Goal: Task Accomplishment & Management: Complete application form

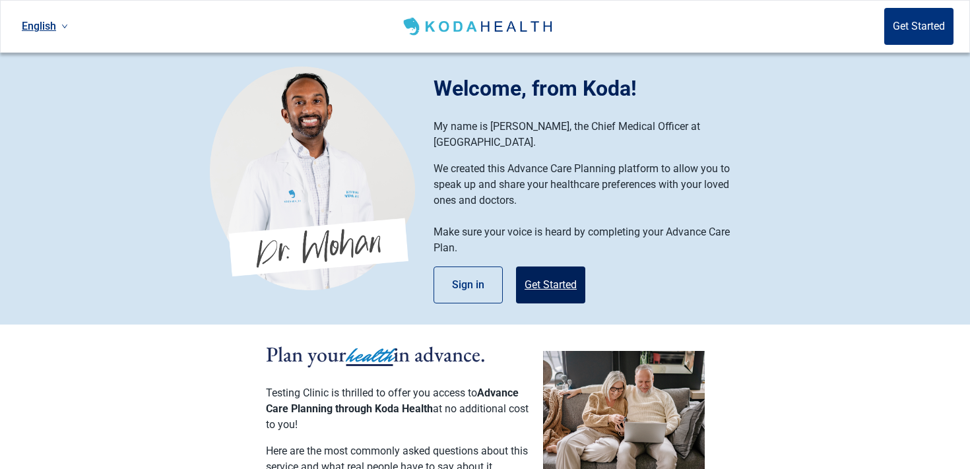
click at [538, 273] on button "Get Started" at bounding box center [550, 285] width 69 height 37
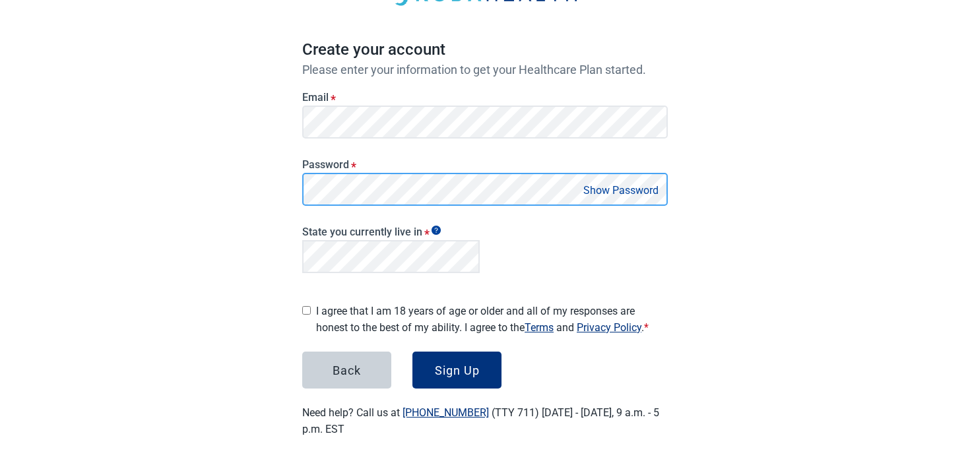
scroll to position [96, 0]
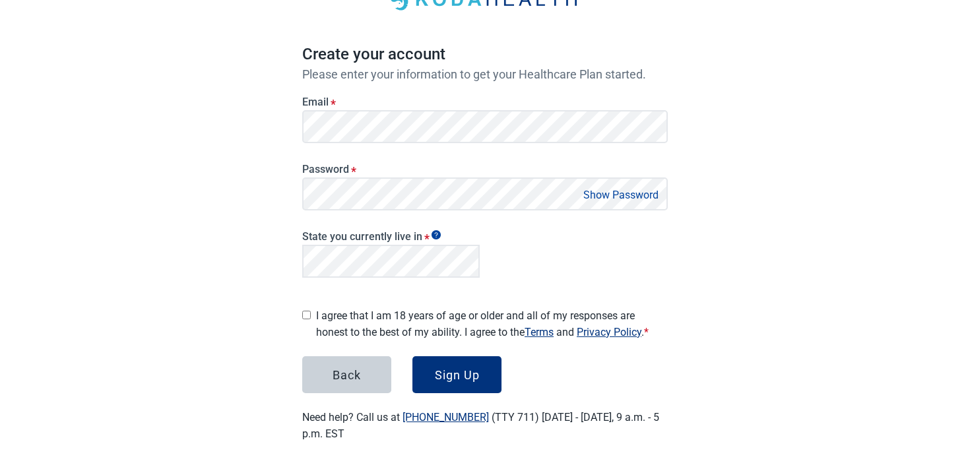
click at [288, 302] on main "Create your account Please enter your information to get your Healthcare Plan s…" at bounding box center [484, 199] width 429 height 549
click at [344, 310] on label "I agree that I am 18 years of age or older and all of my responses are honest t…" at bounding box center [492, 323] width 352 height 33
click at [471, 356] on button "Sign Up" at bounding box center [456, 374] width 89 height 37
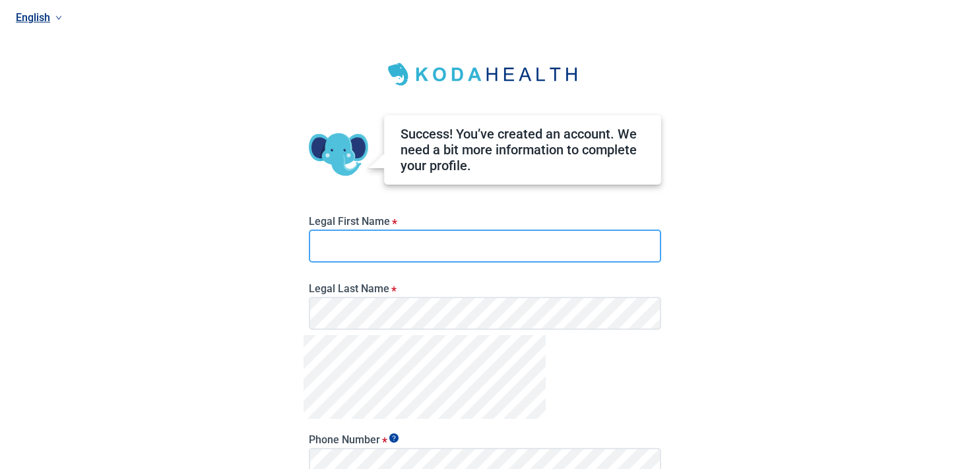
click at [355, 245] on input "Legal First Name *" at bounding box center [485, 246] width 352 height 33
type input "*******"
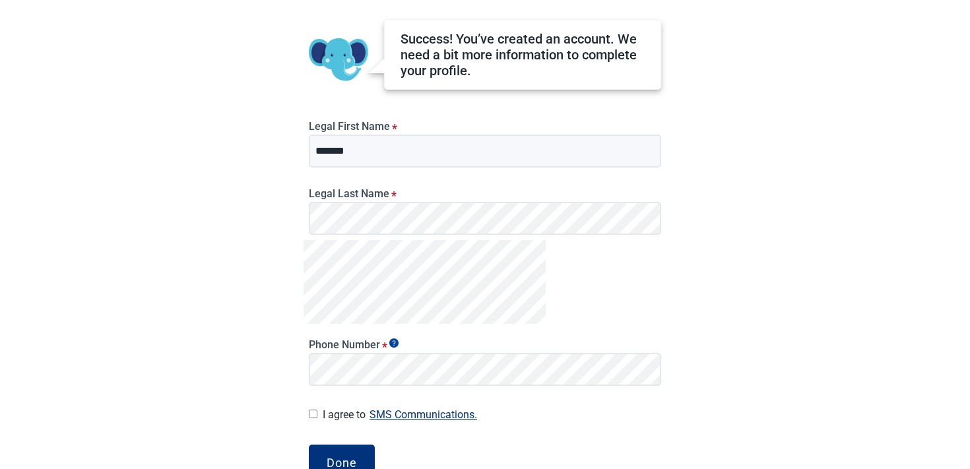
scroll to position [125, 0]
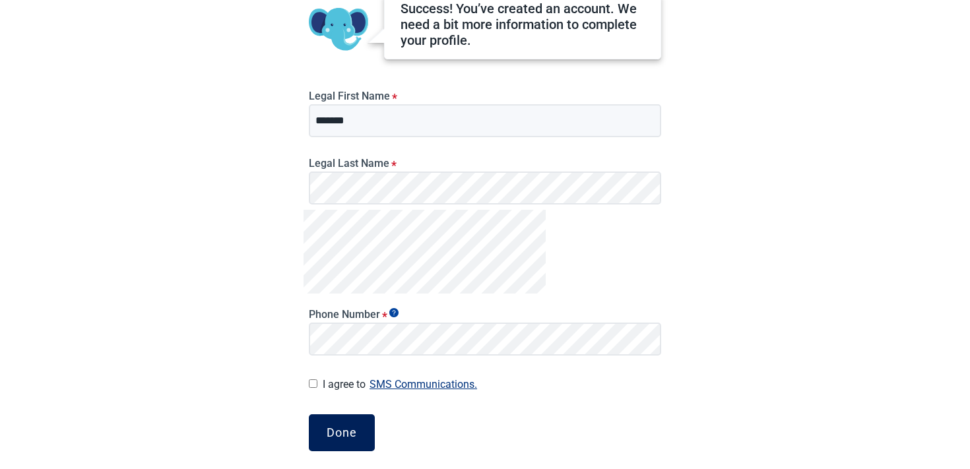
click at [322, 426] on button "Done" at bounding box center [342, 432] width 66 height 37
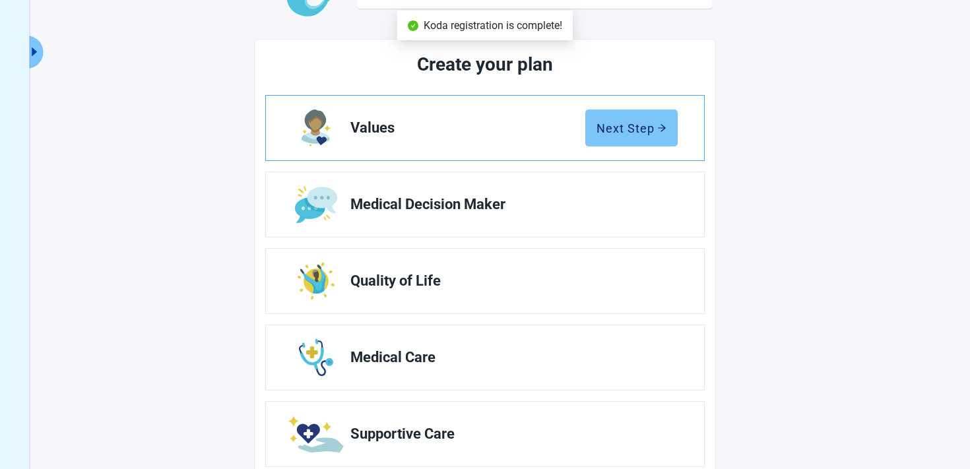
click at [677, 125] on button "Next Step" at bounding box center [631, 128] width 92 height 37
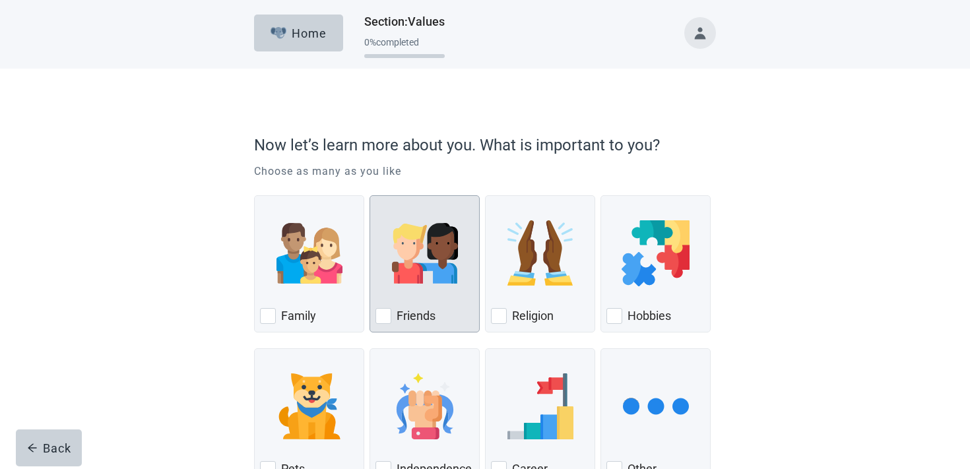
click at [437, 284] on img "Friends, checkbox, not checked" at bounding box center [425, 253] width 66 height 66
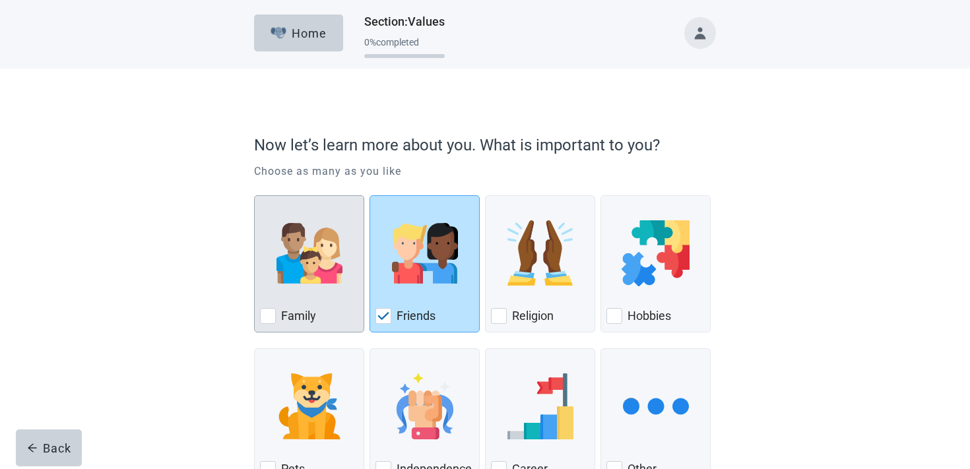
click at [309, 284] on img "Family, checkbox, not checked" at bounding box center [309, 253] width 66 height 66
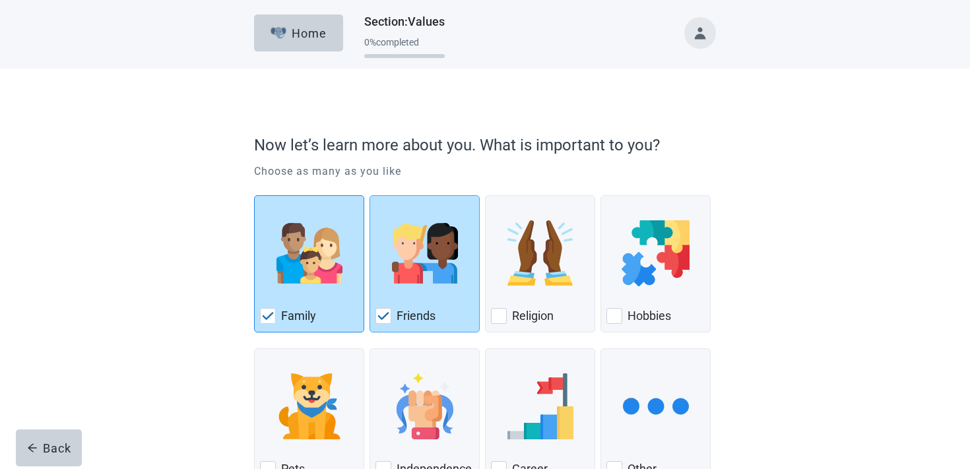
scroll to position [98, 0]
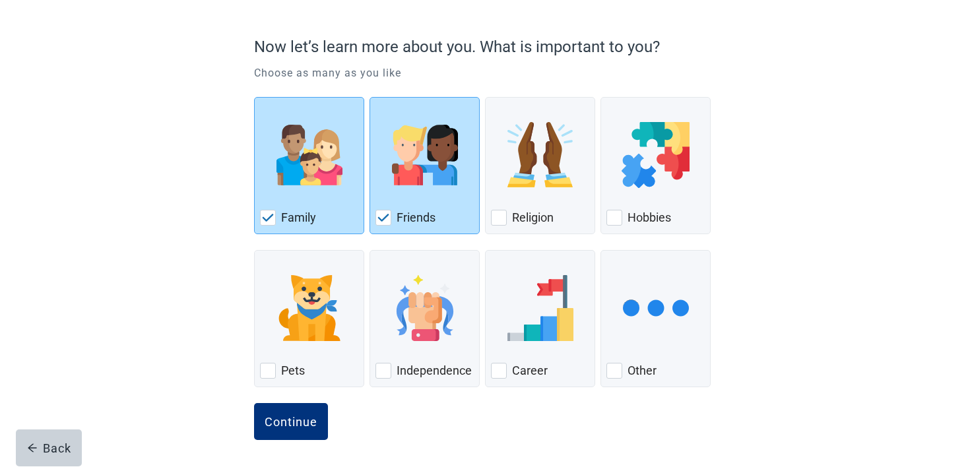
click at [310, 441] on div "Continue" at bounding box center [485, 436] width 462 height 66
click at [309, 428] on div "Continue" at bounding box center [291, 421] width 53 height 13
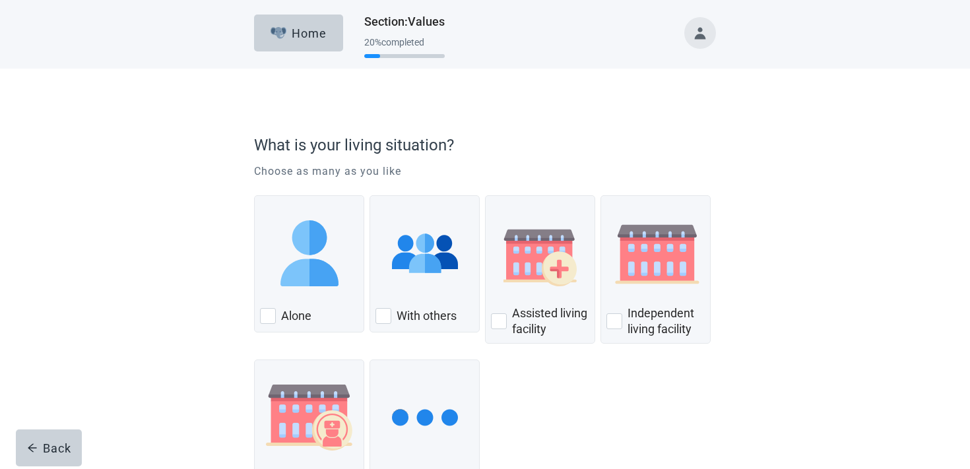
click at [389, 339] on div "With others" at bounding box center [424, 264] width 110 height 159
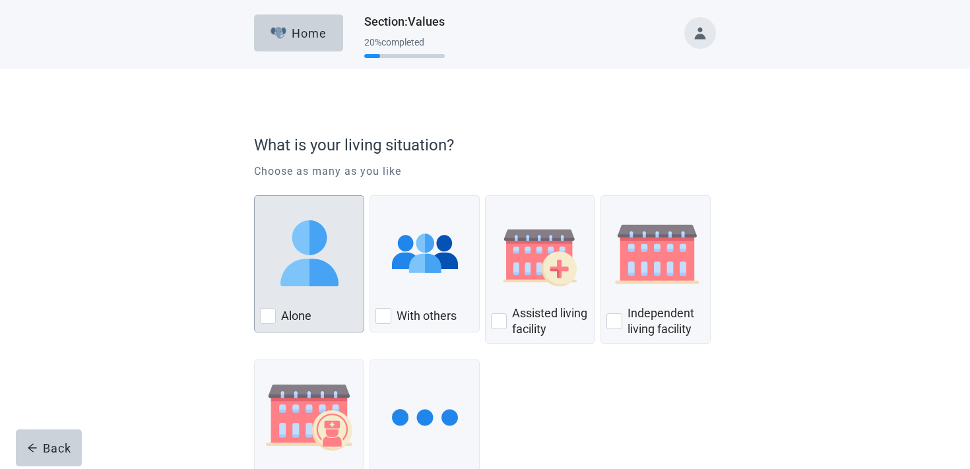
click at [307, 311] on label "Alone" at bounding box center [296, 316] width 30 height 16
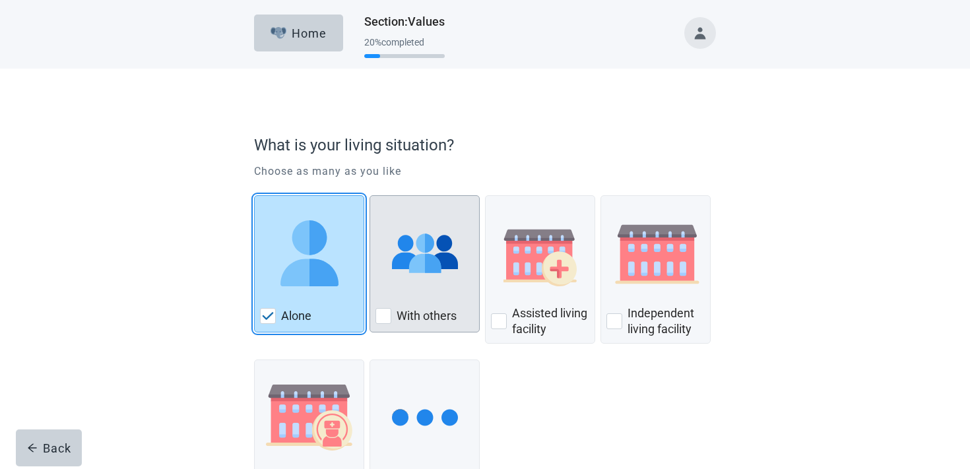
click at [441, 281] on img "With Others, checkbox, not checked" at bounding box center [425, 253] width 66 height 66
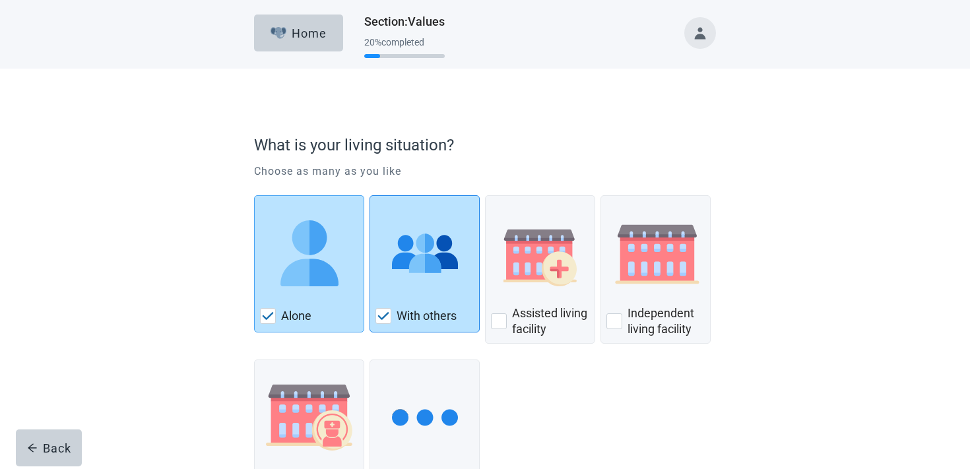
scroll to position [109, 0]
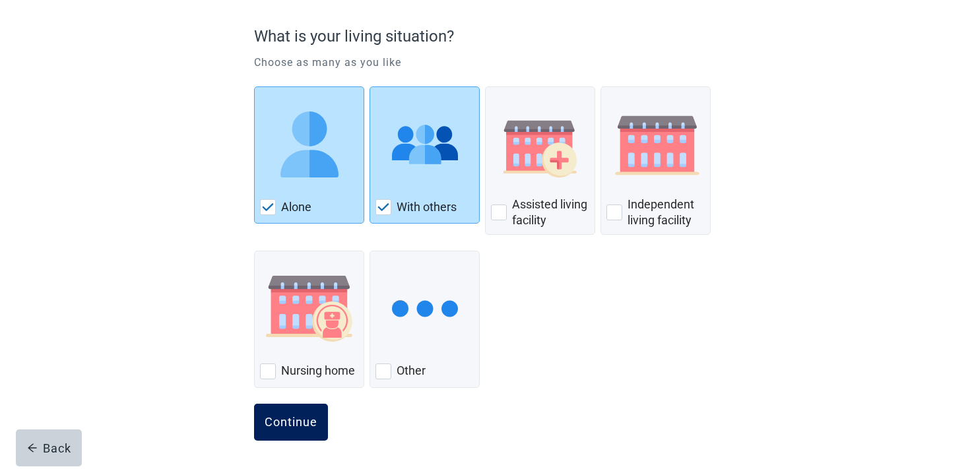
click at [303, 412] on button "Continue" at bounding box center [291, 422] width 74 height 37
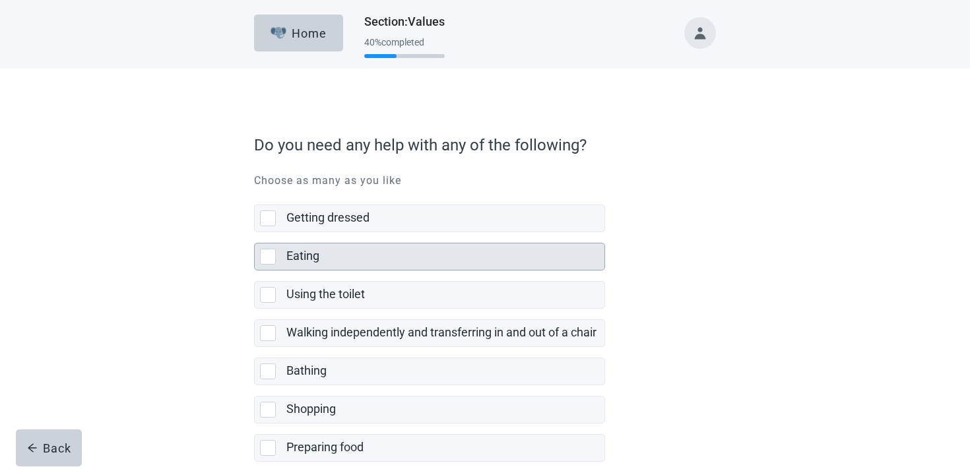
click at [318, 246] on div "Eating" at bounding box center [445, 256] width 318 height 26
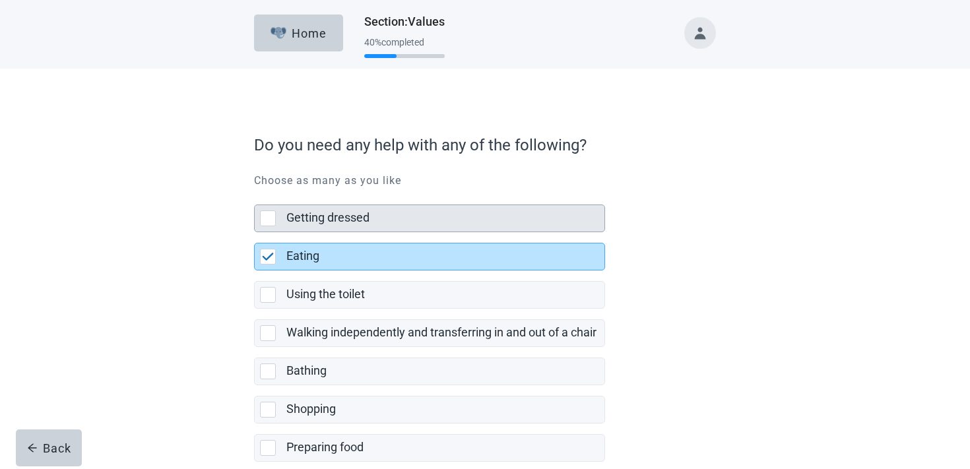
click at [323, 223] on label "Getting dressed" at bounding box center [327, 217] width 83 height 14
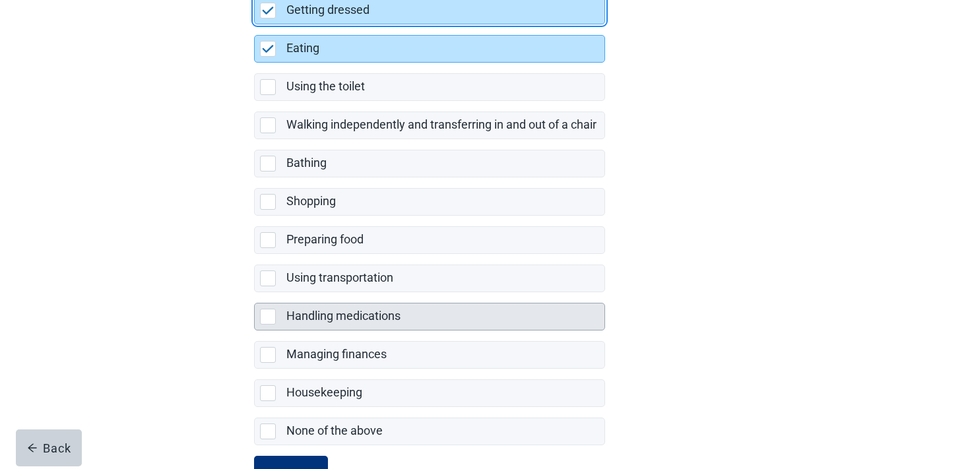
scroll to position [220, 0]
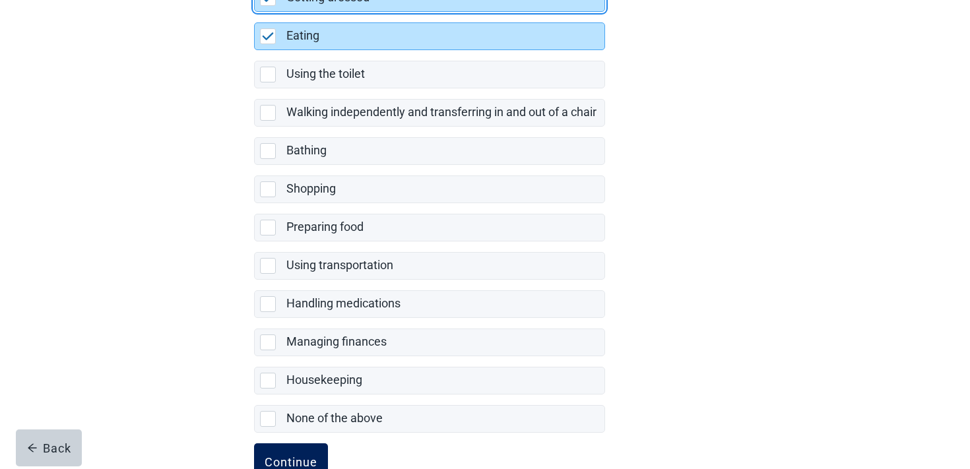
click at [294, 454] on button "Continue" at bounding box center [291, 461] width 74 height 37
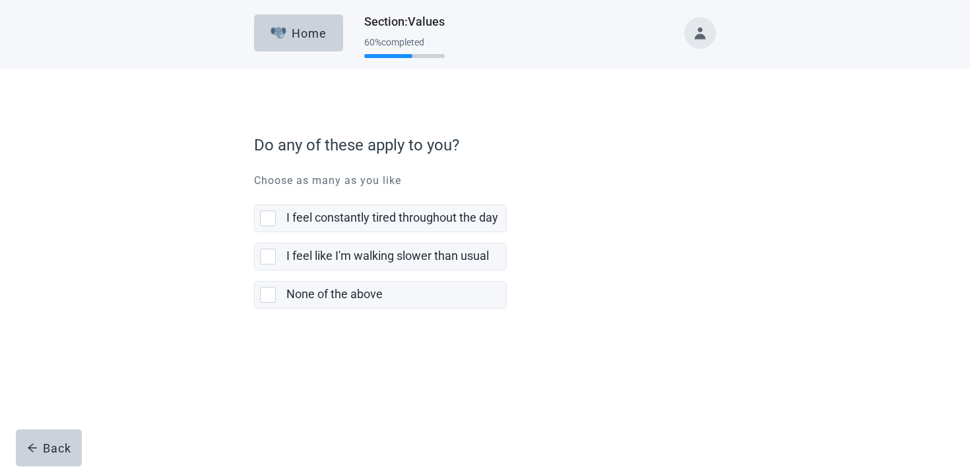
click at [391, 279] on label "None of the above" at bounding box center [380, 289] width 253 height 38
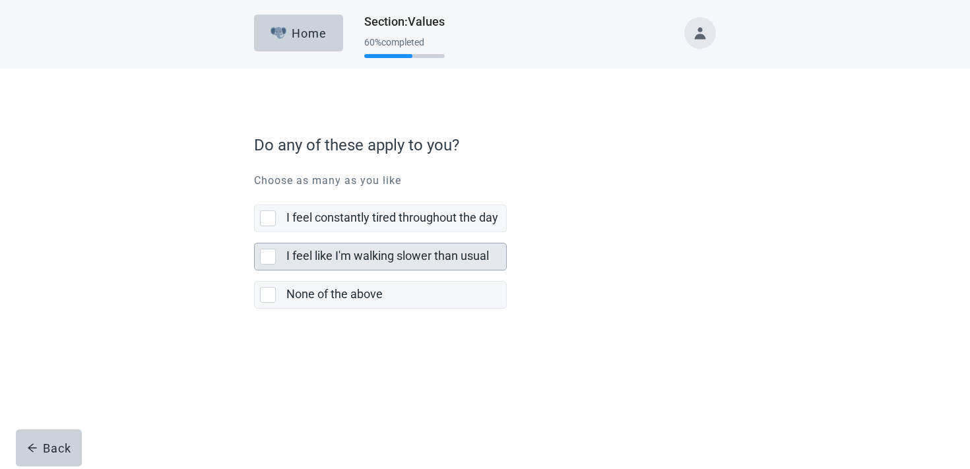
click at [385, 250] on label "I feel like I'm walking slower than usual" at bounding box center [387, 256] width 203 height 14
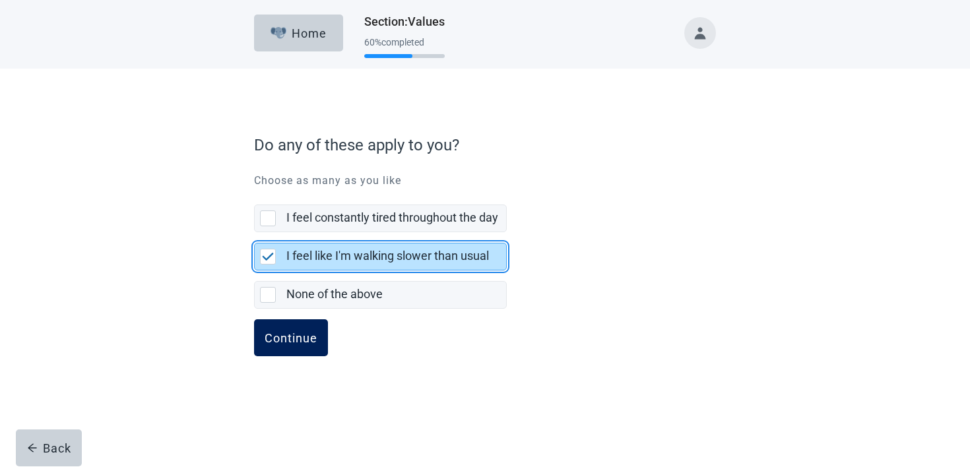
click at [322, 342] on button "Continue" at bounding box center [291, 337] width 74 height 37
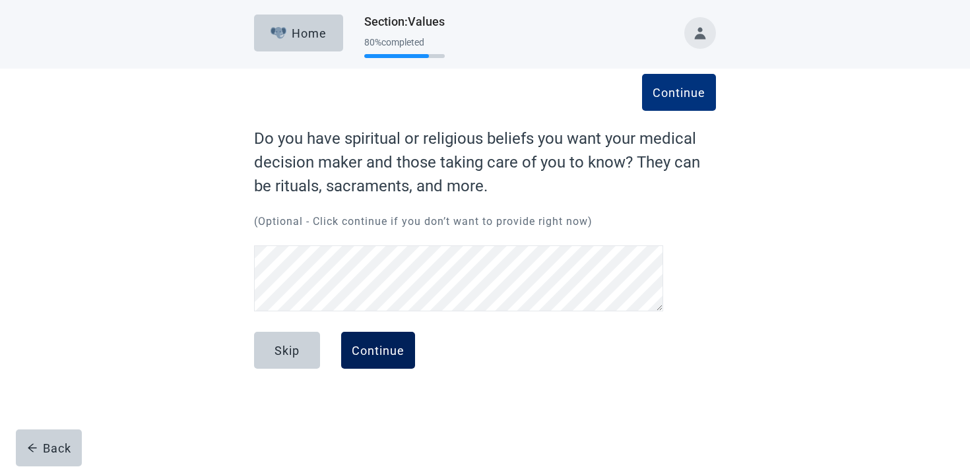
click at [390, 357] on div "Continue" at bounding box center [378, 350] width 53 height 13
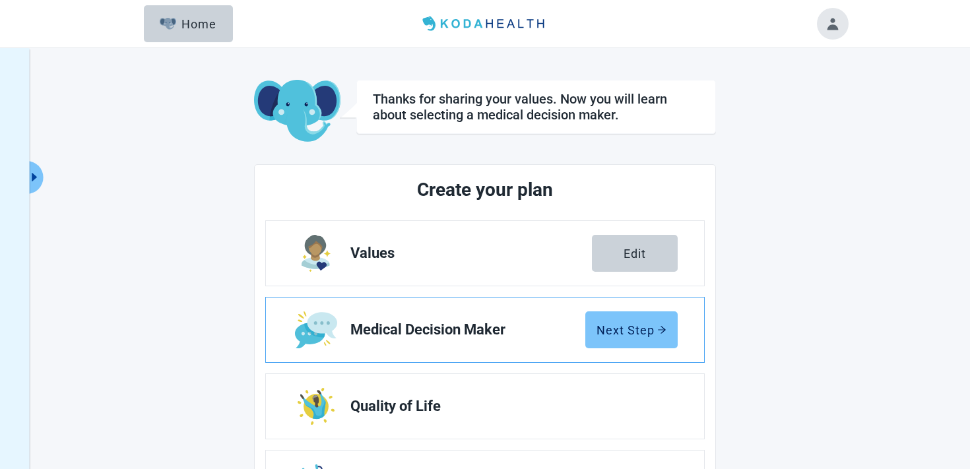
click at [622, 318] on button "Next Step" at bounding box center [631, 329] width 92 height 37
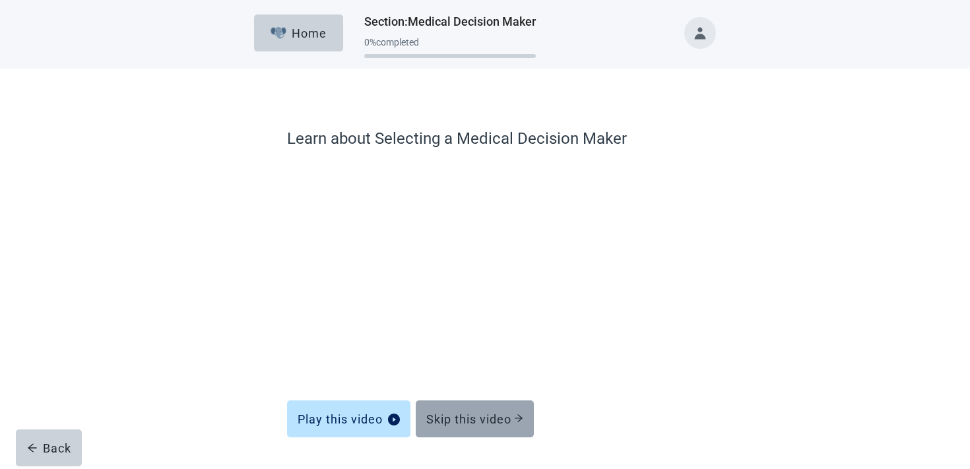
click at [453, 408] on button "Skip this video" at bounding box center [475, 418] width 118 height 37
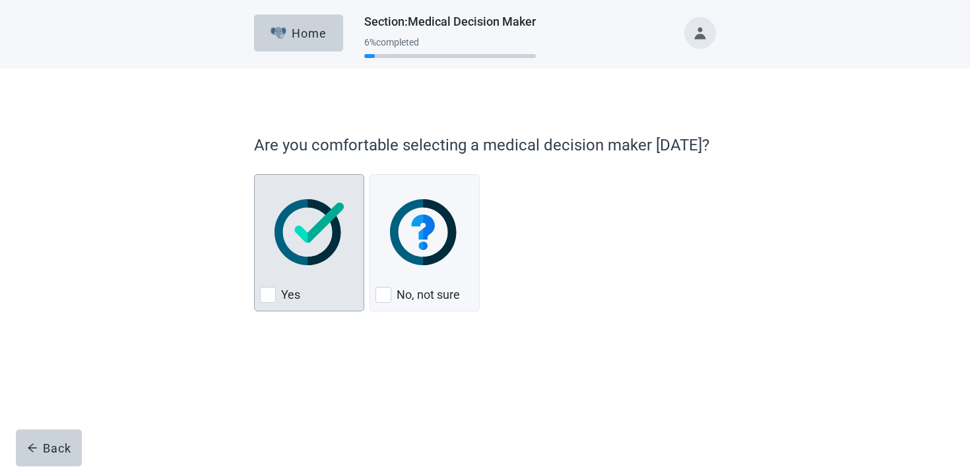
click at [299, 284] on div "Yes, checkbox, not checked" at bounding box center [309, 232] width 98 height 104
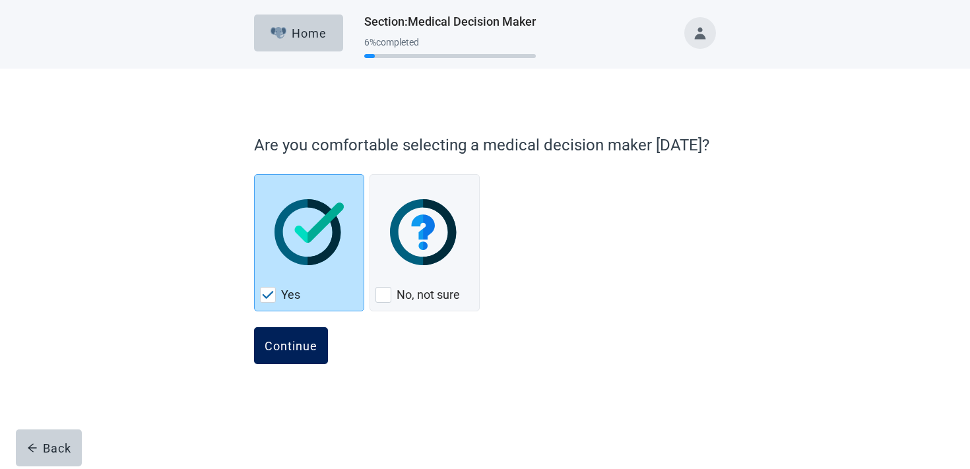
click at [290, 342] on div "Continue" at bounding box center [291, 345] width 53 height 13
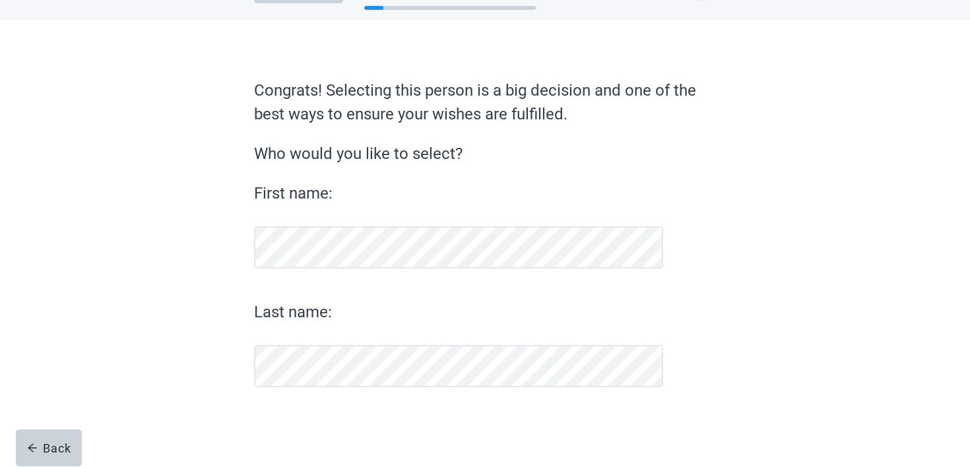
scroll to position [48, 0]
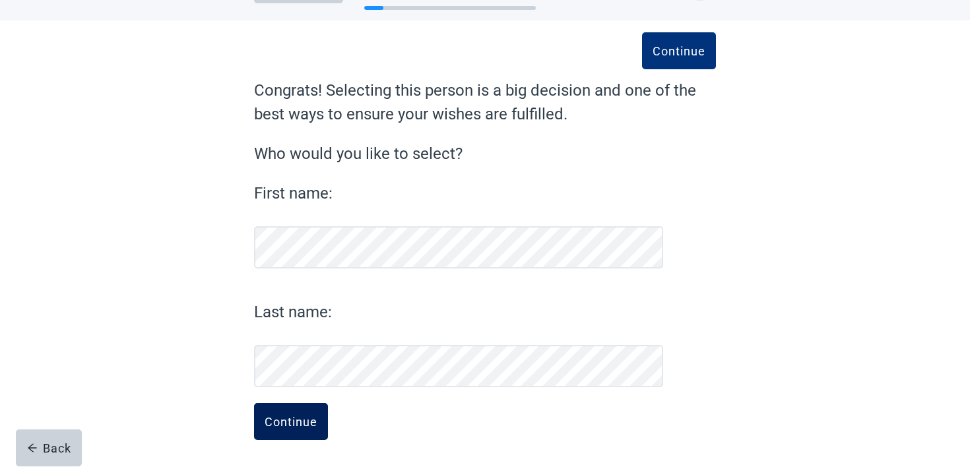
click at [294, 410] on button "Continue" at bounding box center [291, 421] width 74 height 37
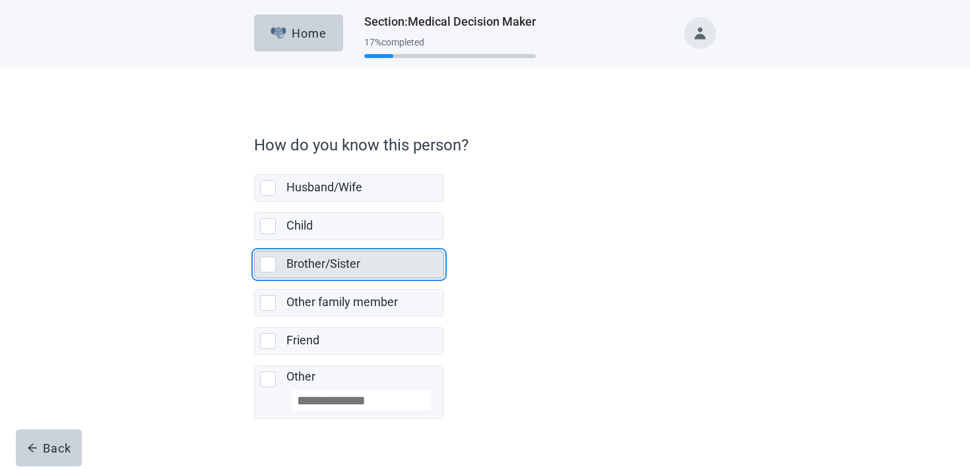
click at [325, 267] on label "Brother/Sister" at bounding box center [323, 264] width 74 height 14
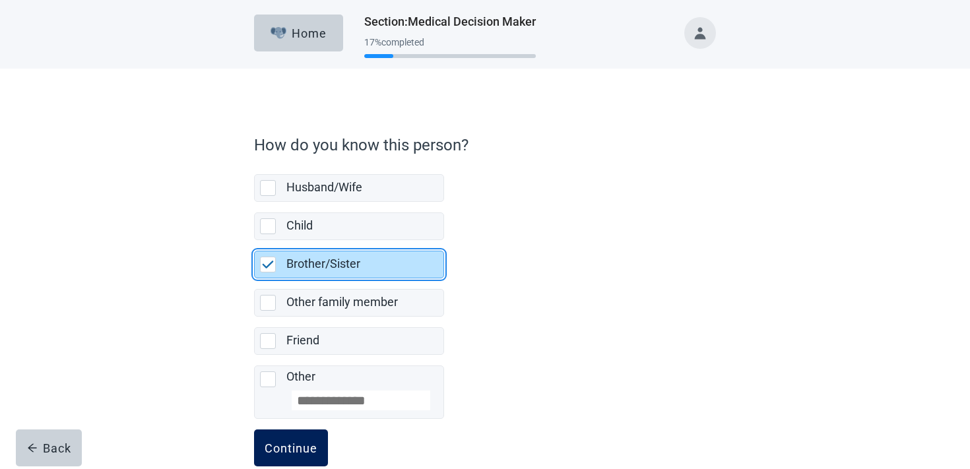
click at [284, 443] on div "Continue" at bounding box center [291, 447] width 53 height 13
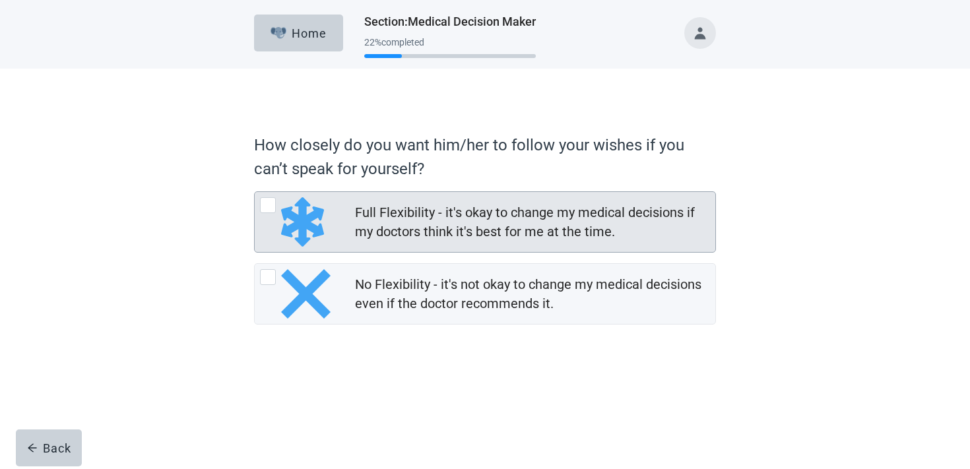
click at [371, 249] on div "Full Flexibility - it's okay to change my medical decisions if my doctors think…" at bounding box center [485, 222] width 460 height 60
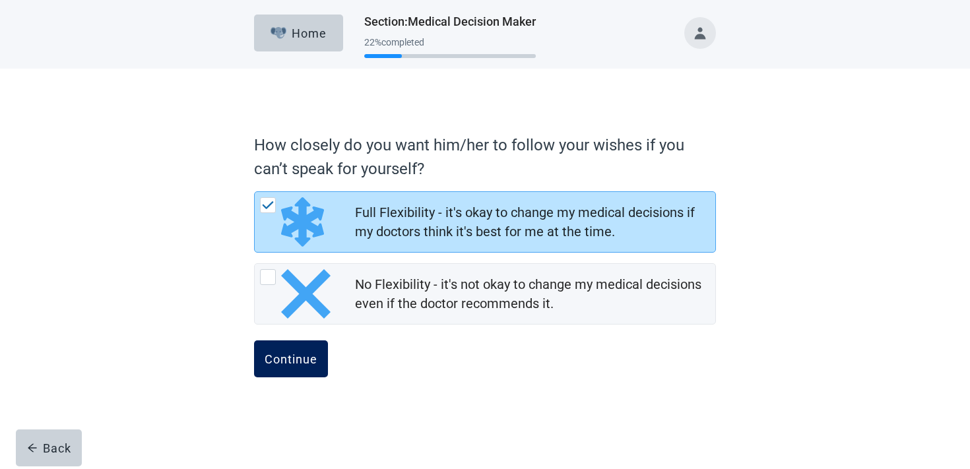
click at [280, 369] on button "Continue" at bounding box center [291, 358] width 74 height 37
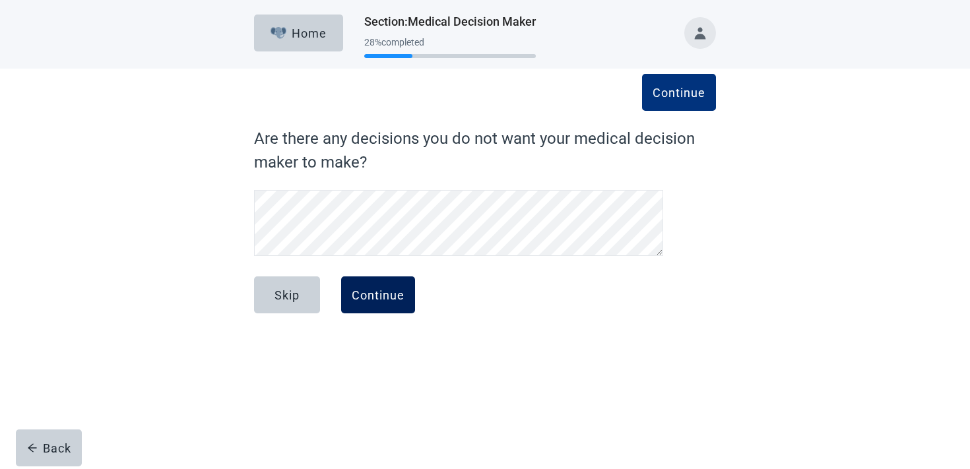
click at [361, 290] on div "Continue" at bounding box center [378, 294] width 53 height 13
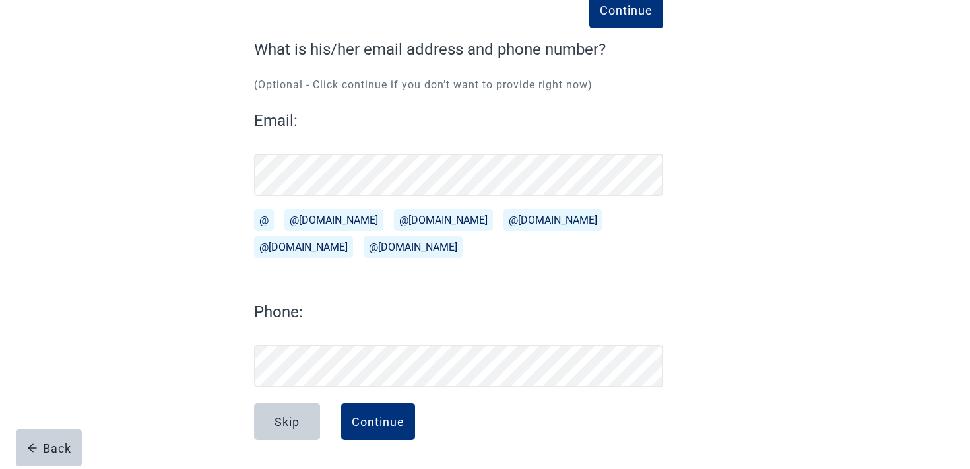
scroll to position [89, 0]
click at [390, 422] on div "Continue" at bounding box center [378, 421] width 53 height 13
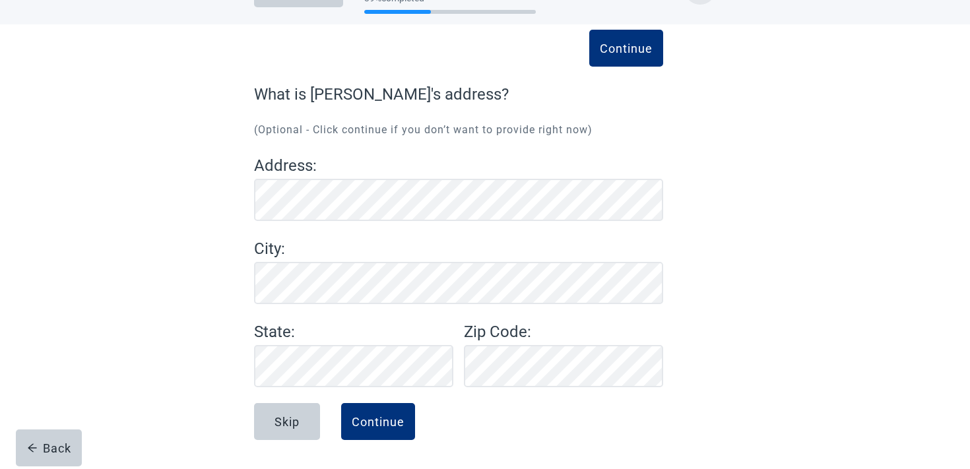
scroll to position [44, 0]
click at [379, 417] on div "Continue" at bounding box center [378, 421] width 53 height 13
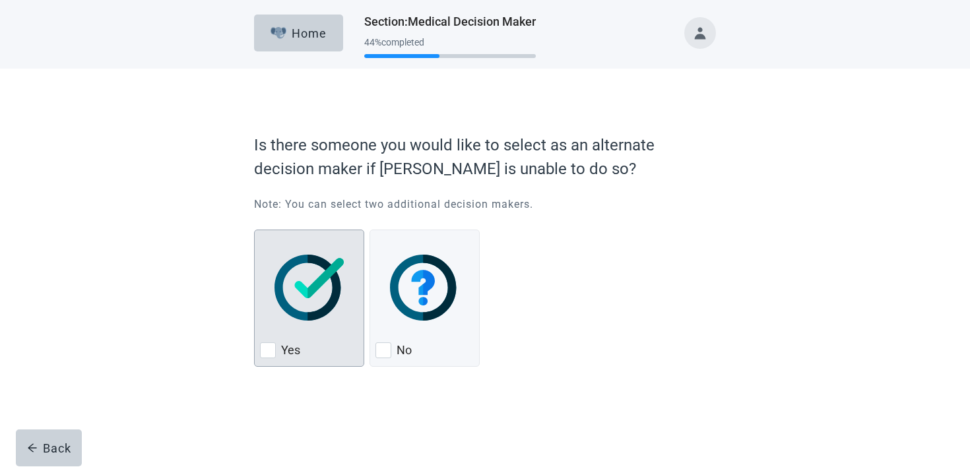
click at [295, 288] on img "Yes, checkbox, not checked" at bounding box center [308, 288] width 69 height 66
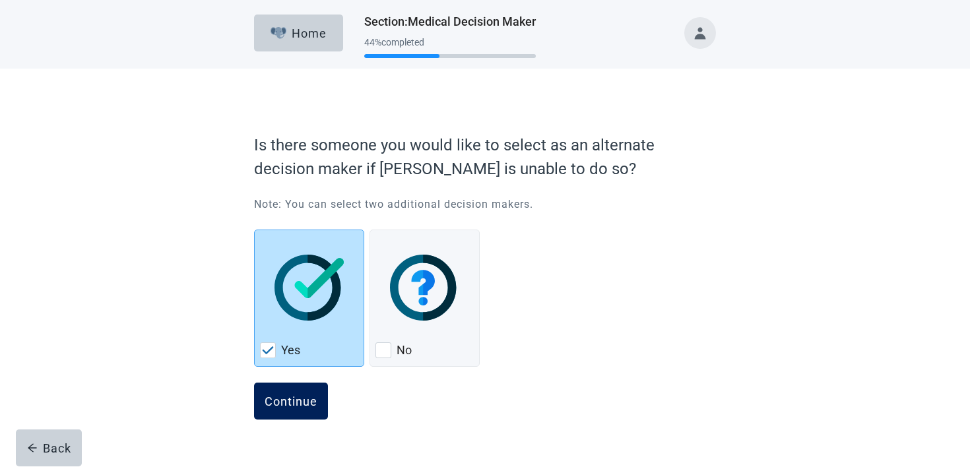
click at [290, 394] on div "Continue" at bounding box center [291, 400] width 53 height 13
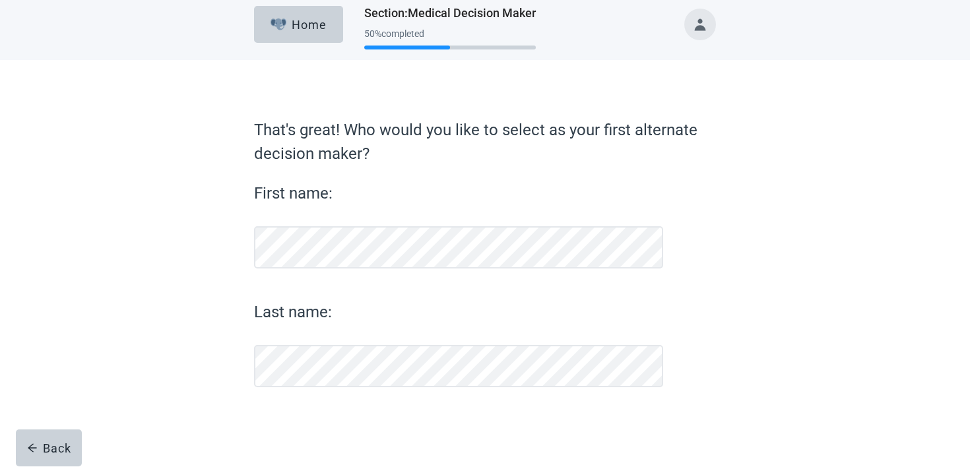
scroll to position [9, 0]
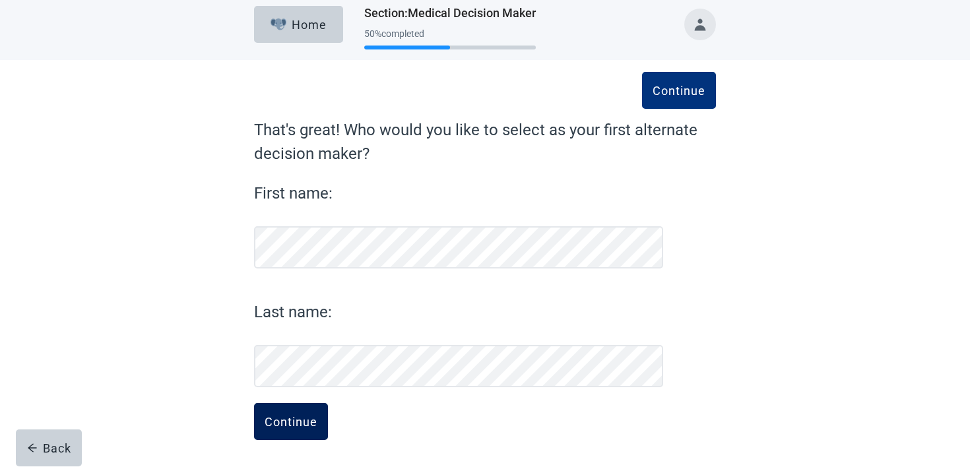
click at [313, 414] on button "Continue" at bounding box center [291, 421] width 74 height 37
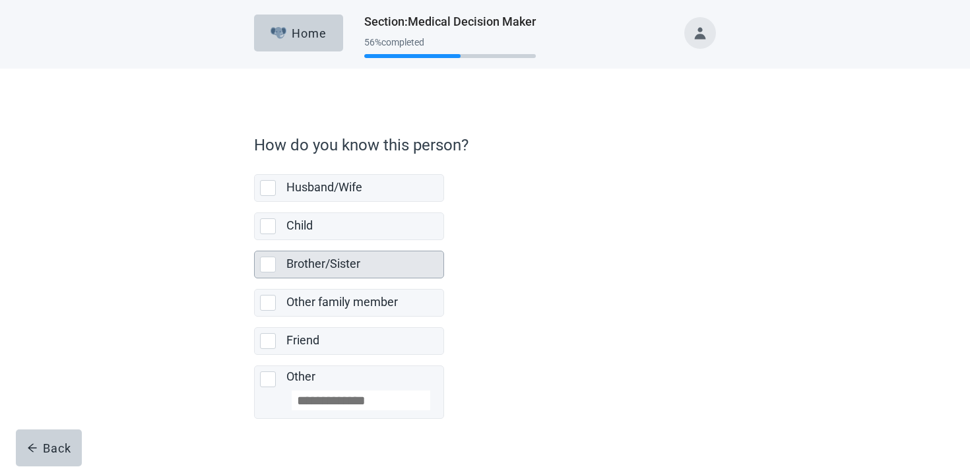
click at [327, 269] on label "Brother/Sister" at bounding box center [323, 264] width 74 height 14
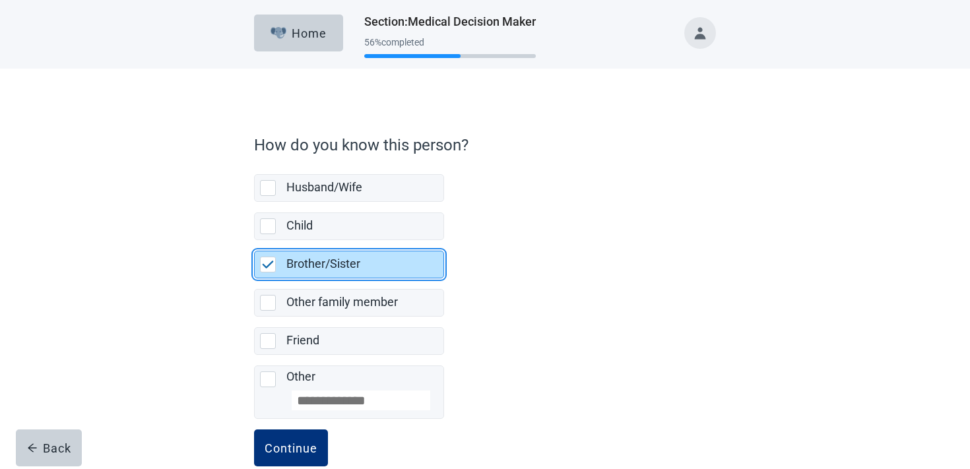
scroll to position [26, 0]
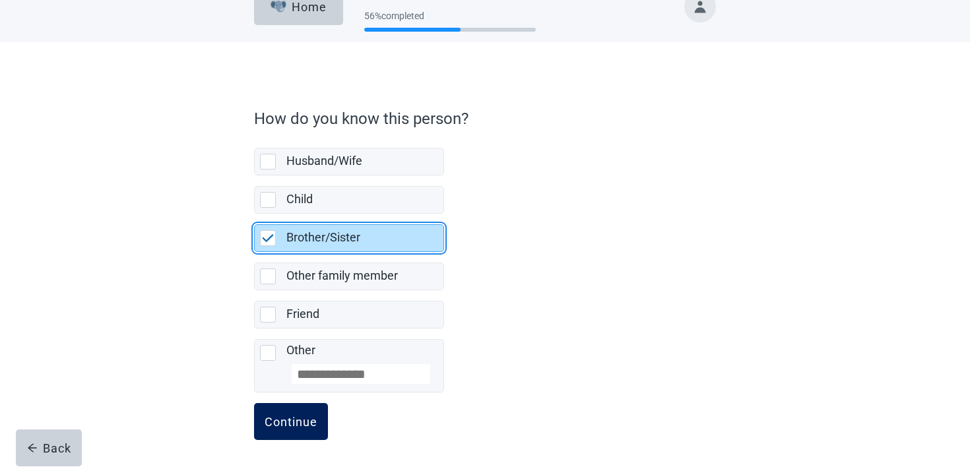
click at [282, 431] on button "Continue" at bounding box center [291, 421] width 74 height 37
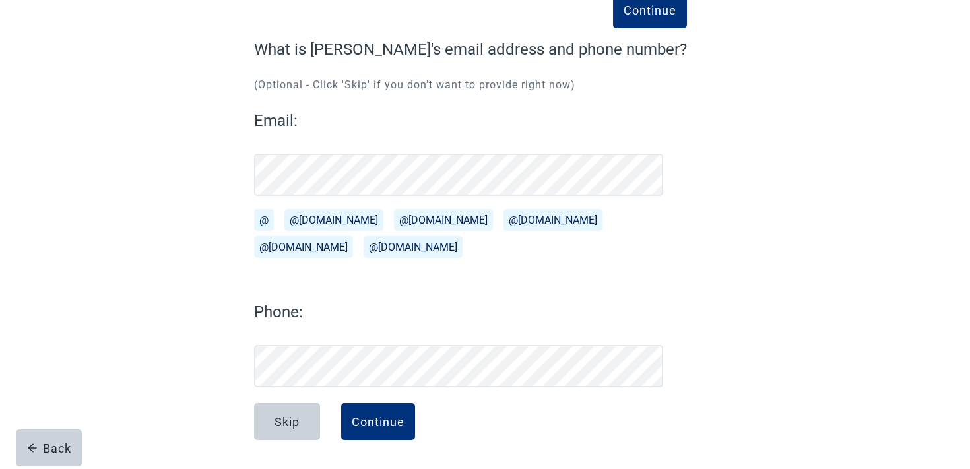
scroll to position [89, 0]
click at [383, 422] on div "Continue" at bounding box center [378, 421] width 53 height 13
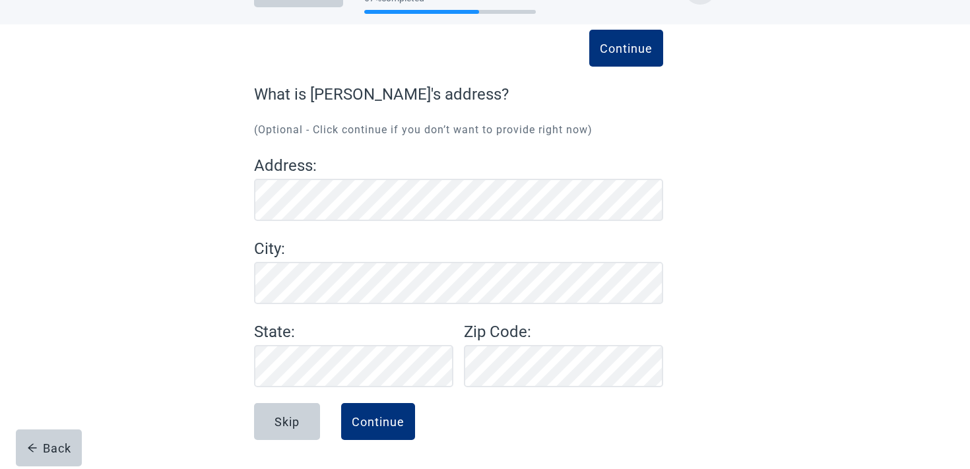
scroll to position [44, 0]
click at [373, 422] on div "Continue" at bounding box center [378, 421] width 53 height 13
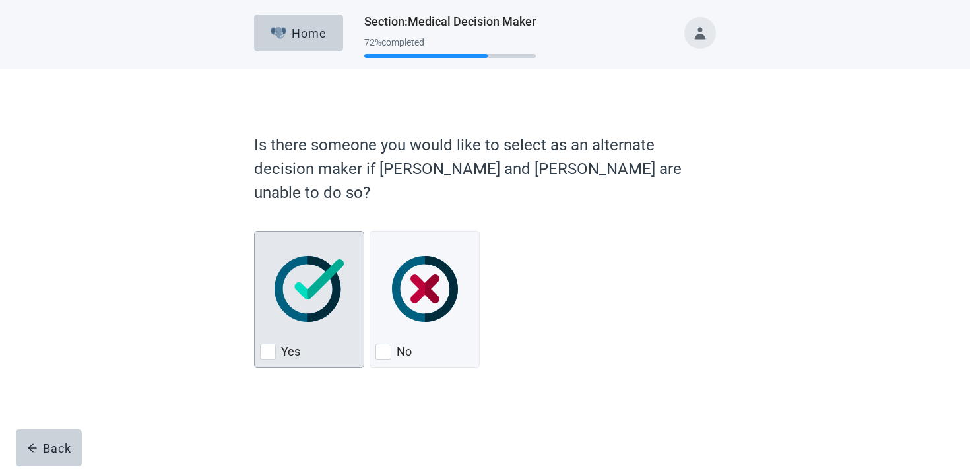
click at [284, 284] on img "Yes, checkbox, not checked" at bounding box center [308, 289] width 69 height 66
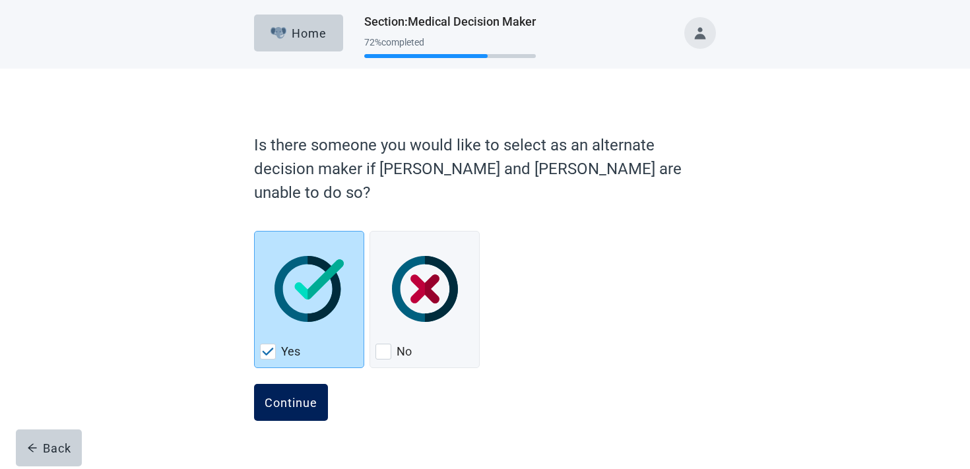
click at [282, 396] on div "Continue" at bounding box center [291, 402] width 53 height 13
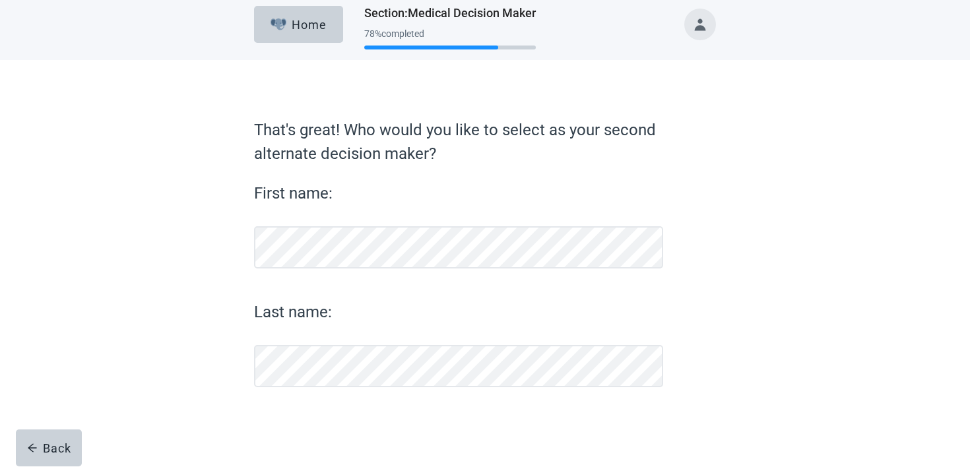
scroll to position [9, 0]
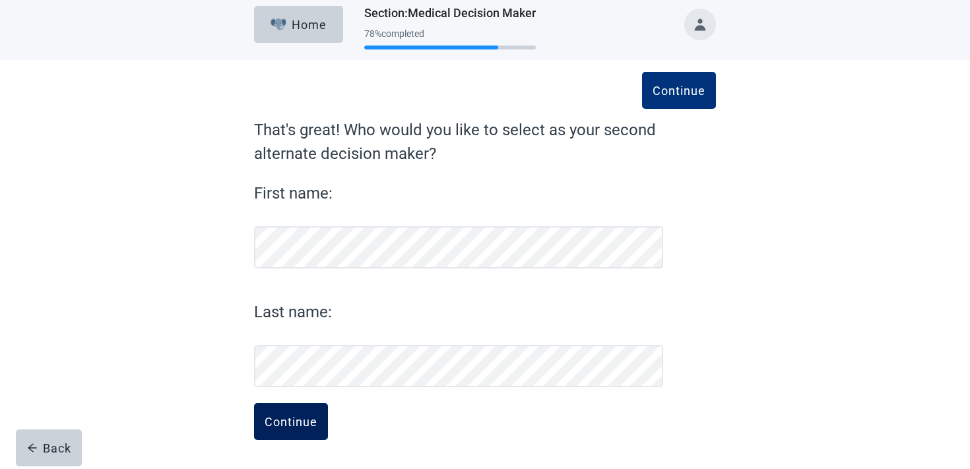
click at [283, 413] on button "Continue" at bounding box center [291, 421] width 74 height 37
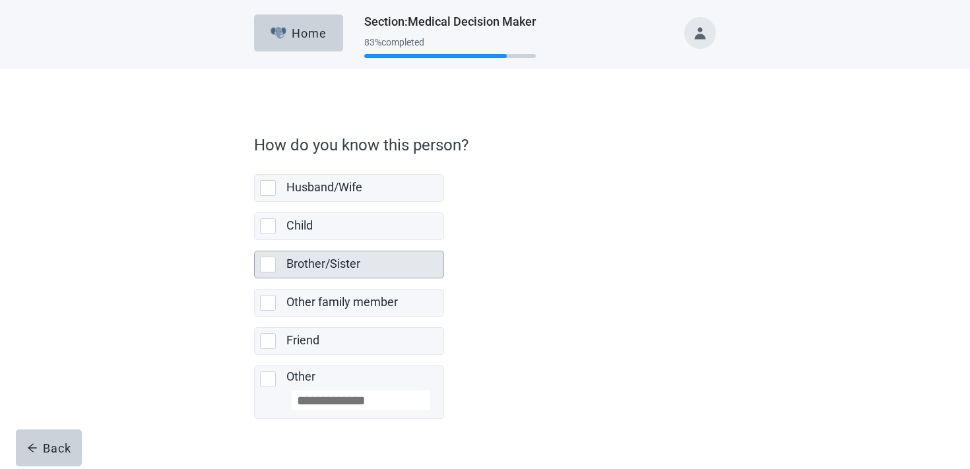
click at [347, 270] on label "Brother/Sister" at bounding box center [323, 264] width 74 height 14
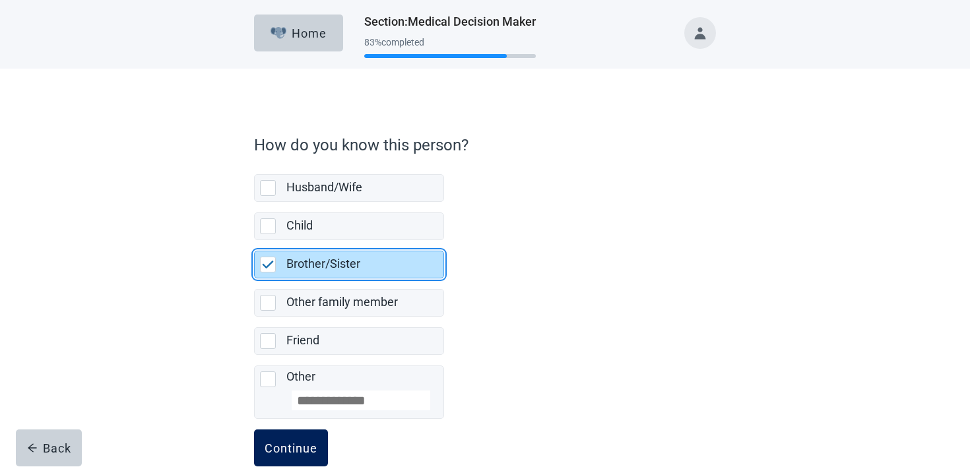
click at [270, 446] on div "Continue" at bounding box center [291, 447] width 53 height 13
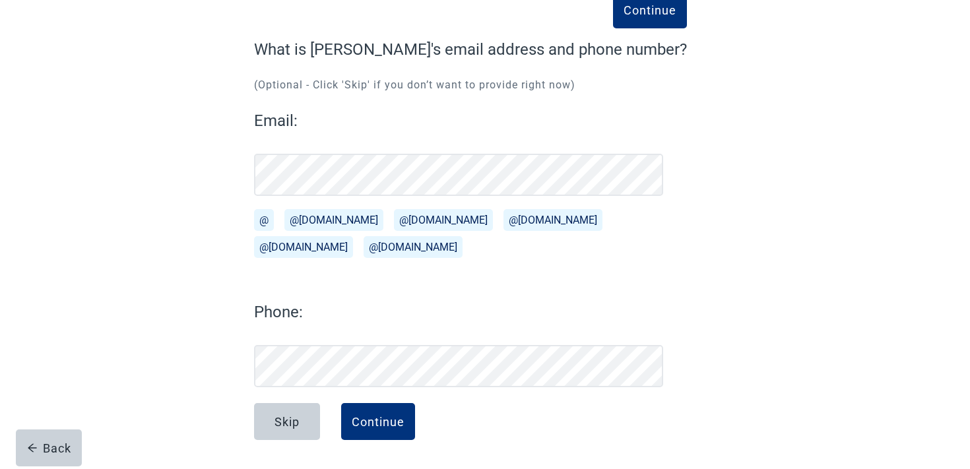
scroll to position [89, 0]
click at [353, 427] on div "Continue" at bounding box center [378, 421] width 53 height 13
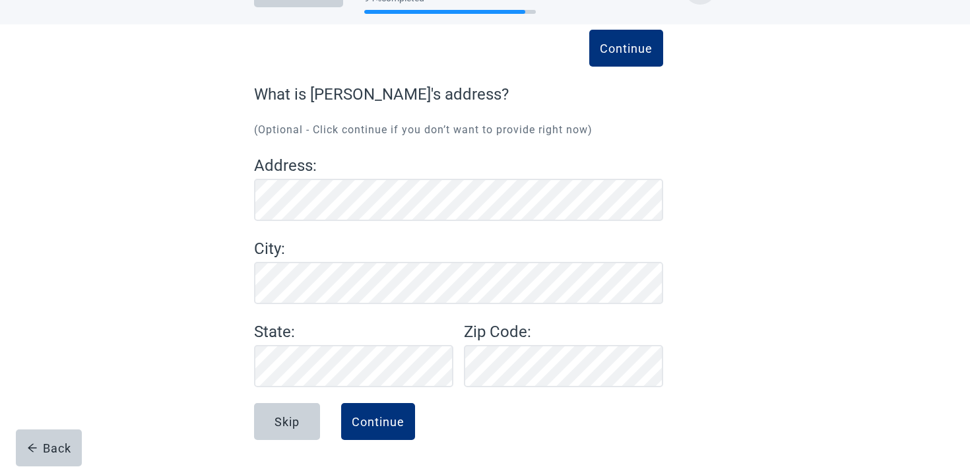
scroll to position [44, 0]
click at [344, 176] on label "Address :" at bounding box center [458, 166] width 409 height 24
click at [383, 424] on div "Continue" at bounding box center [378, 421] width 53 height 13
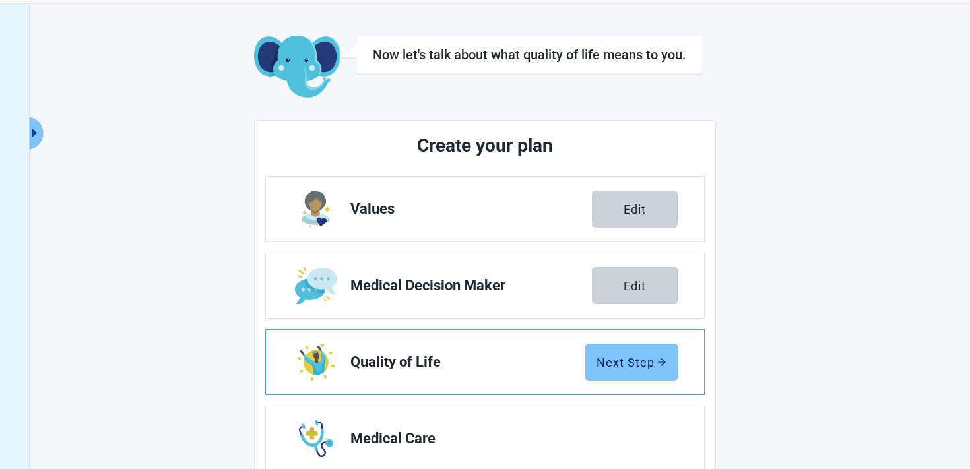
click at [602, 369] on button "Next Step" at bounding box center [631, 362] width 92 height 37
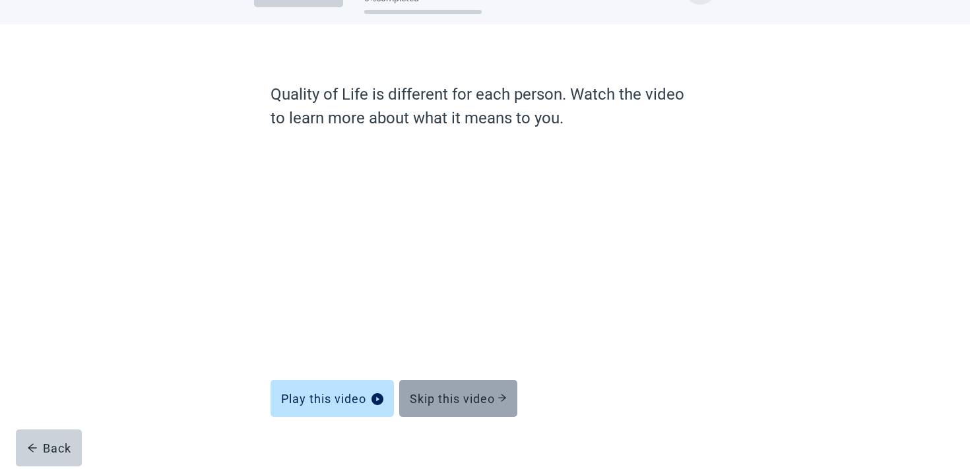
click at [451, 406] on button "Skip this video" at bounding box center [458, 398] width 118 height 37
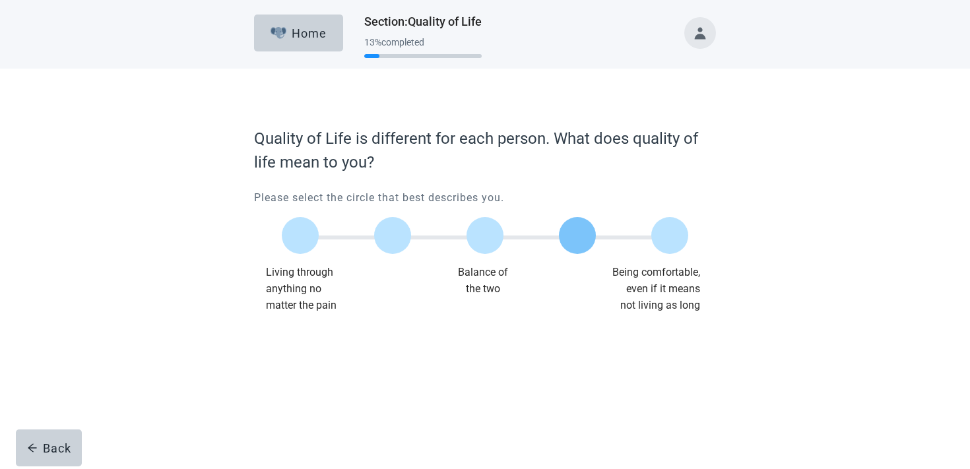
click at [569, 226] on label "Main content" at bounding box center [577, 235] width 37 height 37
click at [298, 334] on div "Continue" at bounding box center [291, 340] width 53 height 13
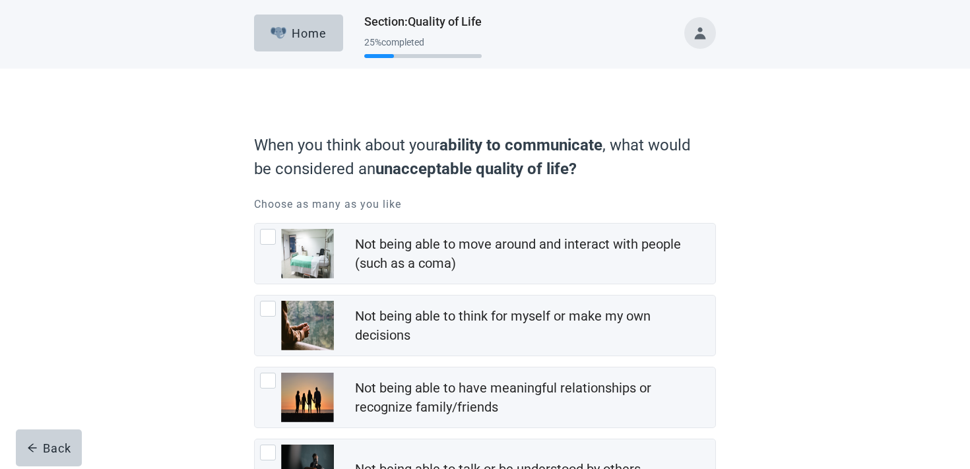
click at [298, 334] on img "Not being able to think for myself or make my own decisions, checkbox, not chec…" at bounding box center [307, 325] width 53 height 49
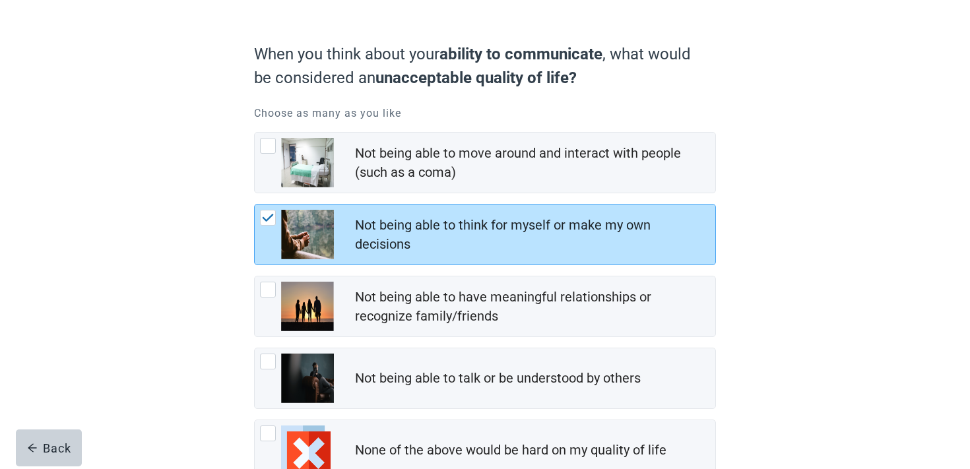
scroll to position [185, 0]
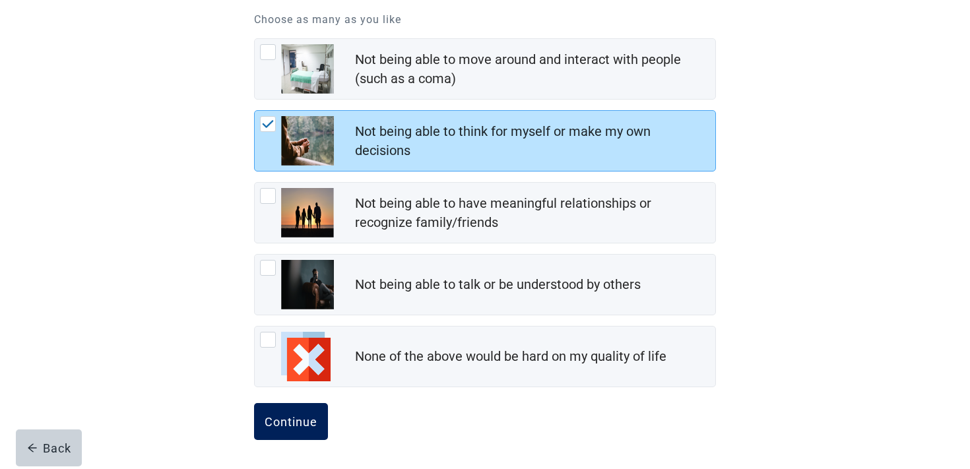
click at [292, 403] on button "Continue" at bounding box center [291, 421] width 74 height 37
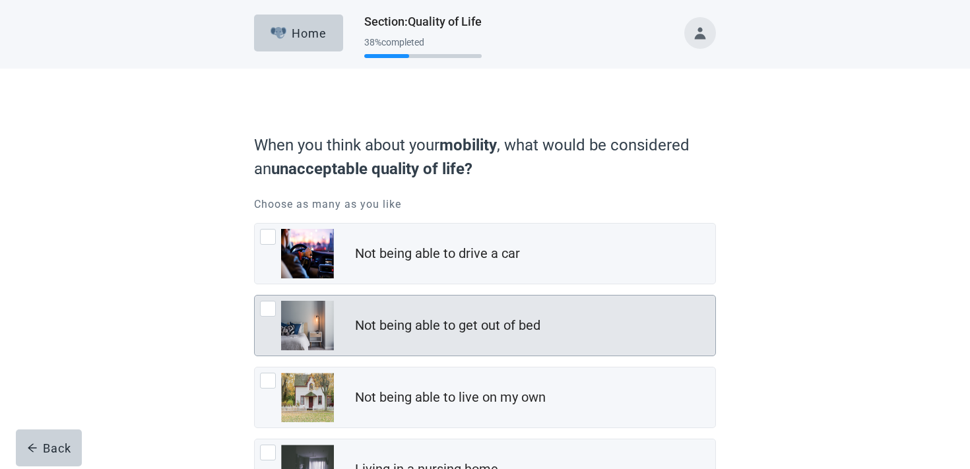
click at [408, 305] on div "Not being able to get out of bed" at bounding box center [485, 326] width 460 height 60
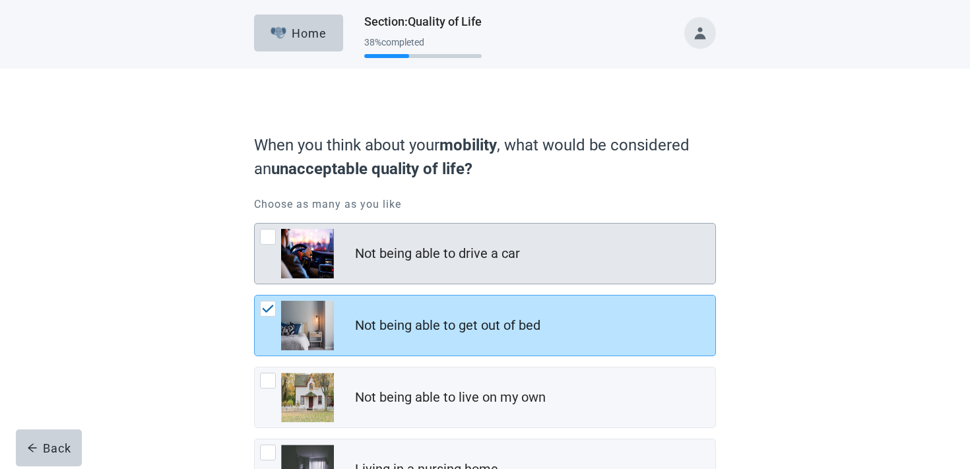
click at [396, 247] on div "Not being able to drive a car" at bounding box center [437, 253] width 165 height 19
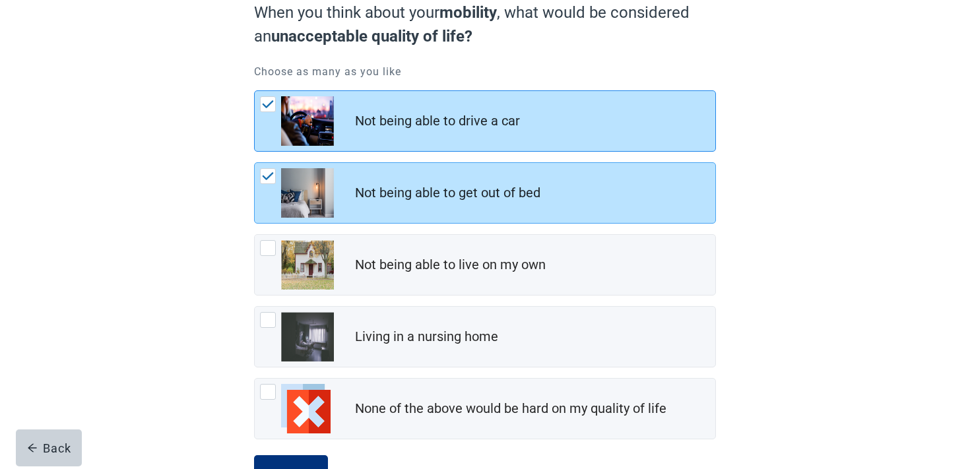
scroll to position [185, 0]
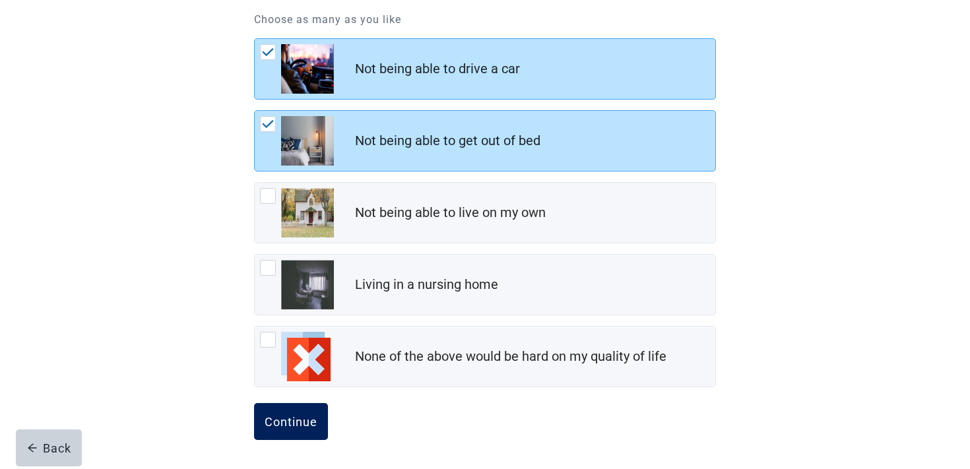
click at [292, 416] on div "Continue" at bounding box center [291, 421] width 53 height 13
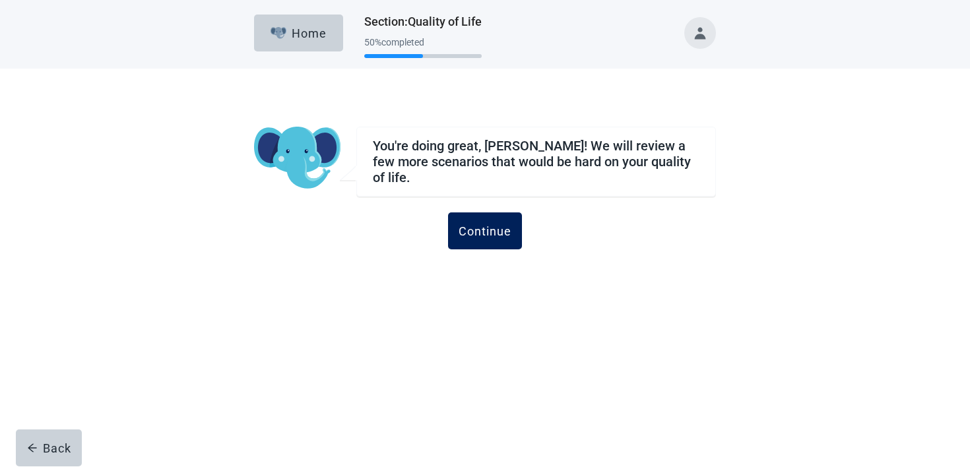
click at [464, 226] on div "Continue" at bounding box center [484, 230] width 53 height 13
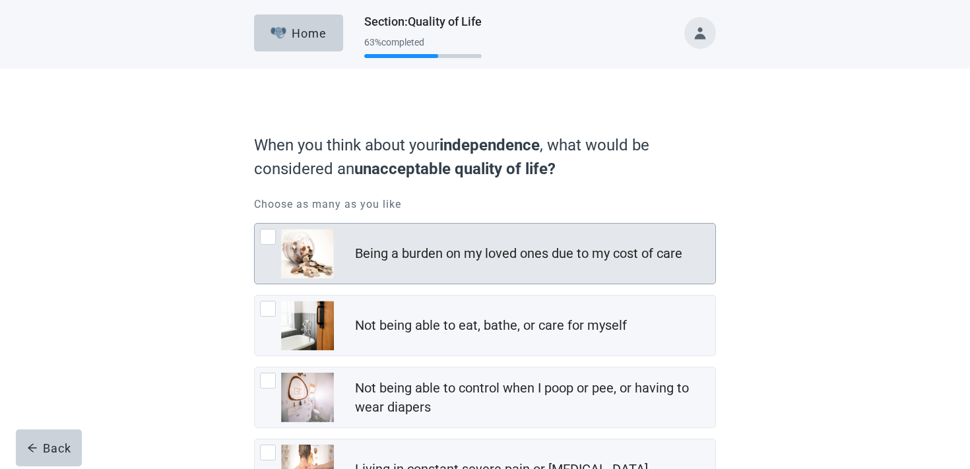
click at [431, 284] on div "Being a burden on my loved ones due to my cost of care" at bounding box center [485, 253] width 462 height 61
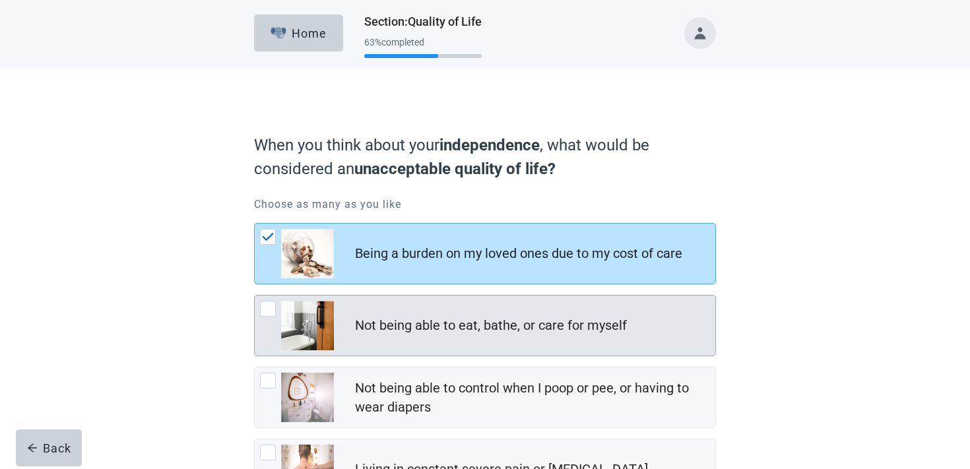
click at [424, 306] on div "Not being able to eat, bathe, or care for myself" at bounding box center [485, 326] width 460 height 60
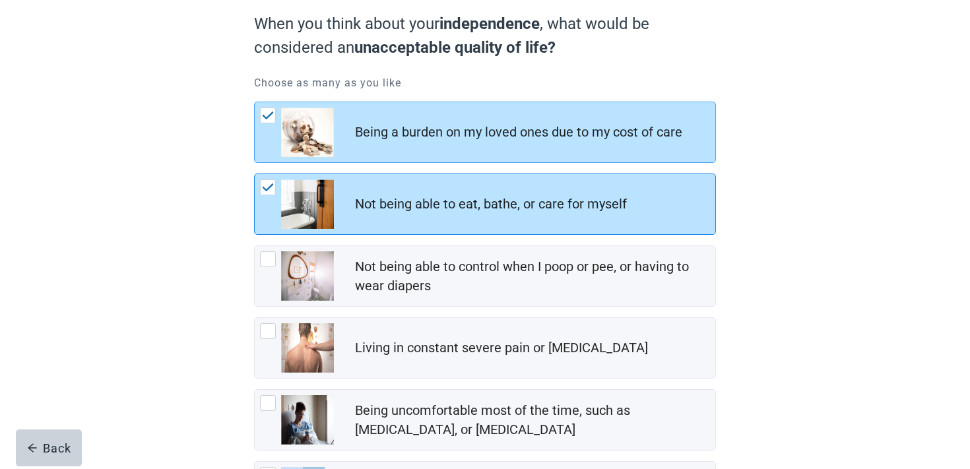
scroll to position [257, 0]
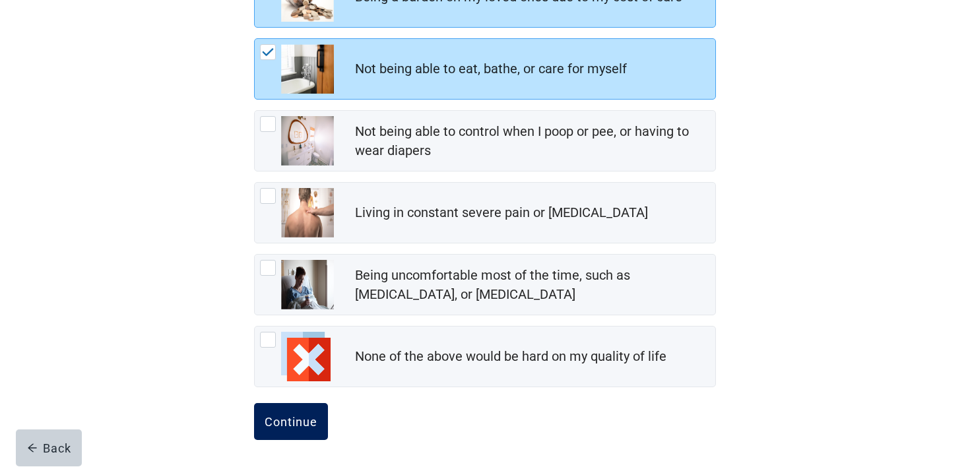
click at [315, 404] on button "Continue" at bounding box center [291, 421] width 74 height 37
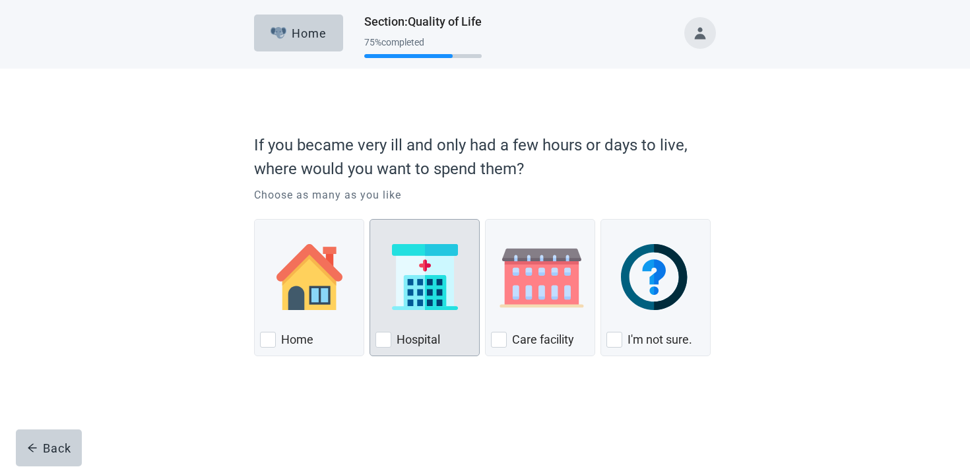
click at [435, 305] on img "Hospital, checkbox, not checked" at bounding box center [425, 277] width 66 height 66
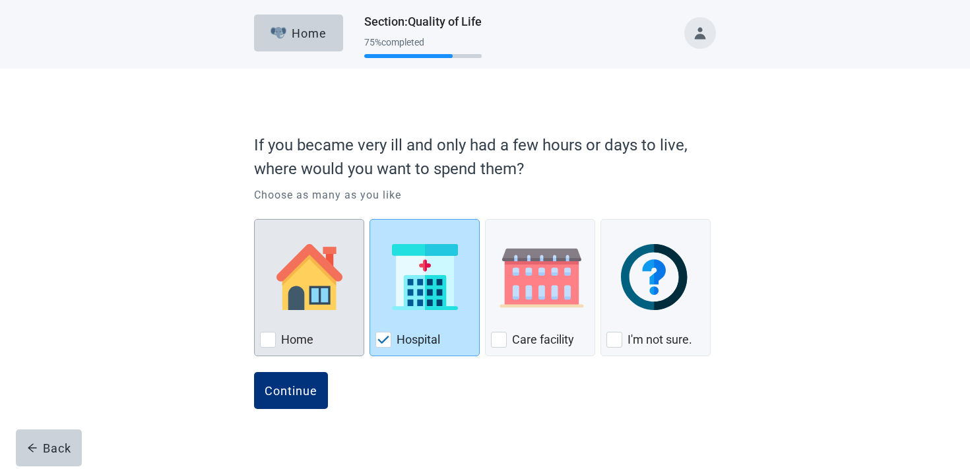
click at [344, 302] on div "Home, checkbox, not checked" at bounding box center [309, 277] width 98 height 104
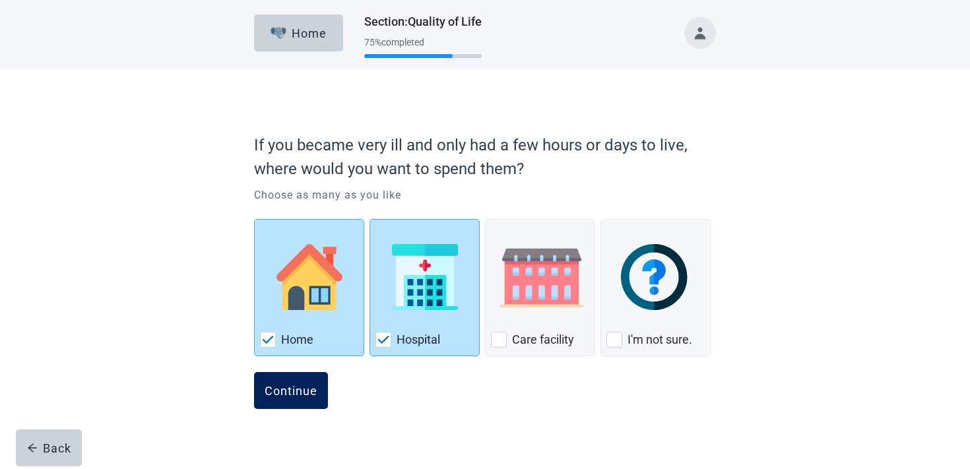
click at [305, 394] on div "Continue" at bounding box center [291, 390] width 53 height 13
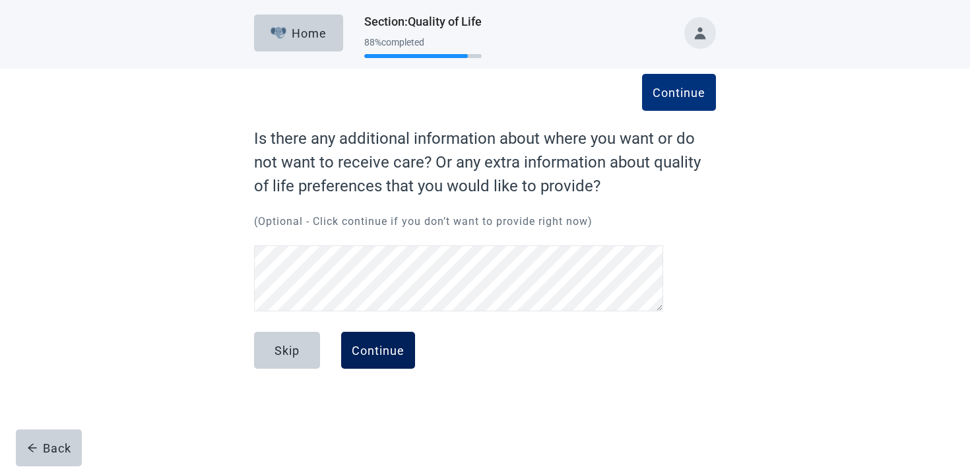
click at [392, 342] on button "Continue" at bounding box center [378, 350] width 74 height 37
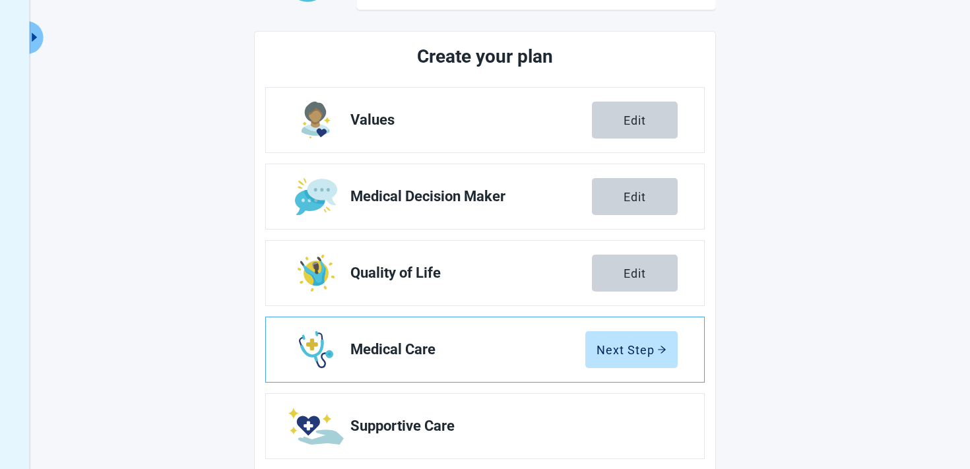
scroll to position [201, 0]
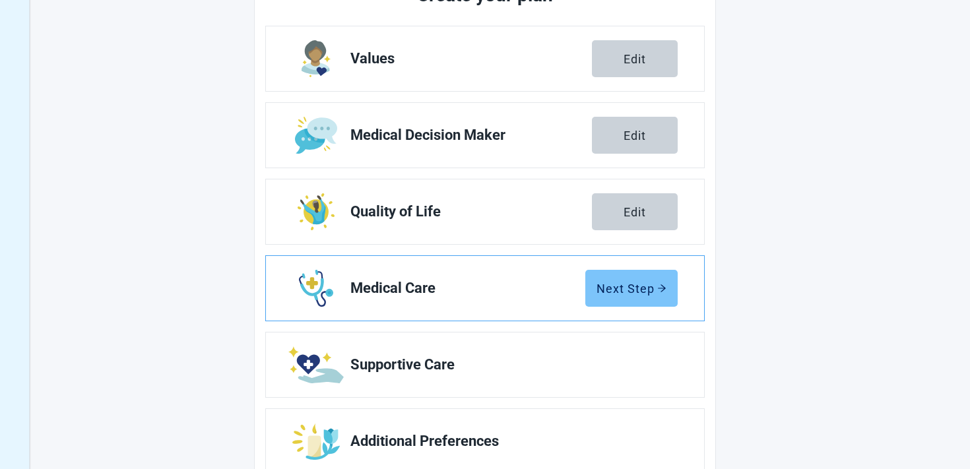
click at [614, 294] on div "Next Step" at bounding box center [631, 288] width 70 height 13
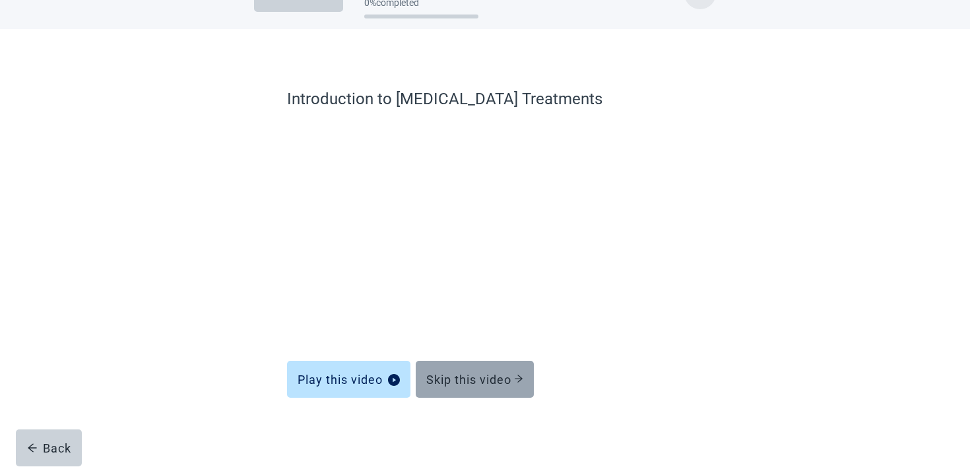
scroll to position [40, 0]
click at [490, 379] on div "Skip this video" at bounding box center [474, 379] width 97 height 13
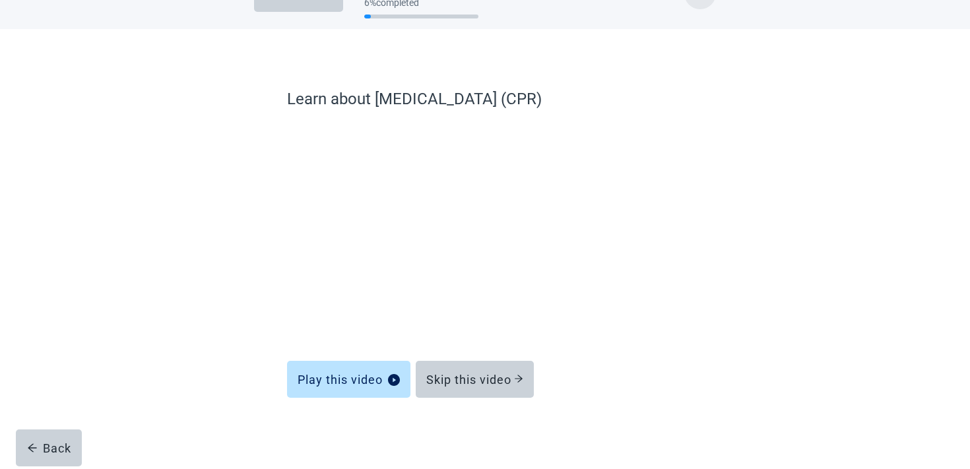
click at [466, 405] on div "Main content" at bounding box center [485, 436] width 396 height 66
click at [466, 384] on div "Skip this video" at bounding box center [474, 379] width 97 height 13
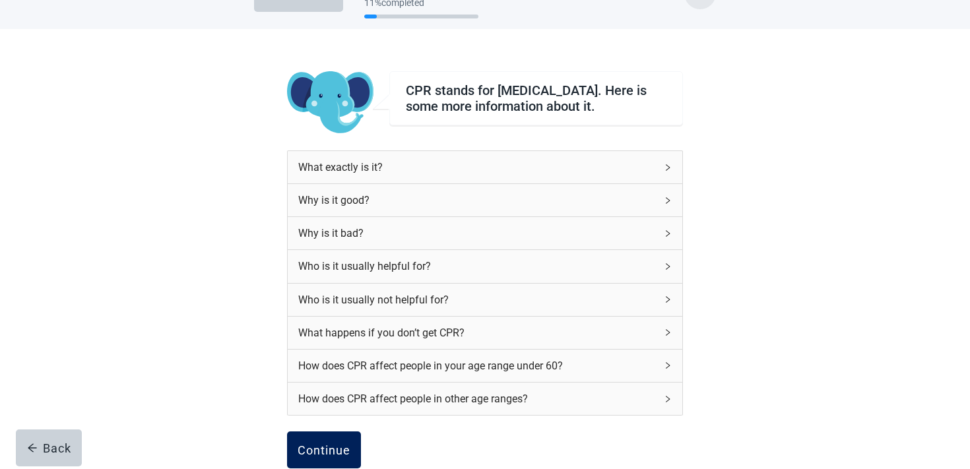
click at [330, 439] on button "Continue" at bounding box center [324, 449] width 74 height 37
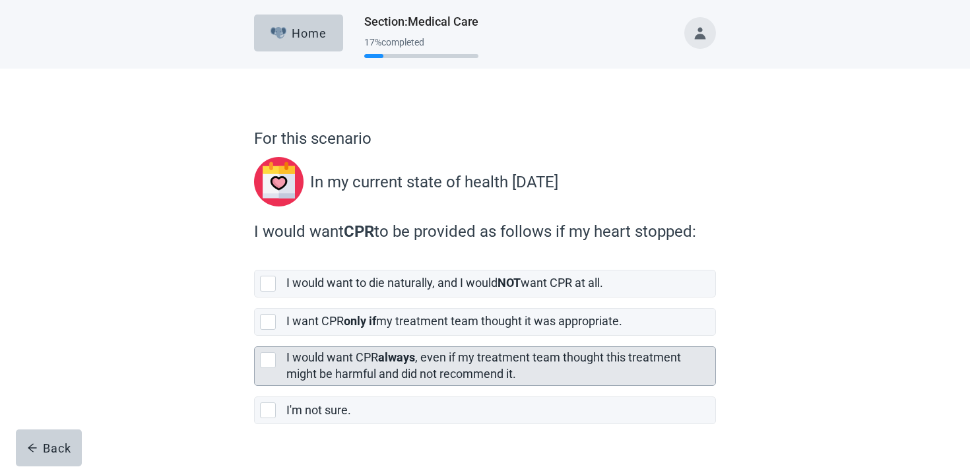
click at [345, 363] on label "I would want CPR always , even if my treatment team thought this treatment migh…" at bounding box center [483, 365] width 394 height 30
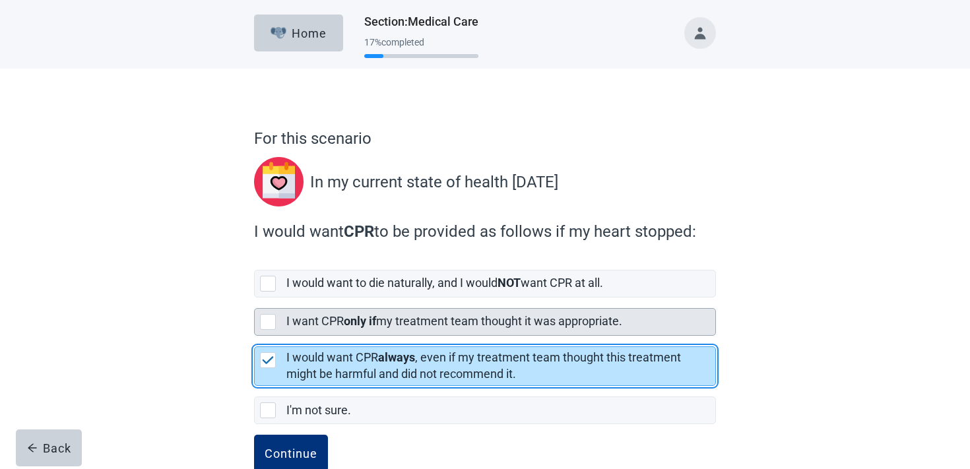
click at [344, 327] on label "I want CPR only if my treatment team thought it was appropriate." at bounding box center [454, 321] width 336 height 14
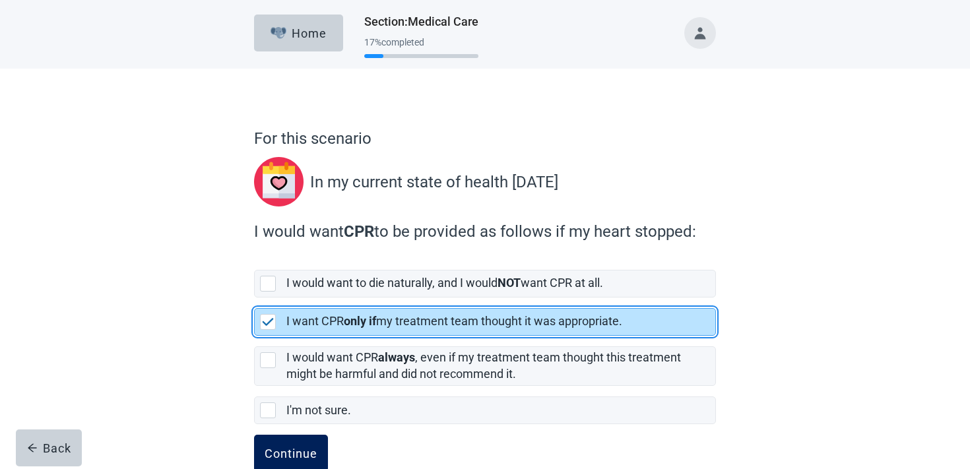
click at [299, 449] on div "Continue" at bounding box center [291, 453] width 53 height 13
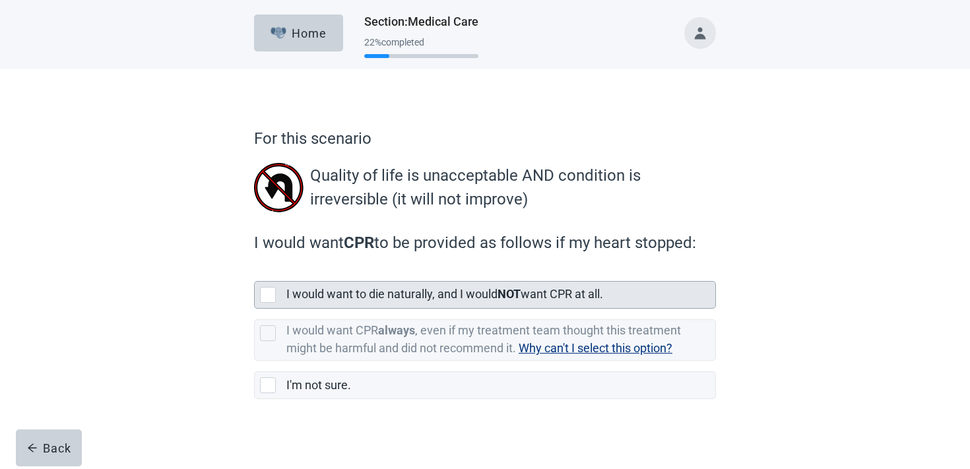
click at [369, 303] on div "I would want to die naturally, and I would NOT want CPR at all." at bounding box center [500, 295] width 429 height 26
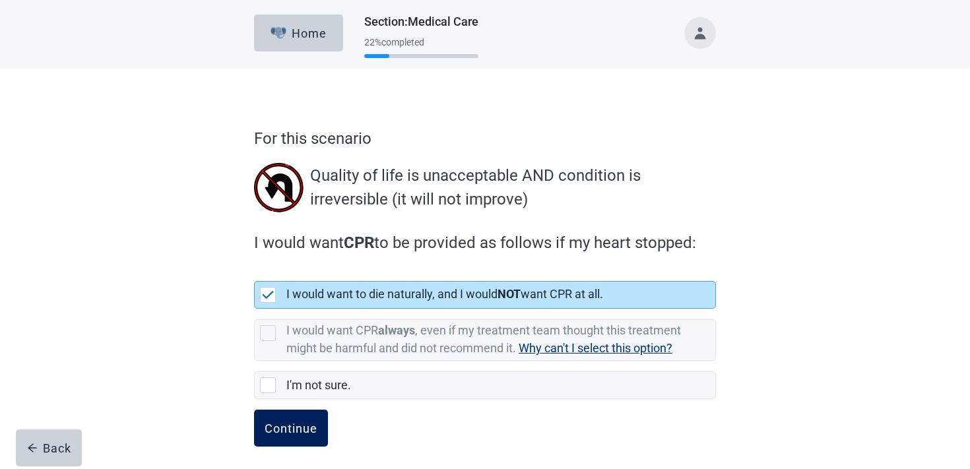
click at [288, 433] on div "Continue" at bounding box center [291, 428] width 53 height 13
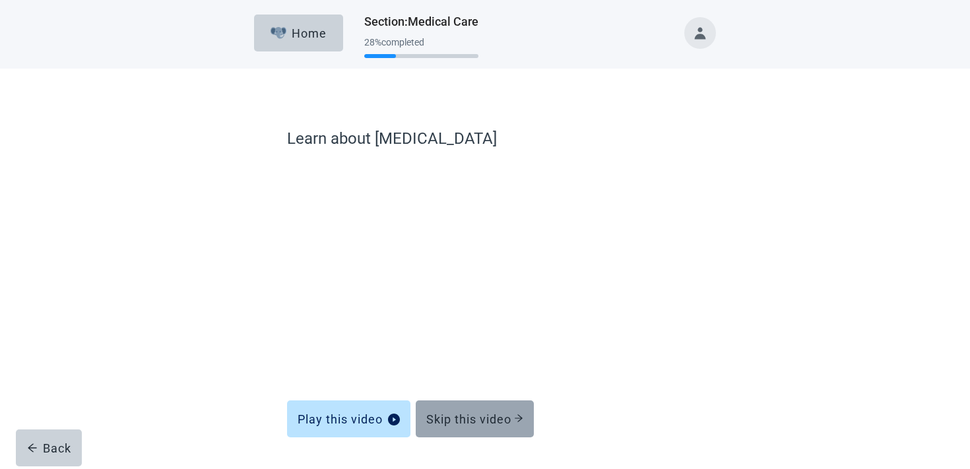
click at [504, 410] on button "Skip this video" at bounding box center [475, 418] width 118 height 37
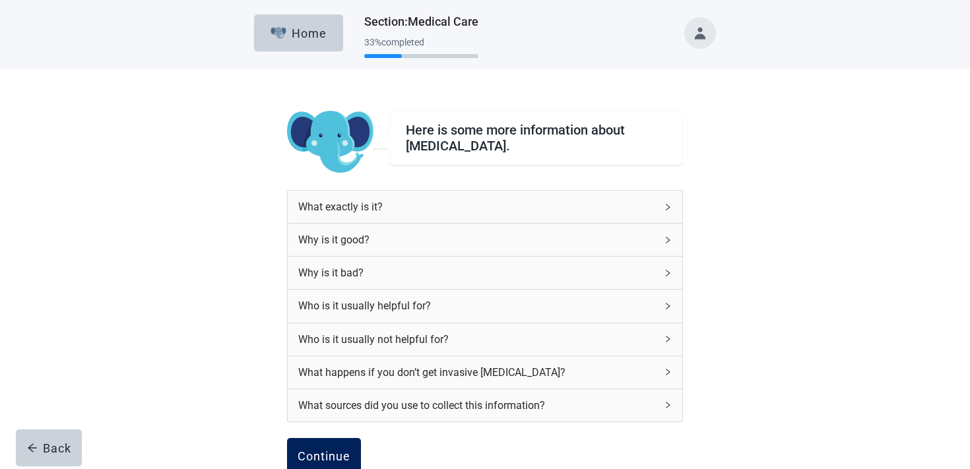
click at [335, 445] on button "Continue" at bounding box center [324, 456] width 74 height 37
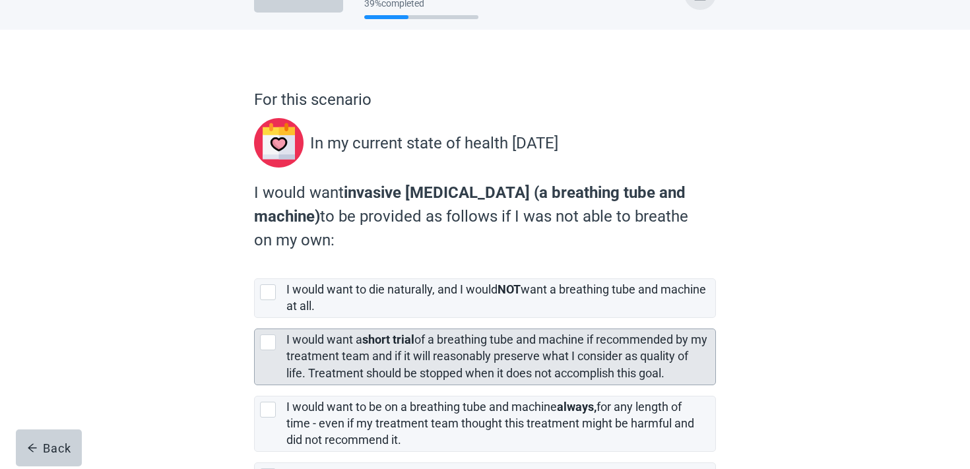
scroll to position [93, 0]
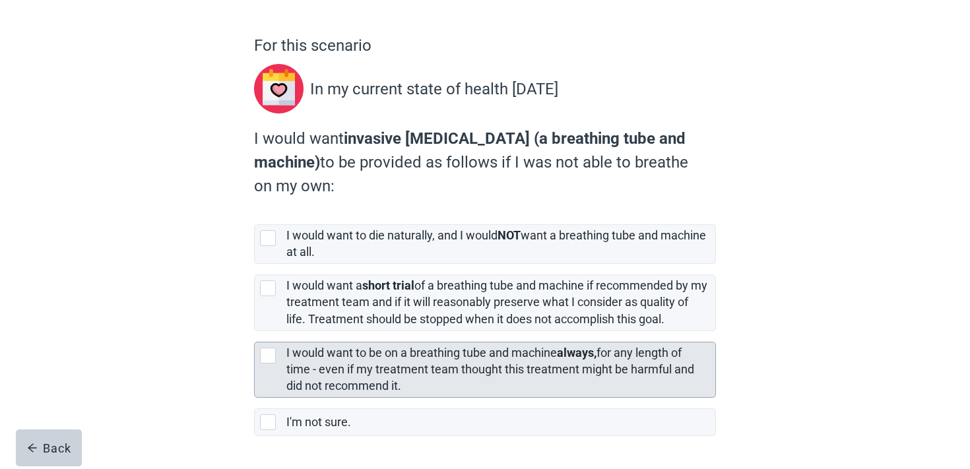
click at [334, 379] on label "I would want to be on a breathing tube and machine always, for any length of ti…" at bounding box center [490, 369] width 408 height 47
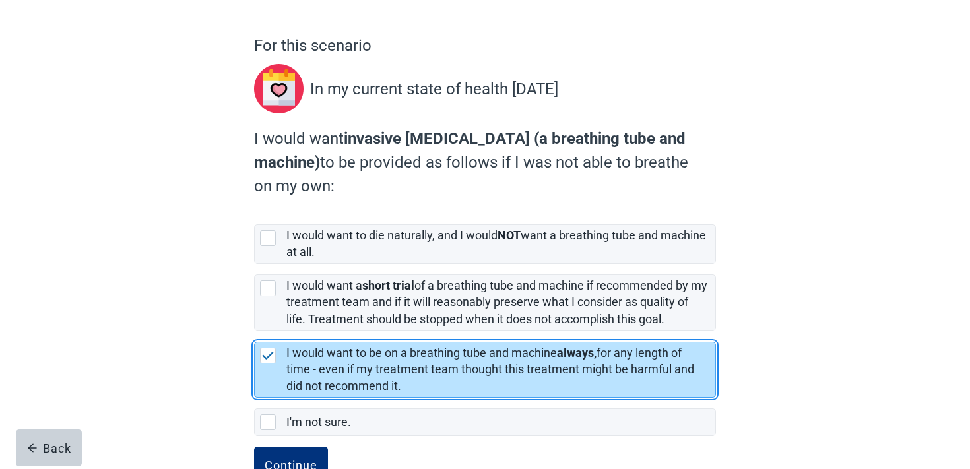
click at [284, 445] on form "For this scenario In my current state of health [DATE] I would want invasive [M…" at bounding box center [485, 273] width 462 height 479
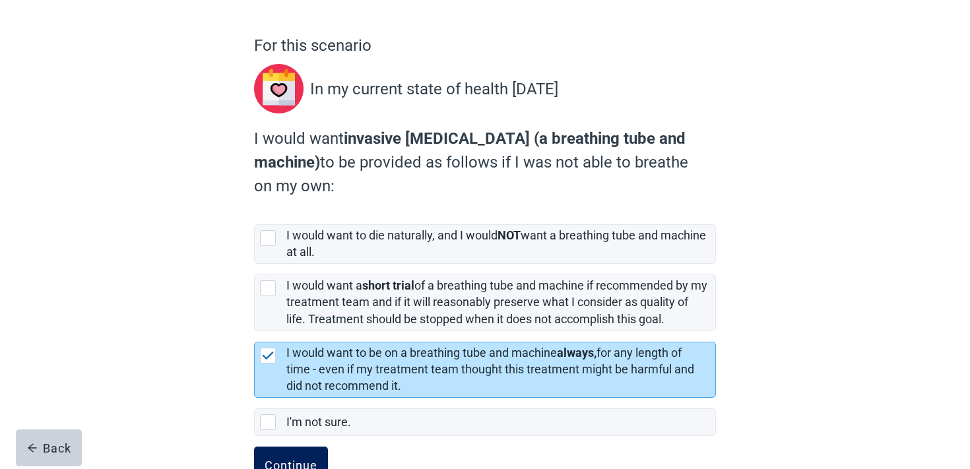
click at [283, 459] on div "Continue" at bounding box center [291, 464] width 53 height 13
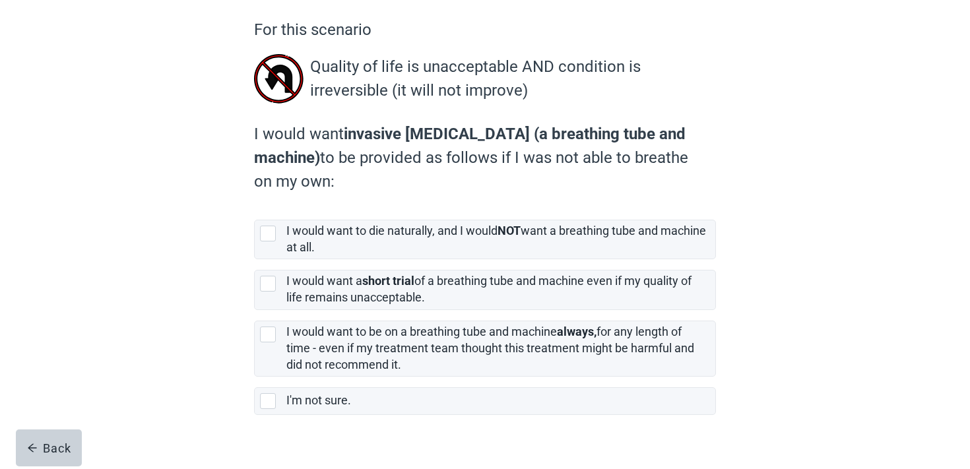
scroll to position [131, 0]
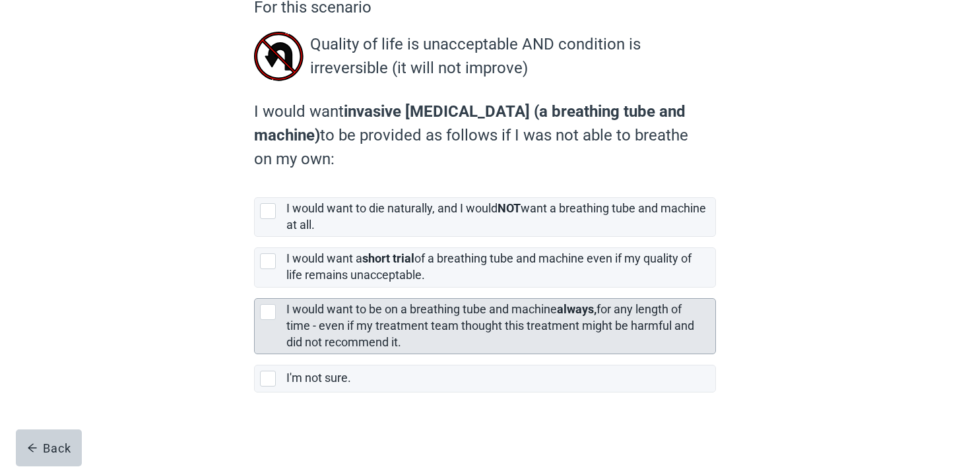
click at [338, 317] on div "I would want to be on a breathing tube and machine always, for any length of ti…" at bounding box center [496, 325] width 421 height 49
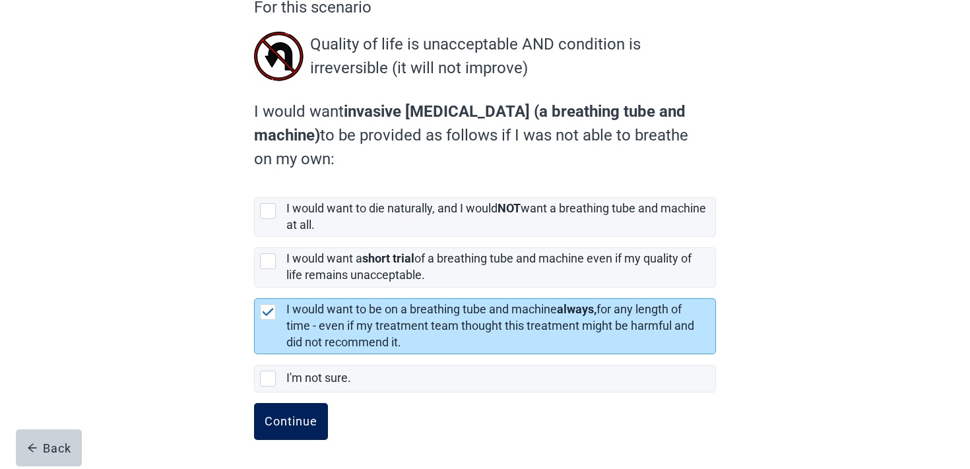
click at [290, 406] on button "Continue" at bounding box center [291, 421] width 74 height 37
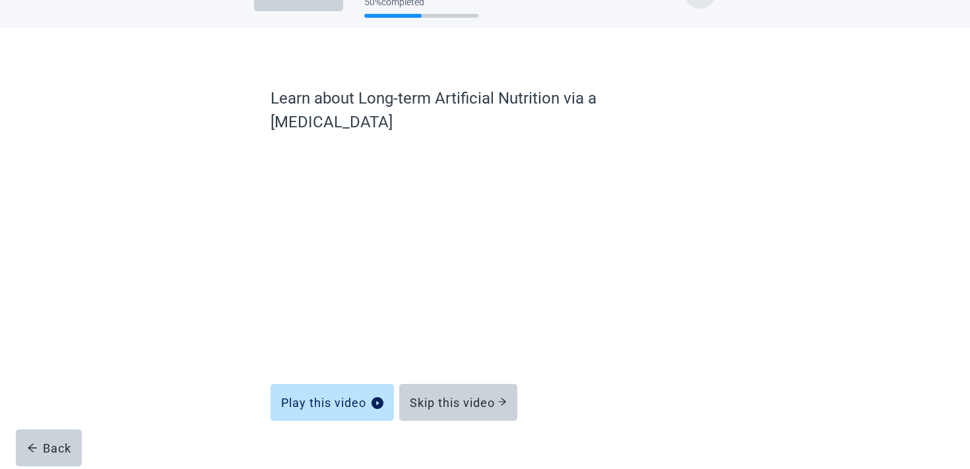
scroll to position [40, 0]
click at [443, 385] on button "Skip this video" at bounding box center [458, 403] width 118 height 37
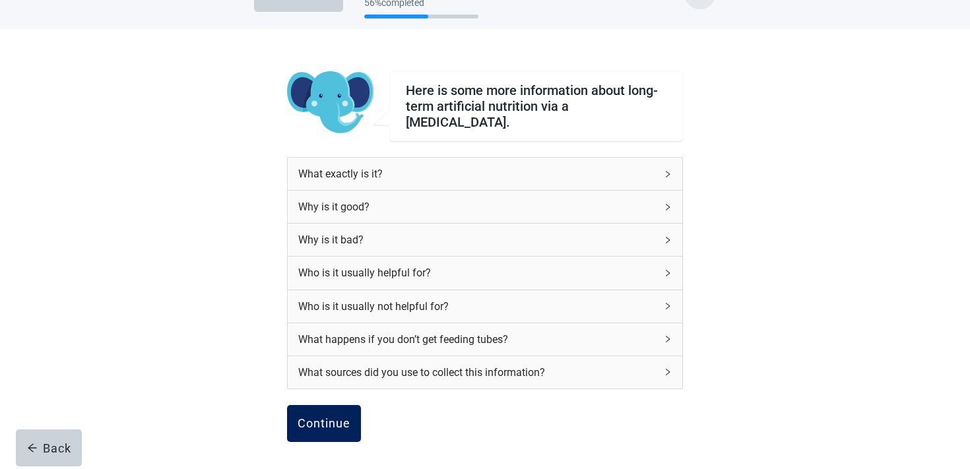
click at [323, 417] on div "Continue" at bounding box center [324, 423] width 53 height 13
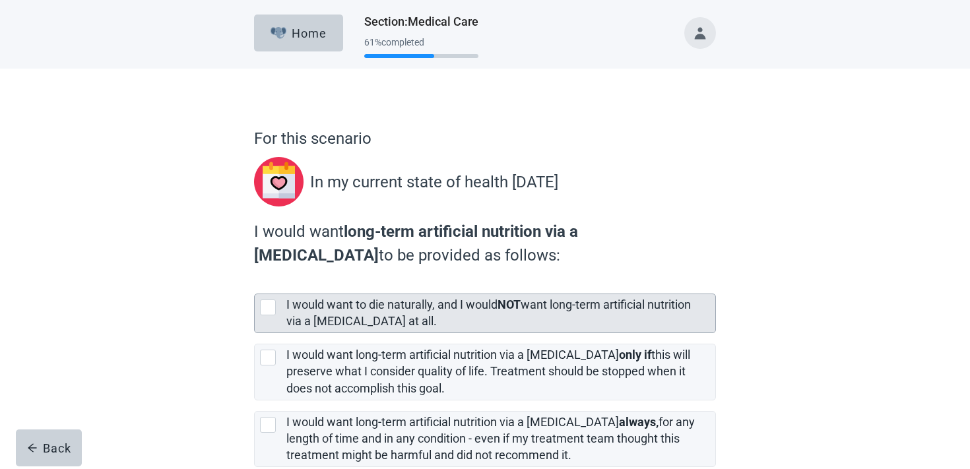
click at [346, 308] on label "I would want to die naturally, and I would NOT want long-term artificial nutrit…" at bounding box center [488, 313] width 404 height 30
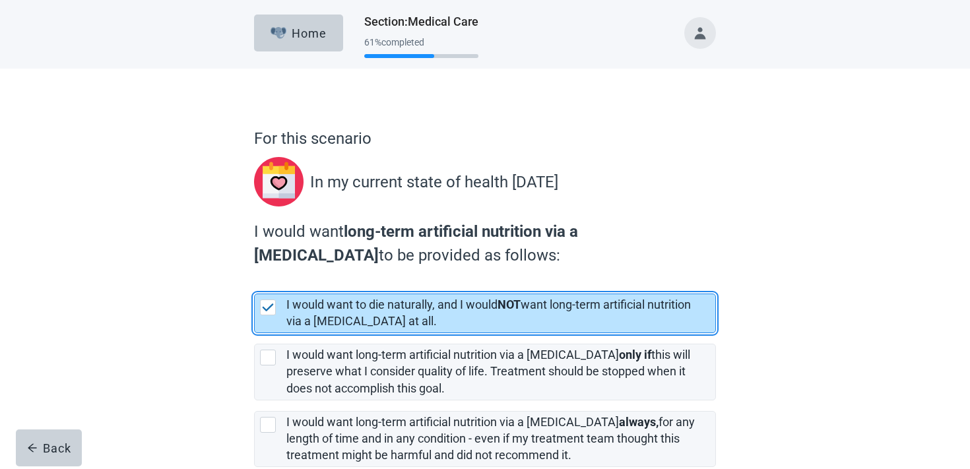
scroll to position [113, 0]
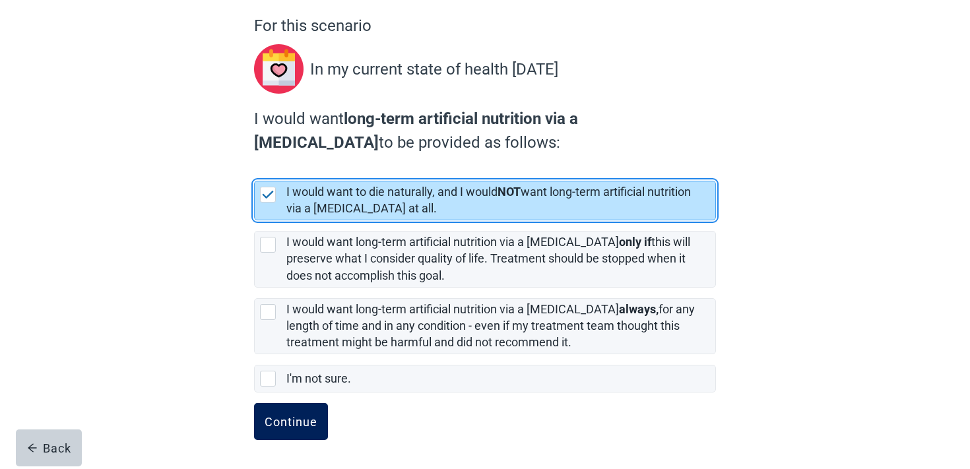
click at [296, 420] on div "Continue" at bounding box center [291, 421] width 53 height 13
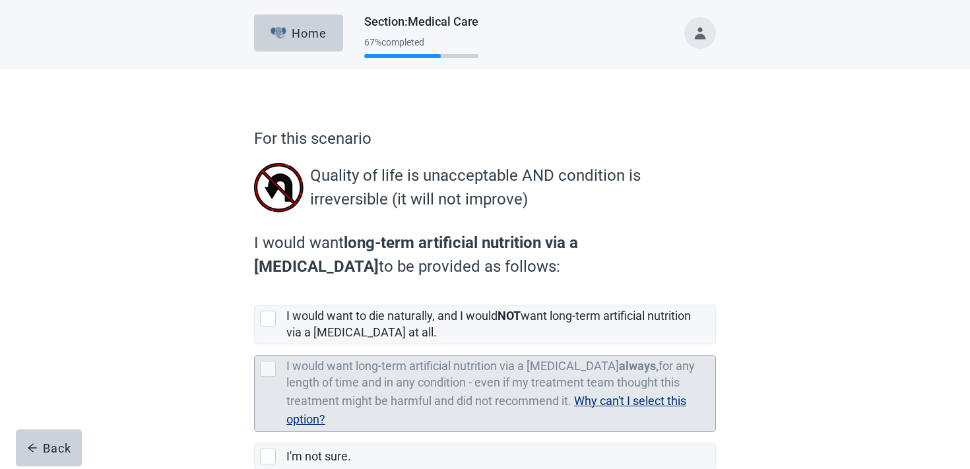
scroll to position [78, 0]
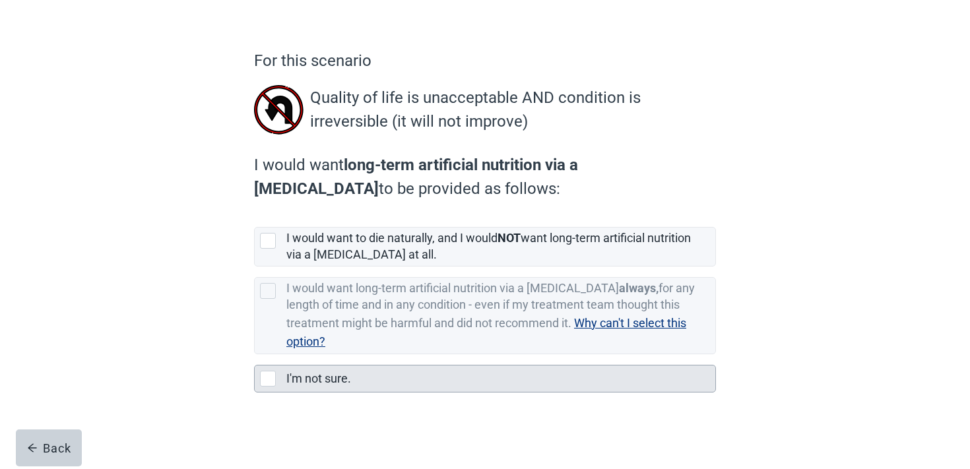
click at [338, 383] on label "I'm not sure." at bounding box center [318, 378] width 65 height 14
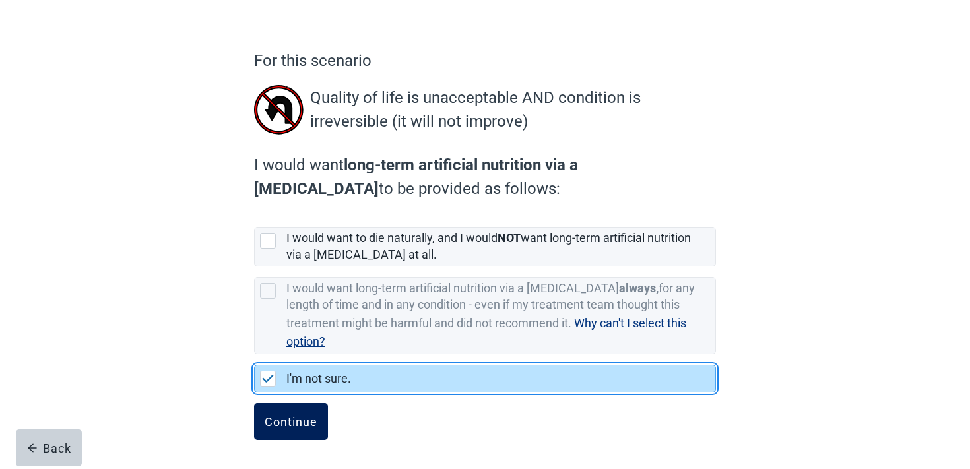
click at [282, 431] on button "Continue" at bounding box center [291, 421] width 74 height 37
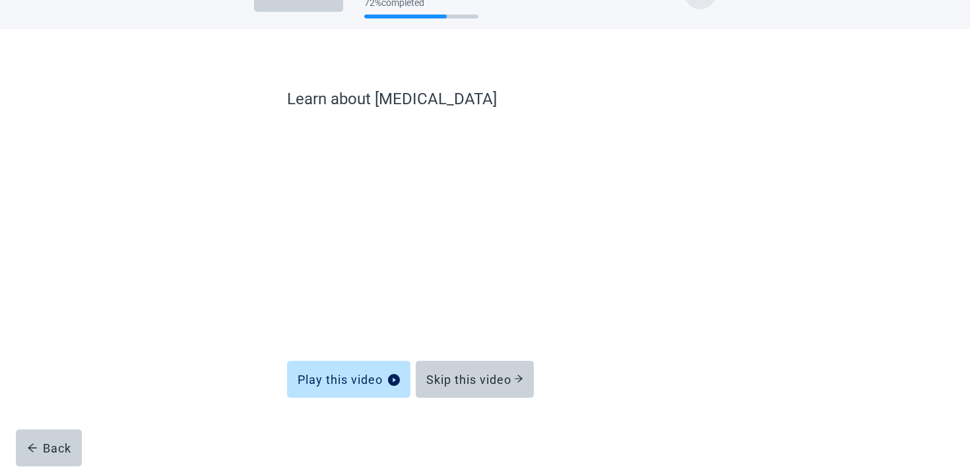
scroll to position [40, 0]
click at [489, 400] on form "Learn about [MEDICAL_DATA] Play this video Skip this video Back" at bounding box center [485, 278] width 396 height 382
click at [487, 385] on div "Skip this video" at bounding box center [474, 379] width 97 height 13
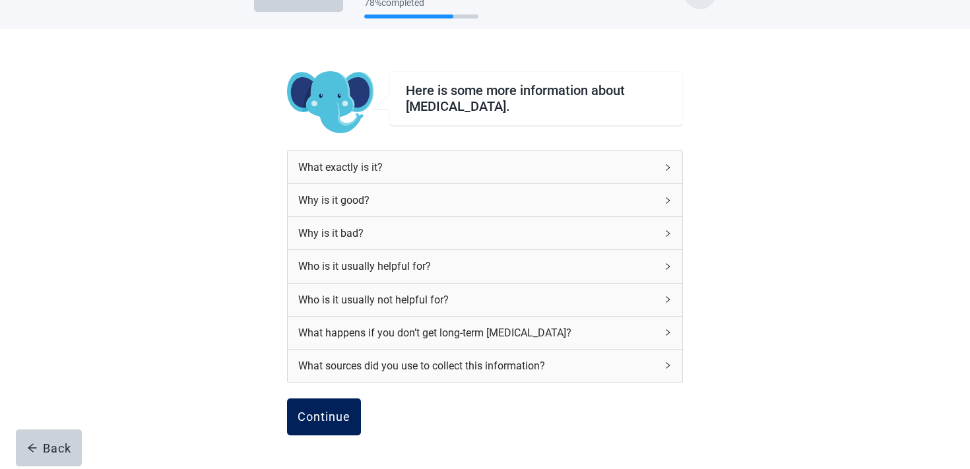
click at [315, 423] on div "Continue" at bounding box center [324, 416] width 53 height 13
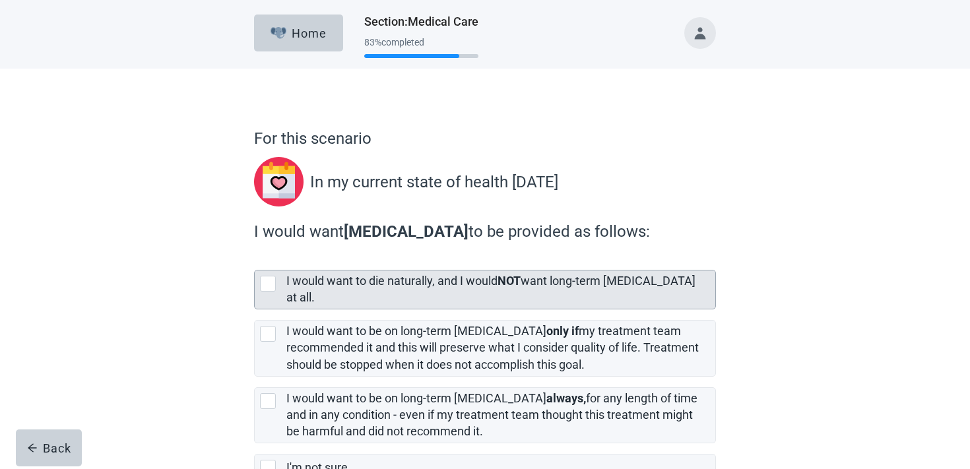
click at [363, 290] on div "I would want to die naturally, and I would NOT want long-term [MEDICAL_DATA] at…" at bounding box center [496, 289] width 421 height 33
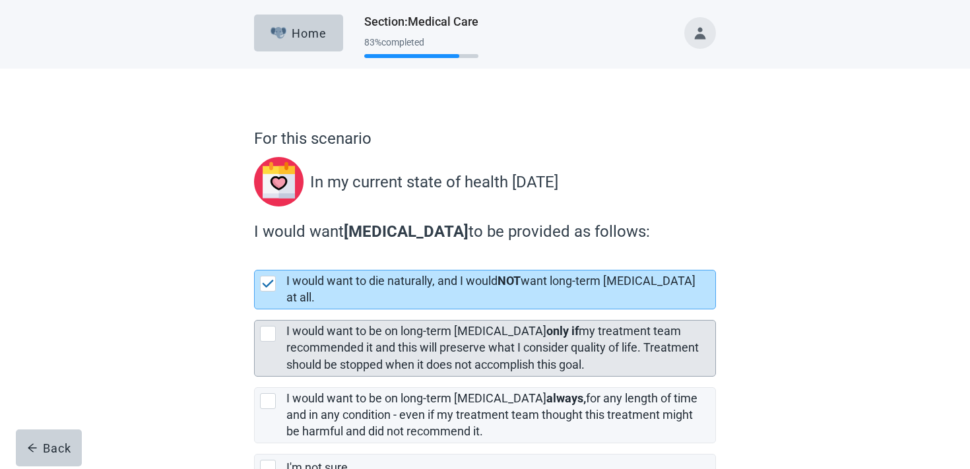
click at [341, 336] on label "I would want to be on long-term [MEDICAL_DATA] only if my treatment team recomm…" at bounding box center [492, 347] width 412 height 47
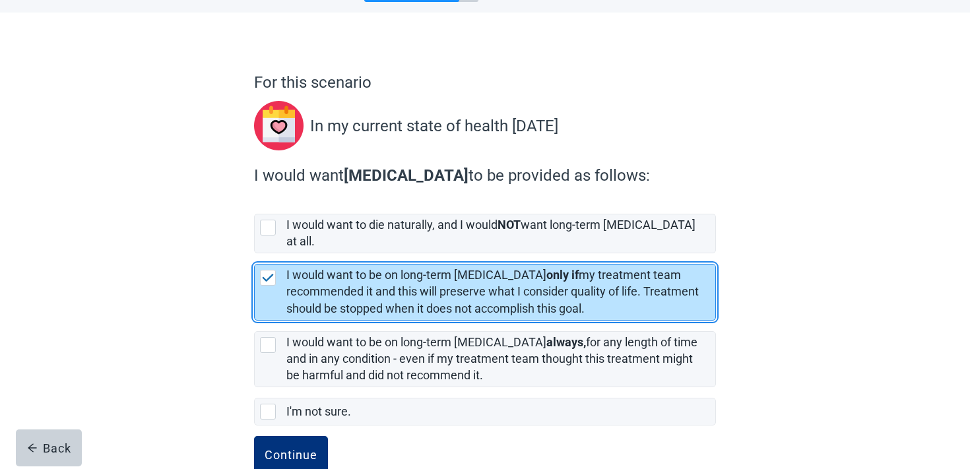
scroll to position [77, 0]
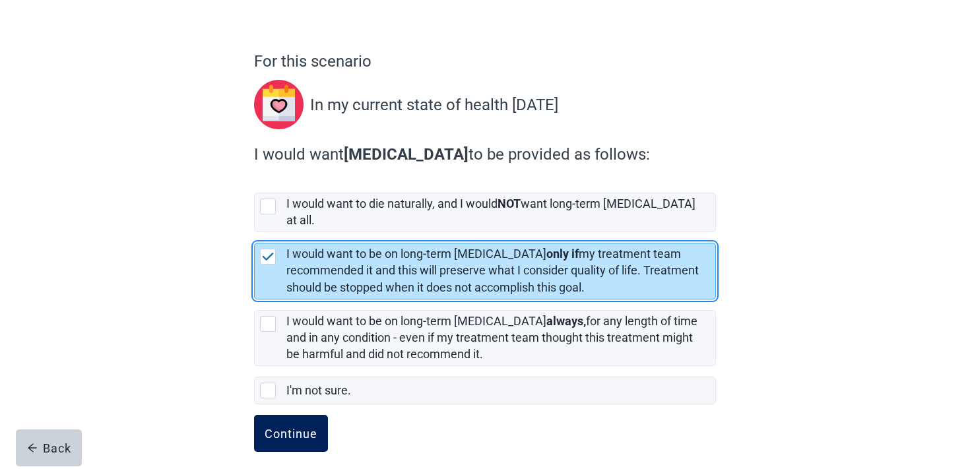
click at [279, 402] on form "For this scenario In my current state of health [DATE] I would want [MEDICAL_DA…" at bounding box center [485, 264] width 462 height 431
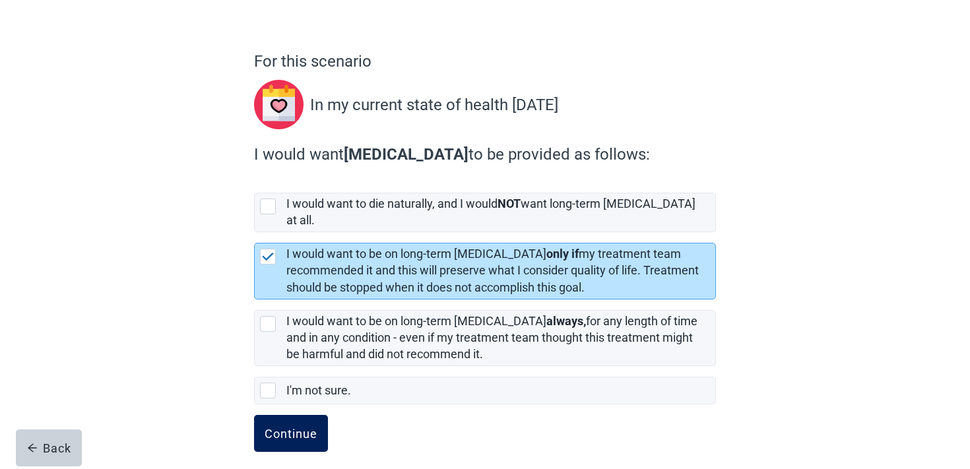
click at [276, 427] on div "Continue" at bounding box center [291, 433] width 53 height 13
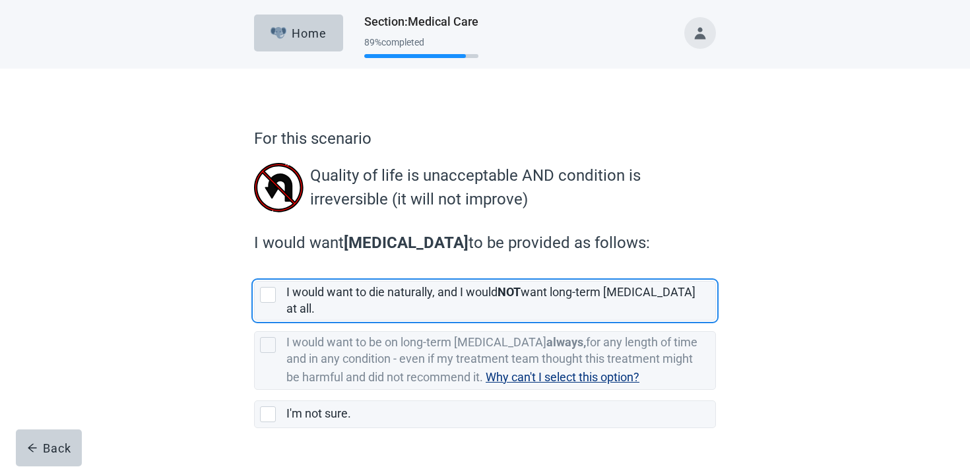
click at [403, 284] on div "I would want to die naturally, and I would NOT want long-term [MEDICAL_DATA] at…" at bounding box center [500, 301] width 429 height 38
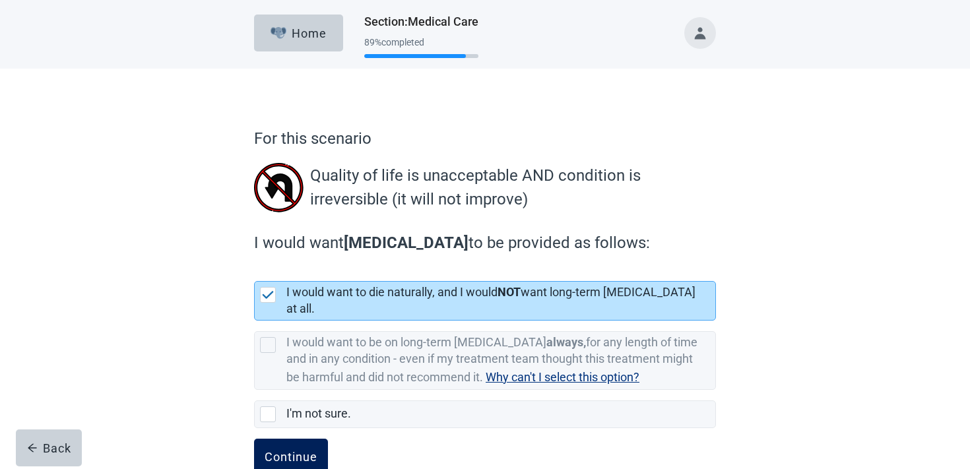
click at [299, 451] on div "Continue" at bounding box center [291, 457] width 53 height 13
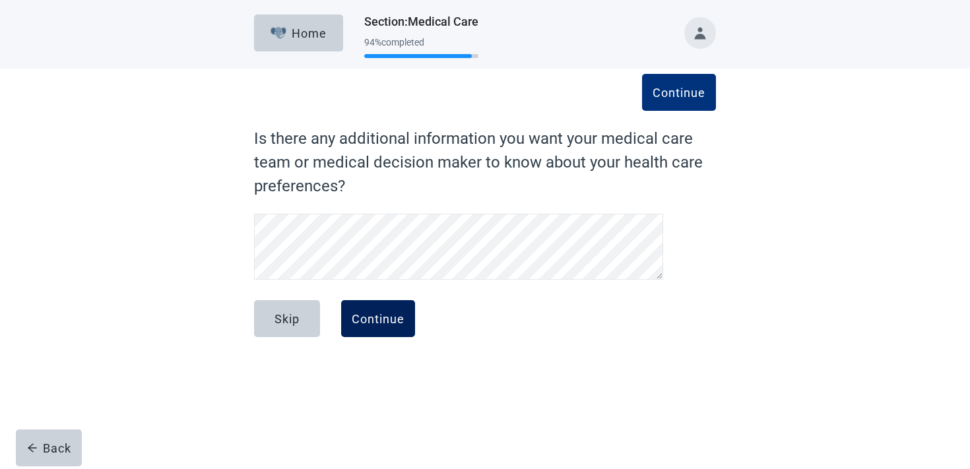
click at [393, 317] on div "Continue" at bounding box center [378, 318] width 53 height 13
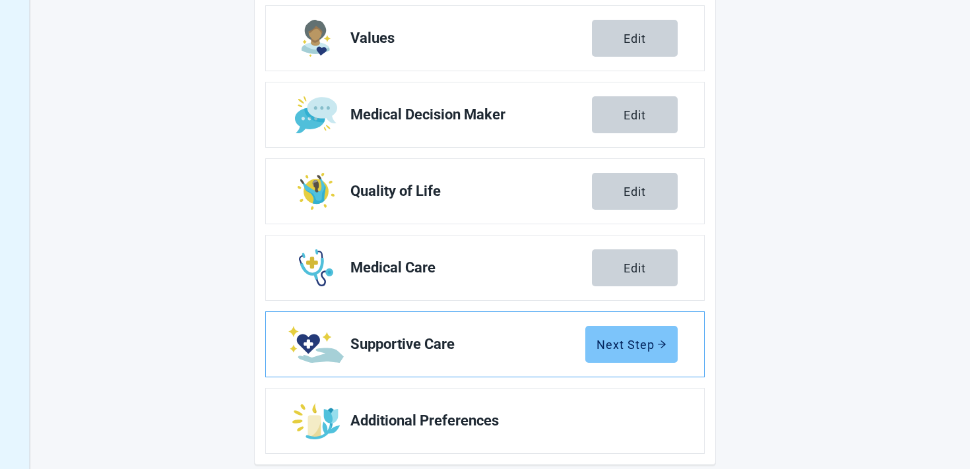
click at [633, 348] on div "Next Step" at bounding box center [631, 344] width 70 height 13
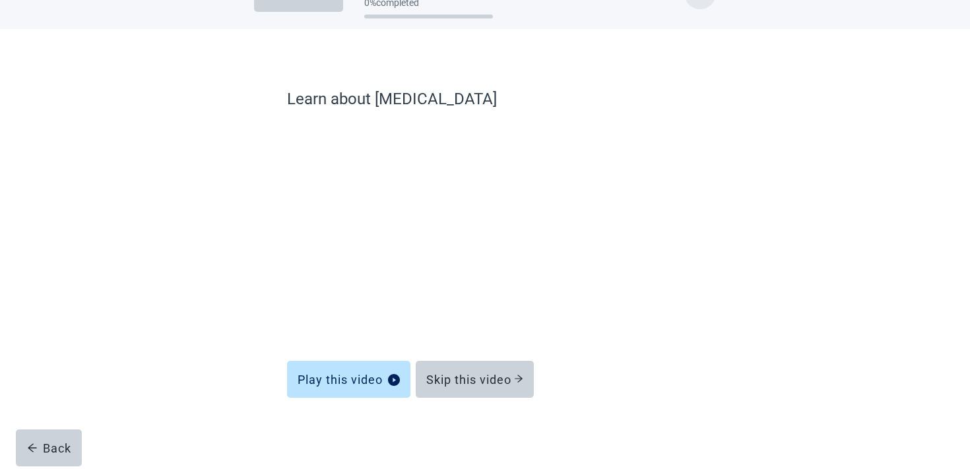
click at [472, 404] on div "Main content" at bounding box center [485, 436] width 396 height 66
click at [472, 362] on button "Skip this video" at bounding box center [475, 379] width 118 height 37
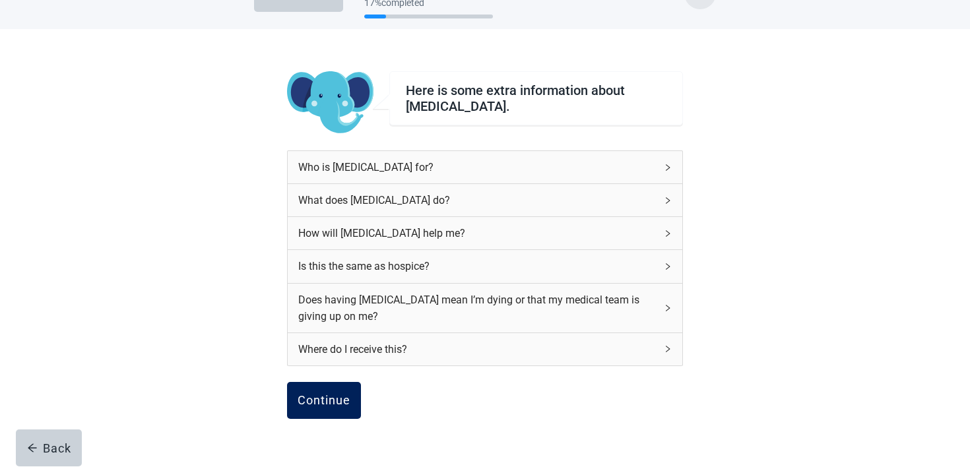
click at [325, 416] on button "Continue" at bounding box center [324, 400] width 74 height 37
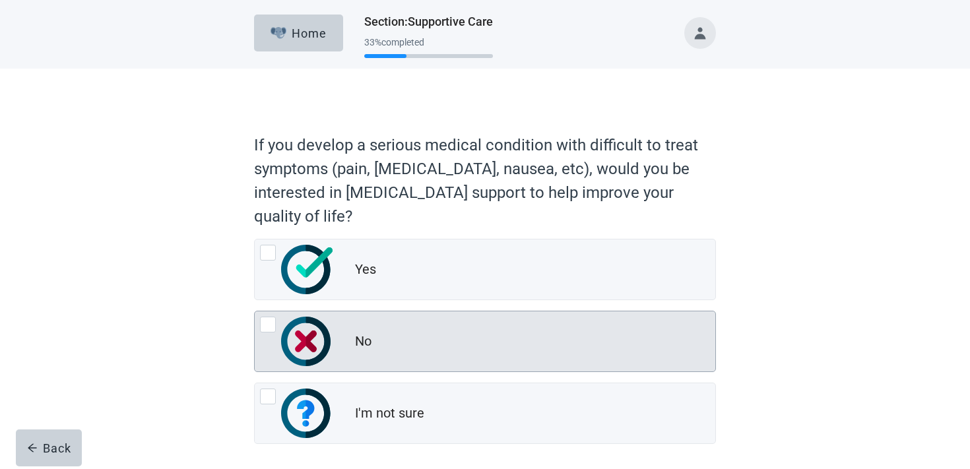
click at [385, 327] on div "No" at bounding box center [485, 341] width 460 height 60
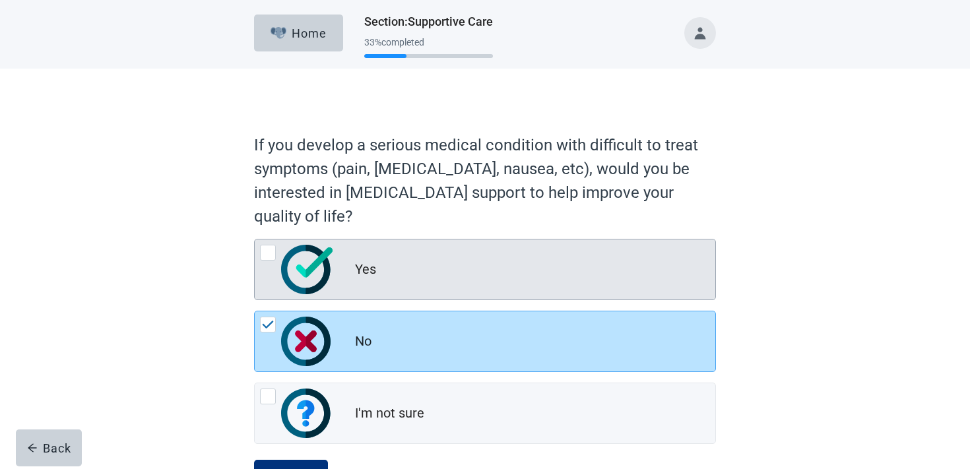
click at [385, 280] on div "Yes" at bounding box center [535, 270] width 360 height 26
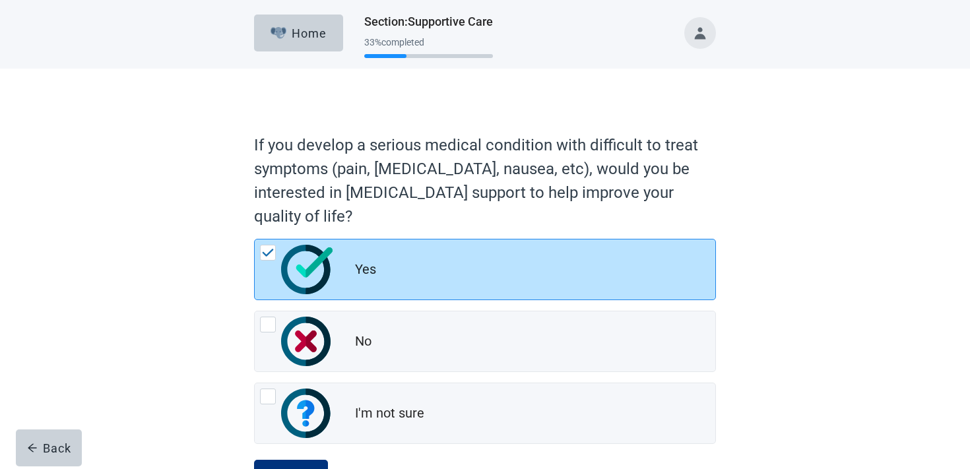
scroll to position [57, 0]
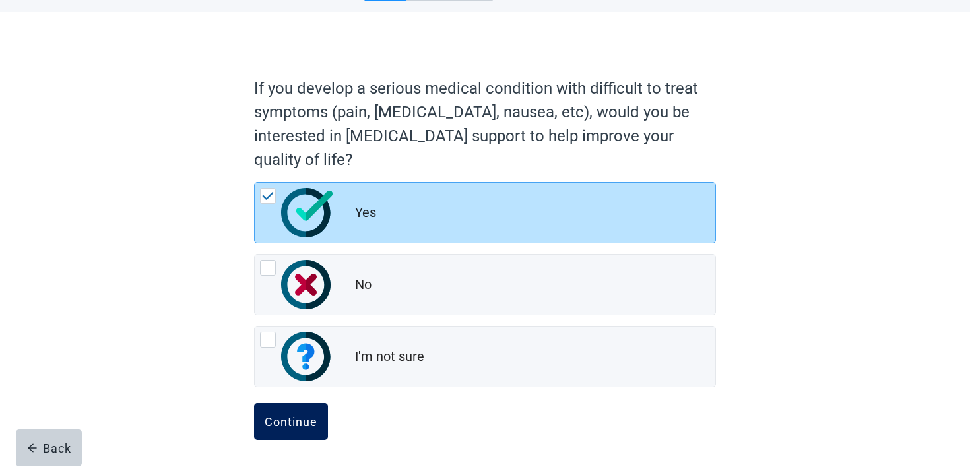
click at [292, 424] on div "Continue" at bounding box center [291, 421] width 53 height 13
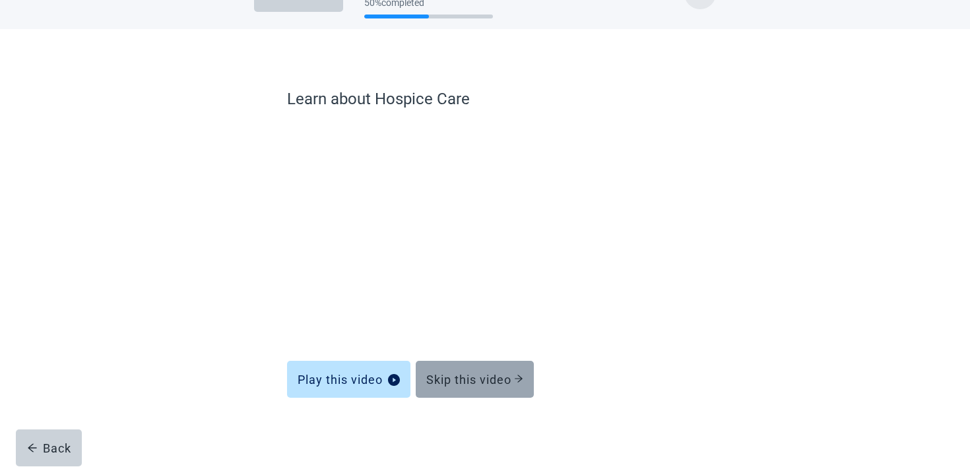
scroll to position [40, 0]
click at [449, 363] on button "Skip this video" at bounding box center [475, 379] width 118 height 37
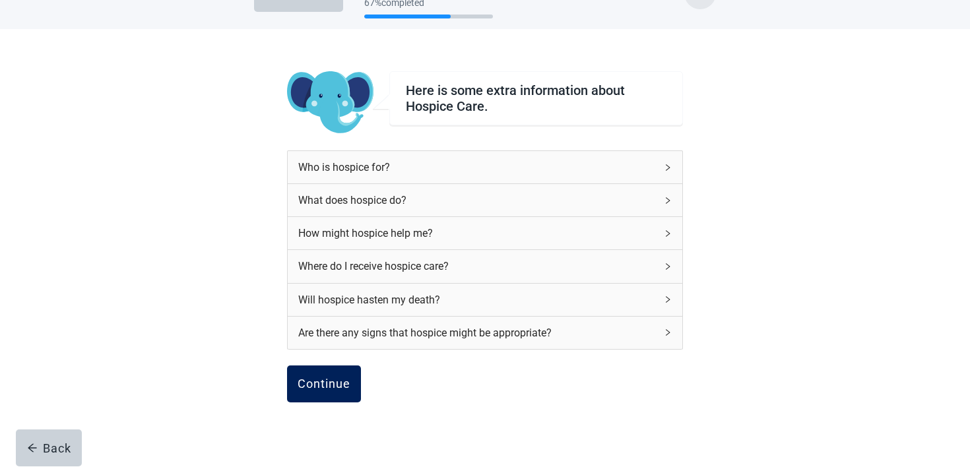
click at [317, 395] on button "Continue" at bounding box center [324, 383] width 74 height 37
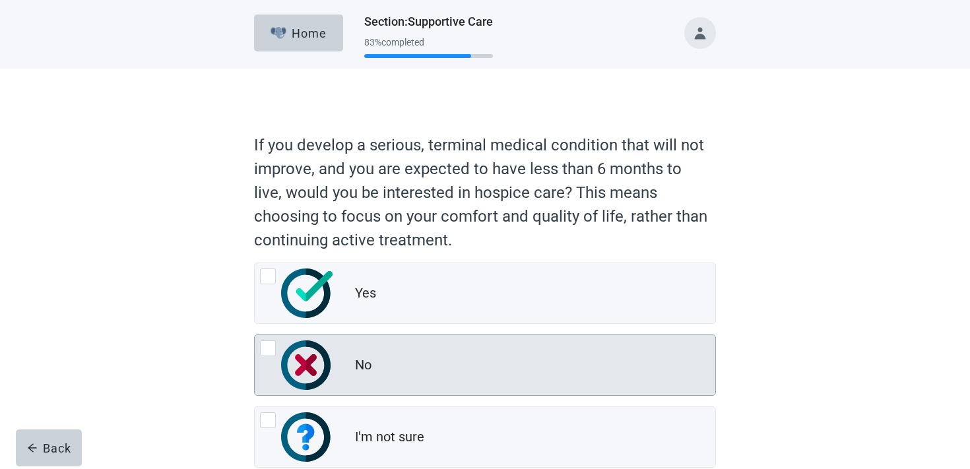
click at [362, 361] on div "No" at bounding box center [363, 365] width 16 height 19
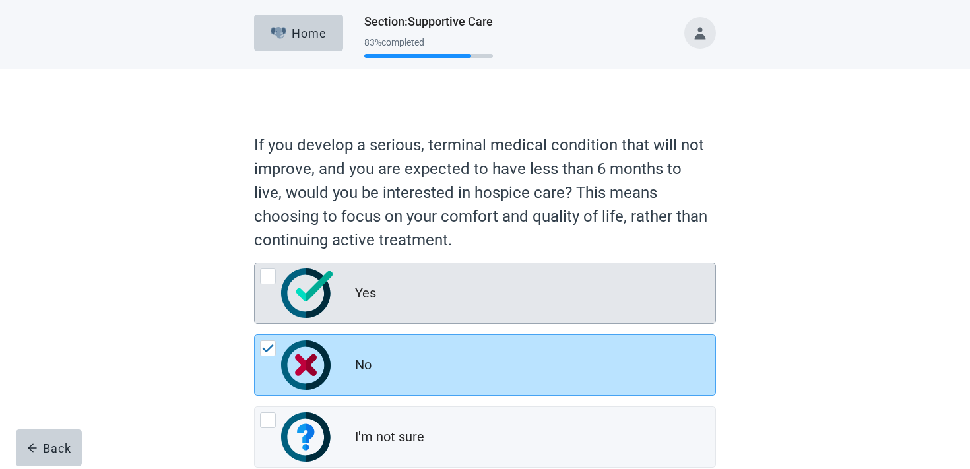
click at [361, 312] on div "Yes" at bounding box center [485, 293] width 460 height 60
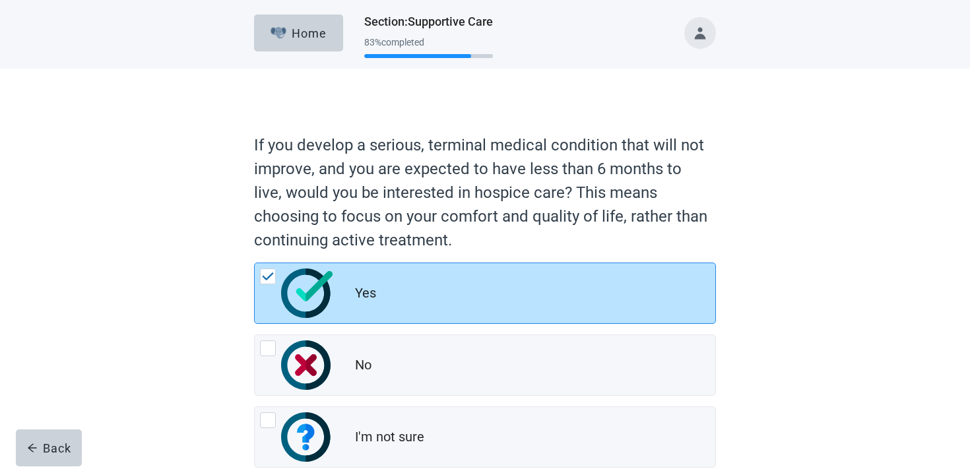
scroll to position [80, 0]
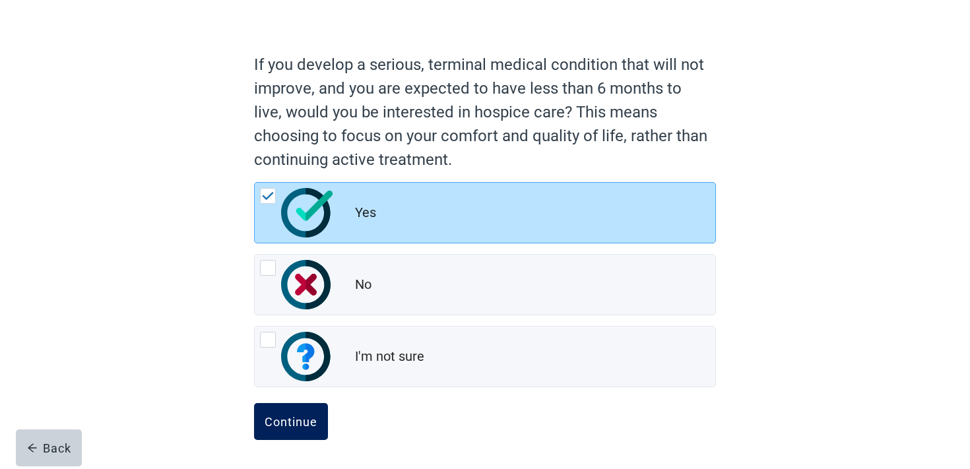
click at [298, 412] on button "Continue" at bounding box center [291, 421] width 74 height 37
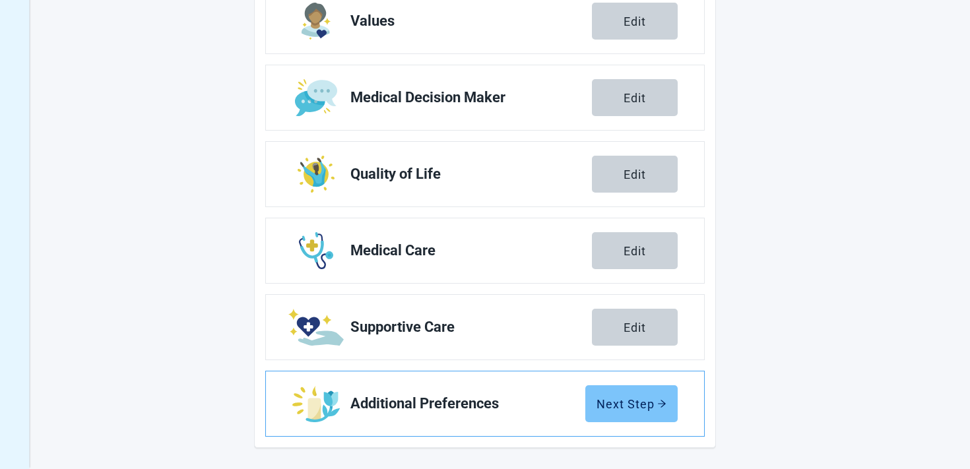
click at [612, 397] on div "Next Step" at bounding box center [631, 403] width 70 height 13
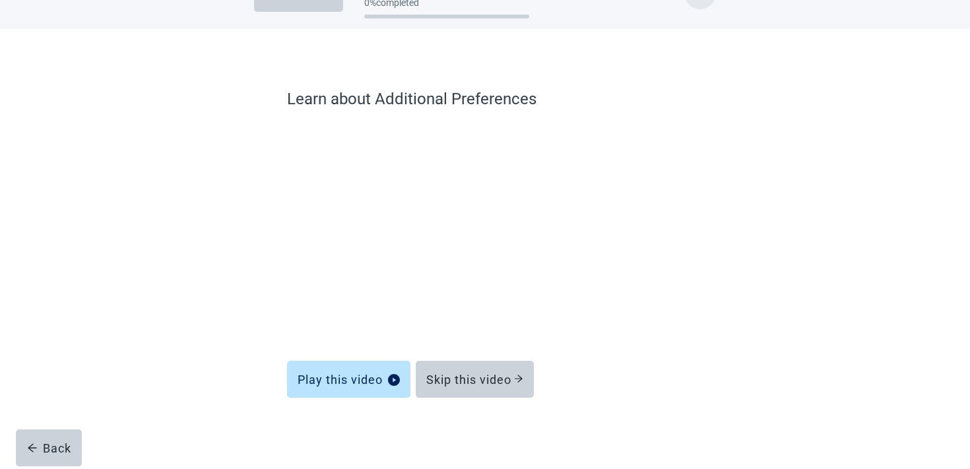
click at [491, 407] on div "Main content" at bounding box center [485, 436] width 396 height 66
click at [485, 381] on div "Skip this video" at bounding box center [474, 379] width 97 height 13
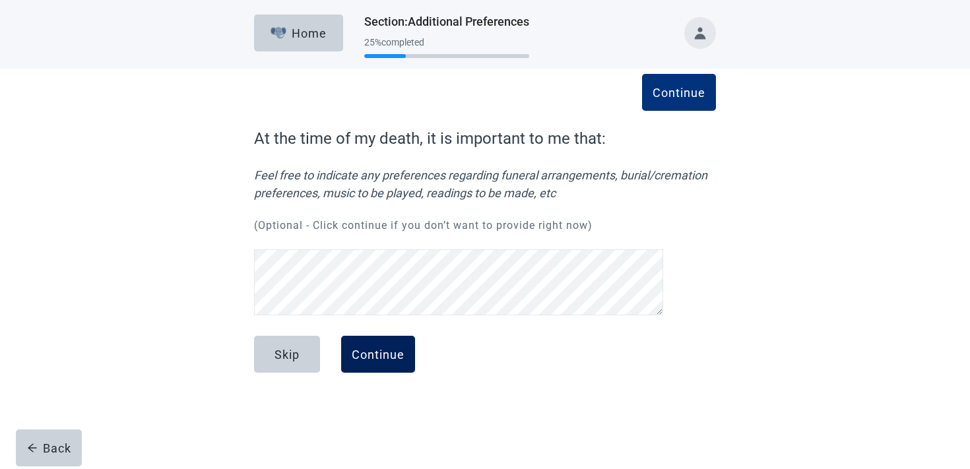
click at [361, 363] on button "Continue" at bounding box center [378, 354] width 74 height 37
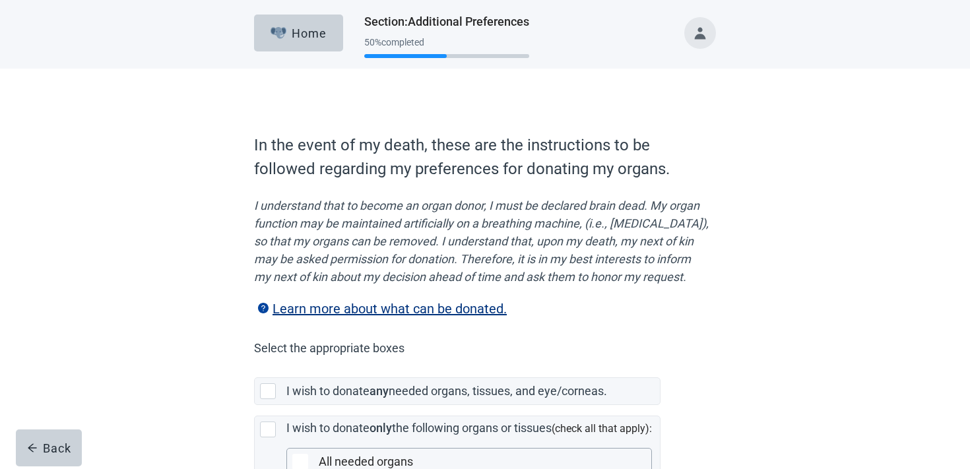
click at [412, 378] on div "In the event of my death, these are the instructions to be followed regarding m…" at bounding box center [485, 423] width 462 height 581
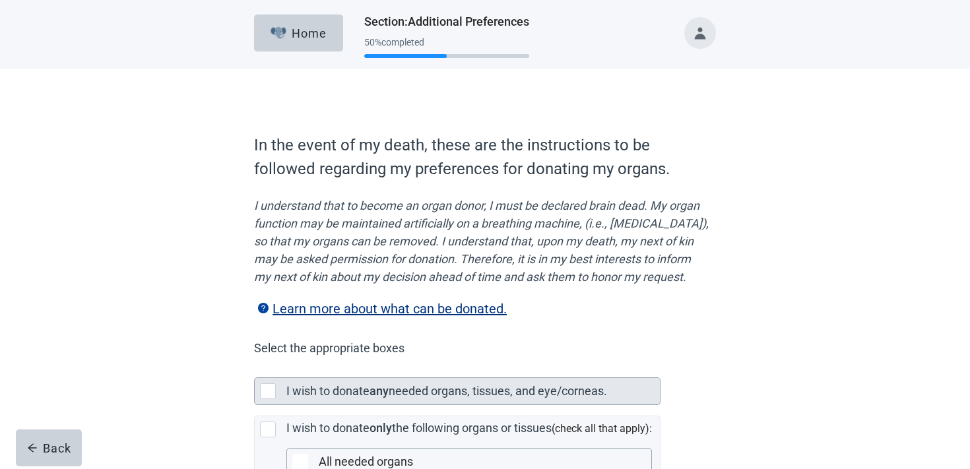
click at [402, 398] on div "I wish to donate any needed organs, tissues, and eye/corneas." at bounding box center [472, 391] width 373 height 26
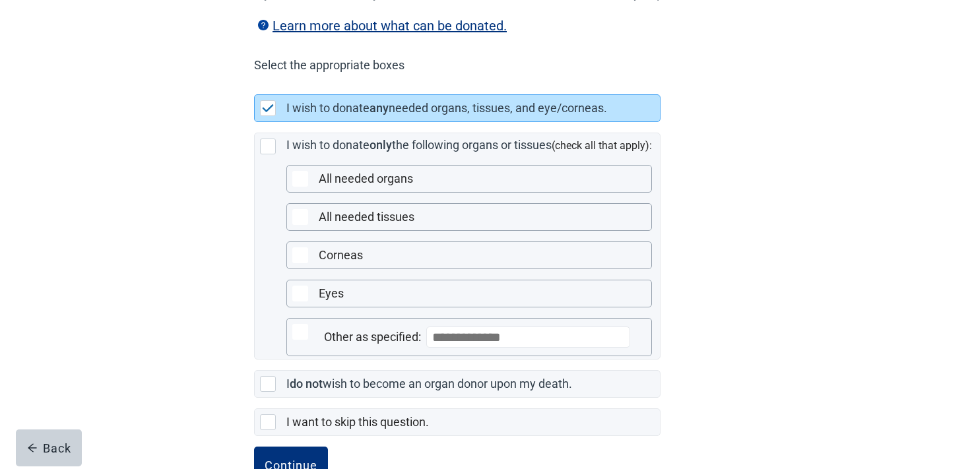
scroll to position [345, 0]
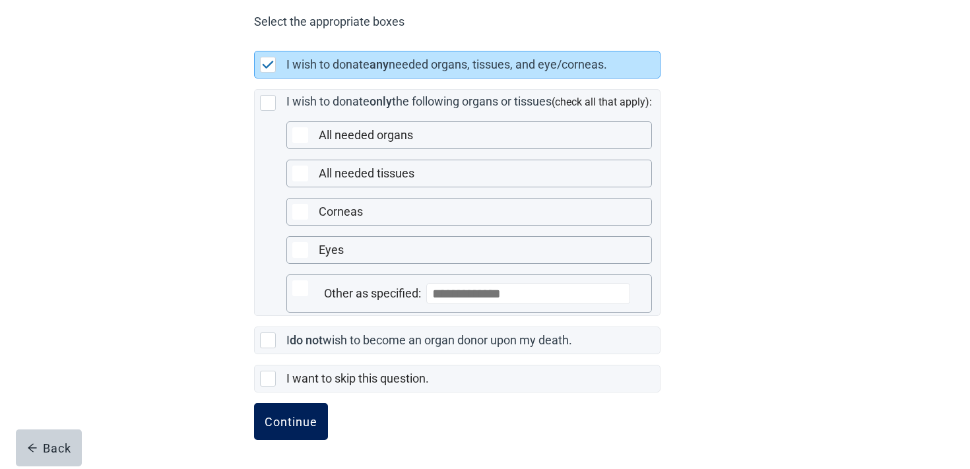
click at [282, 423] on div "Continue" at bounding box center [291, 421] width 53 height 13
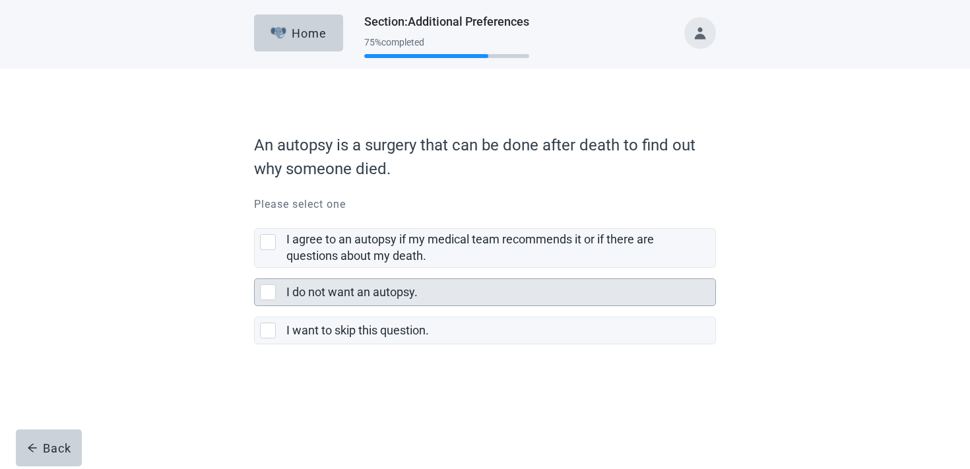
click at [380, 280] on div "I do not want an autopsy." at bounding box center [500, 292] width 429 height 26
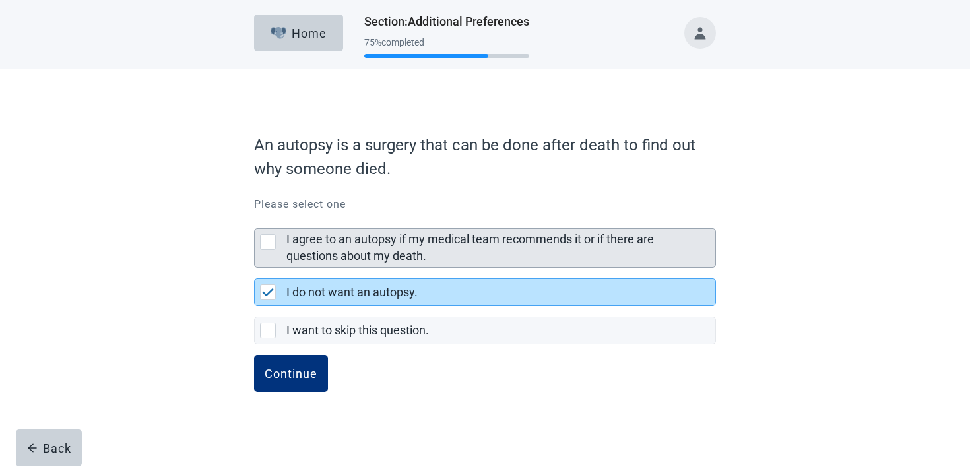
click at [377, 256] on label "I agree to an autopsy if my medical team recommends it or if there are question…" at bounding box center [469, 247] width 367 height 30
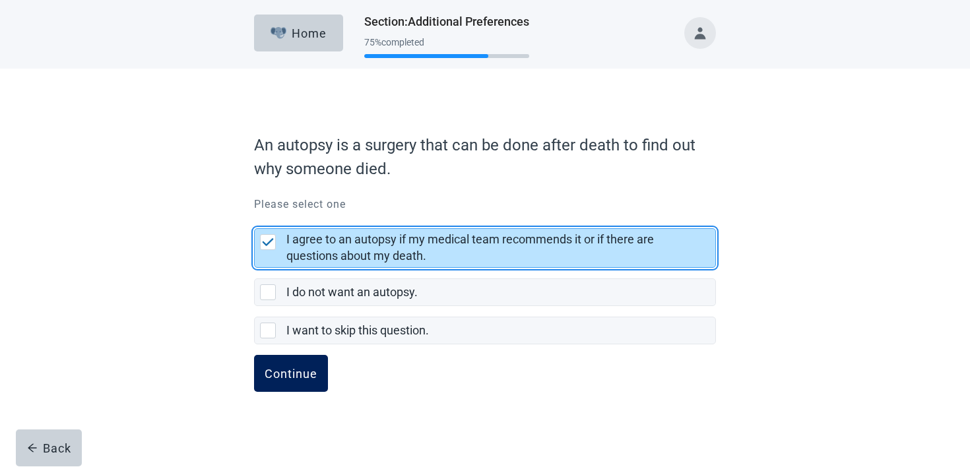
click at [297, 367] on div "Continue" at bounding box center [291, 373] width 53 height 13
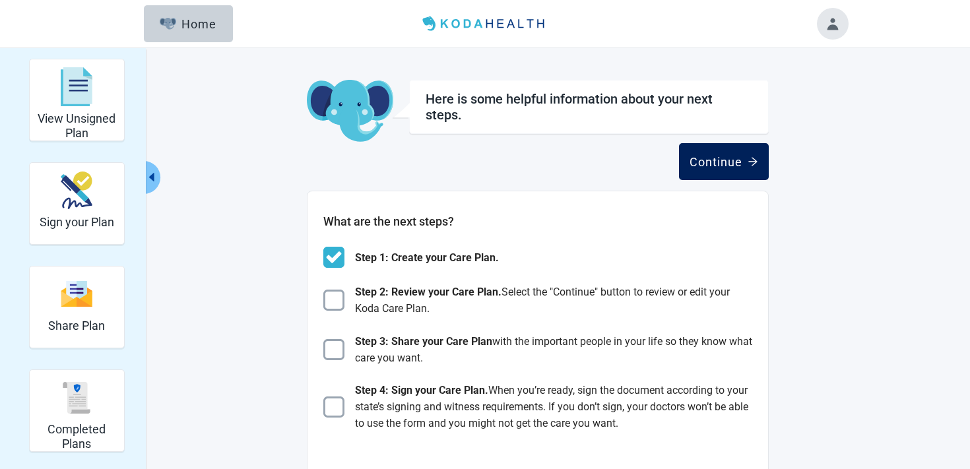
click at [707, 167] on div "Continue" at bounding box center [723, 161] width 69 height 13
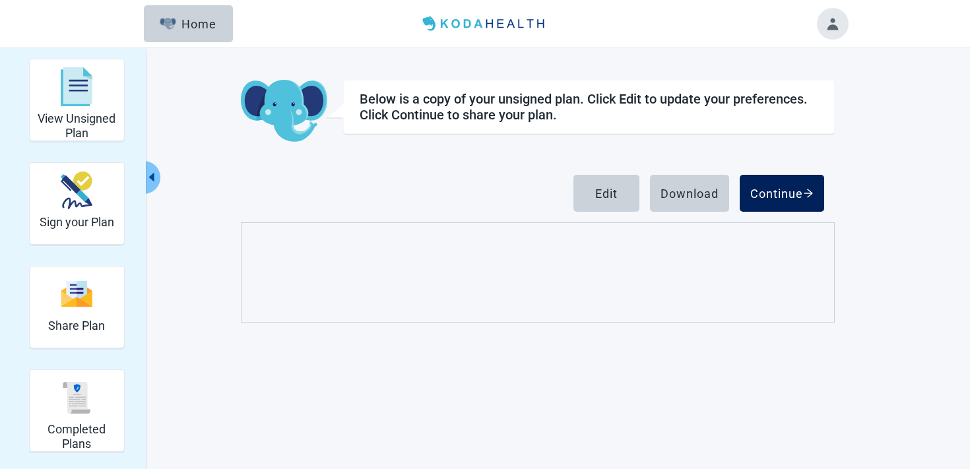
click at [755, 197] on div "Continue" at bounding box center [781, 193] width 63 height 13
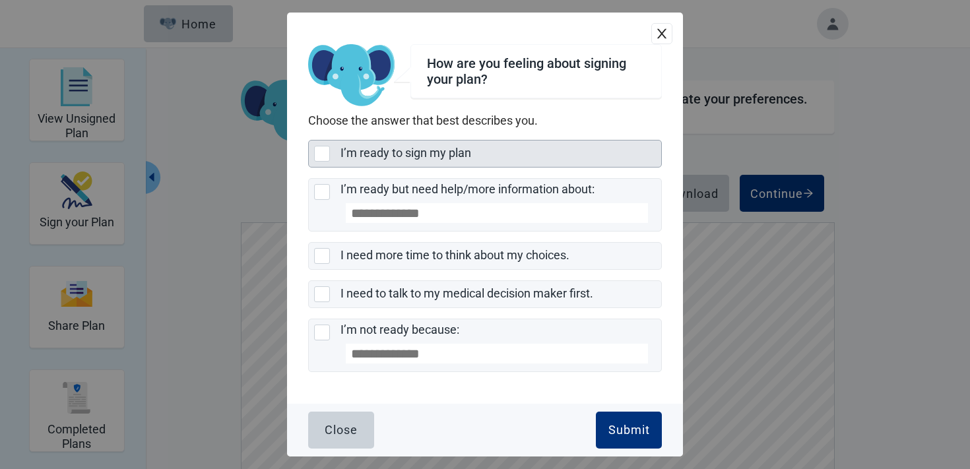
click at [462, 159] on label "I’m ready to sign my plan" at bounding box center [405, 153] width 131 height 14
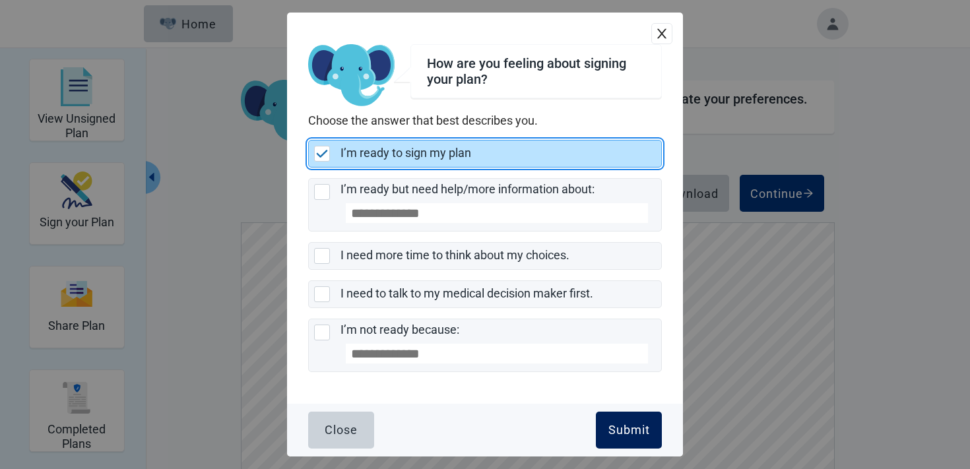
click at [608, 435] on div "Submit" at bounding box center [629, 430] width 42 height 13
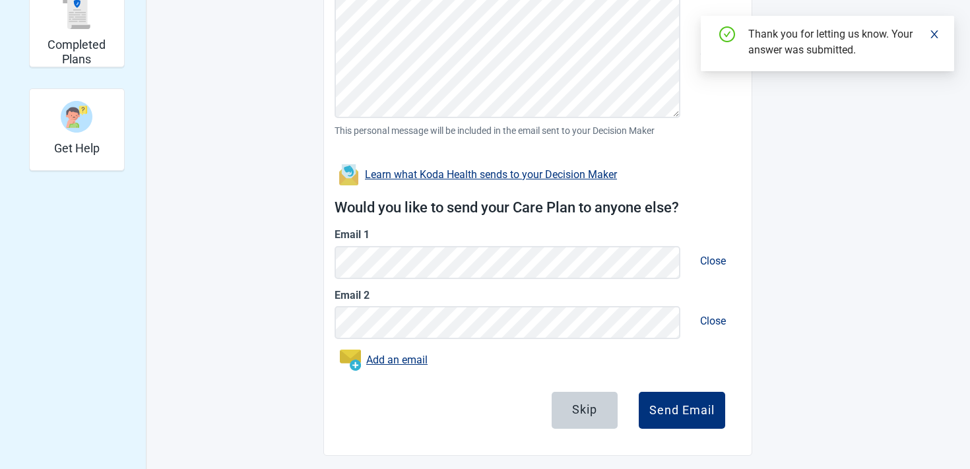
scroll to position [393, 0]
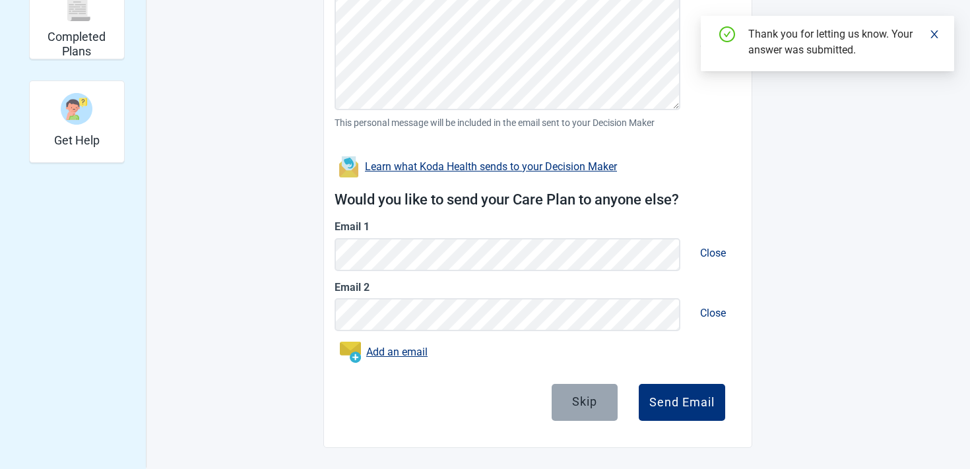
click at [594, 407] on div "Skip" at bounding box center [584, 400] width 25 height 13
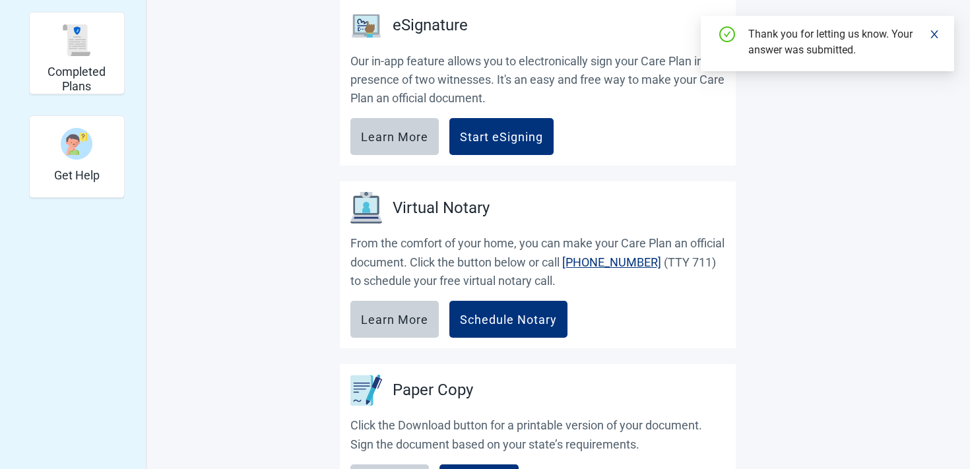
scroll to position [383, 0]
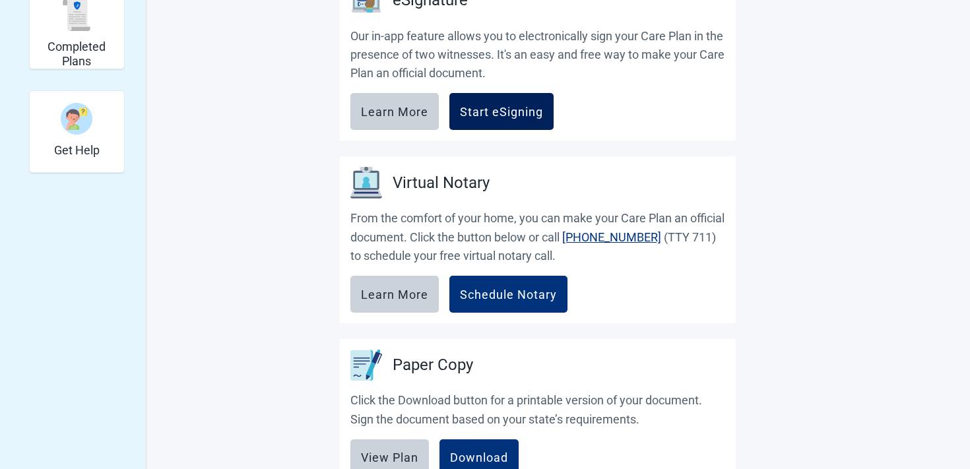
click at [514, 123] on button "Start eSigning" at bounding box center [501, 111] width 104 height 37
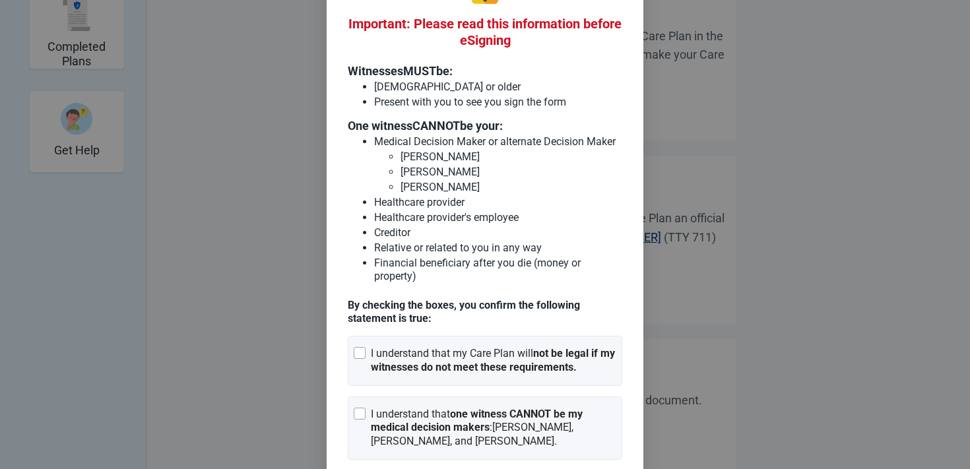
scroll to position [102, 0]
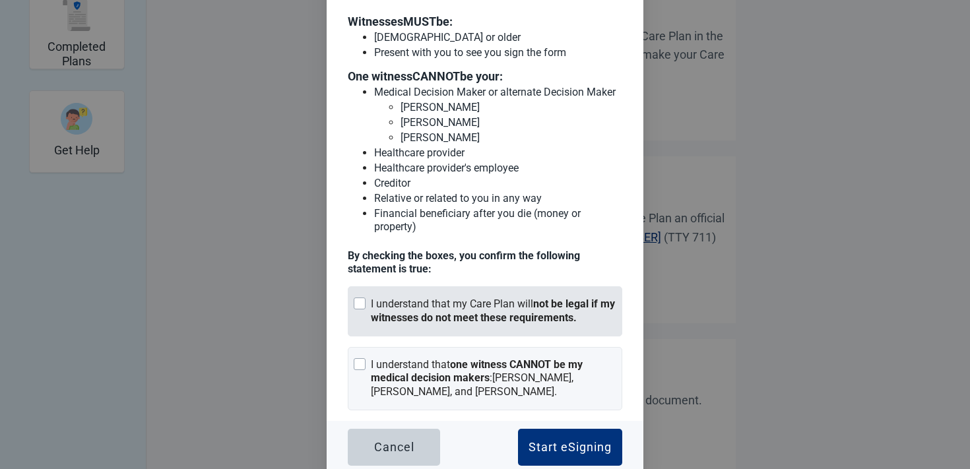
click at [418, 299] on div "I understand that my Care Plan will not be legal if my witnesses do not meet th…" at bounding box center [493, 312] width 245 height 28
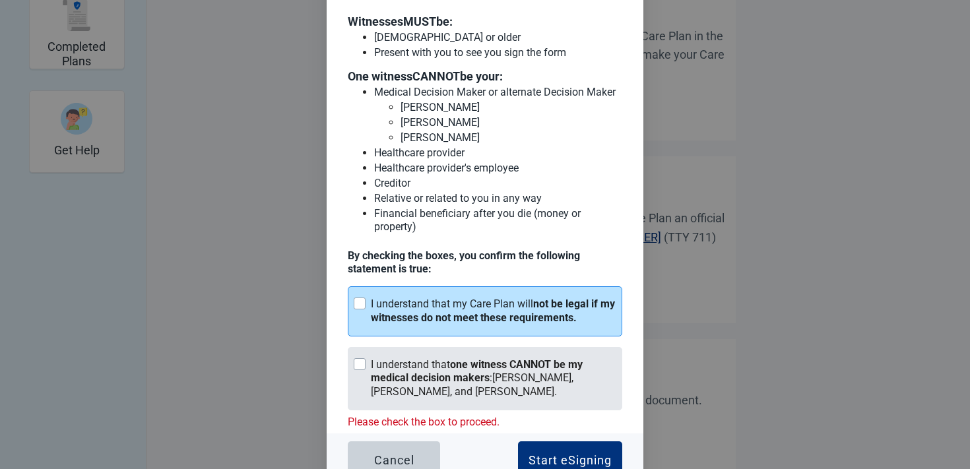
click at [409, 359] on div "I understand that one witness CANNOT be my medical decision makers : [PERSON_NA…" at bounding box center [493, 378] width 245 height 41
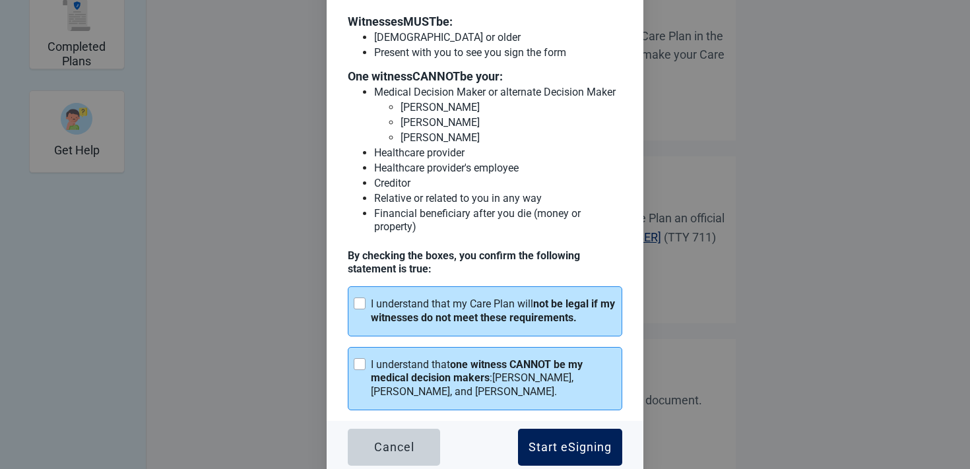
click at [553, 460] on button "Start eSigning" at bounding box center [570, 447] width 104 height 37
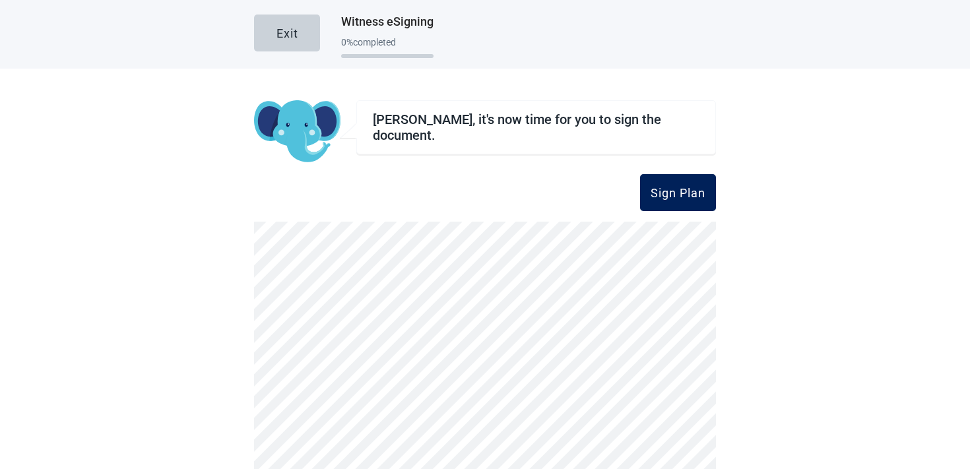
click at [670, 180] on button "Sign Plan" at bounding box center [678, 192] width 76 height 37
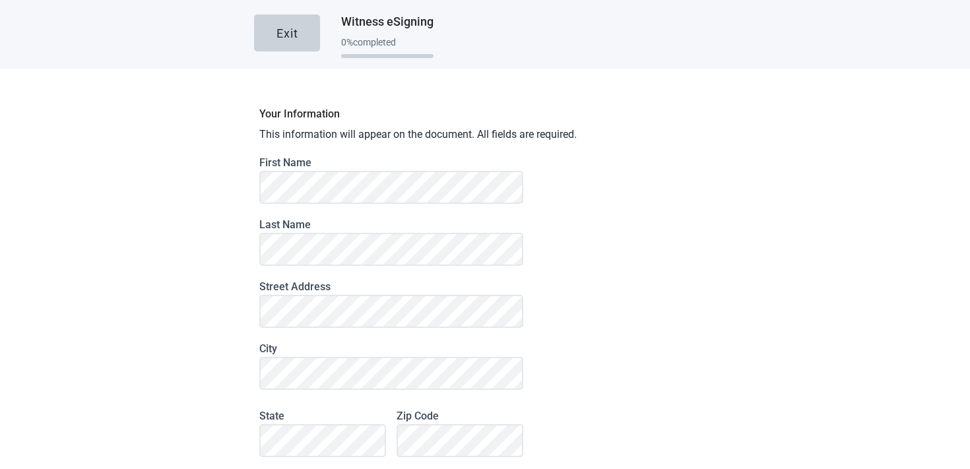
click at [320, 389] on form "First Name Last Name Street Address City State Zip Code Decline Continue" at bounding box center [391, 372] width 264 height 433
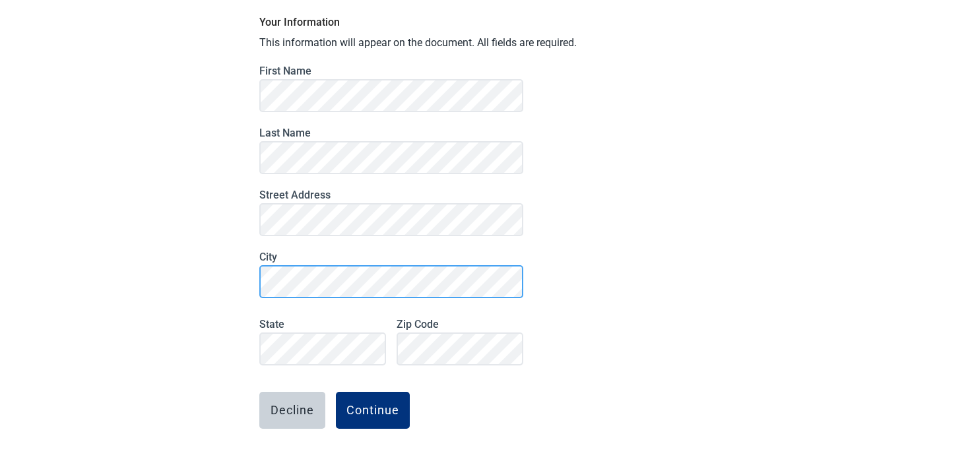
scroll to position [101, 0]
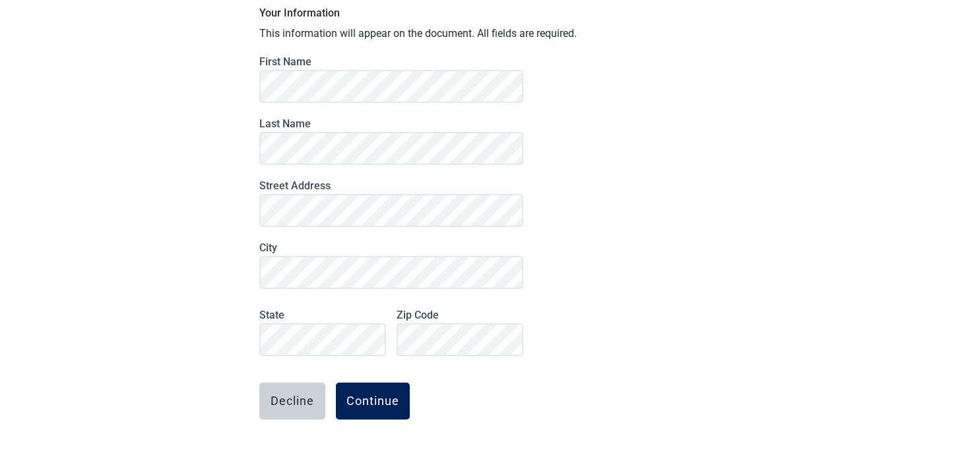
click at [394, 398] on div "Continue" at bounding box center [372, 400] width 53 height 13
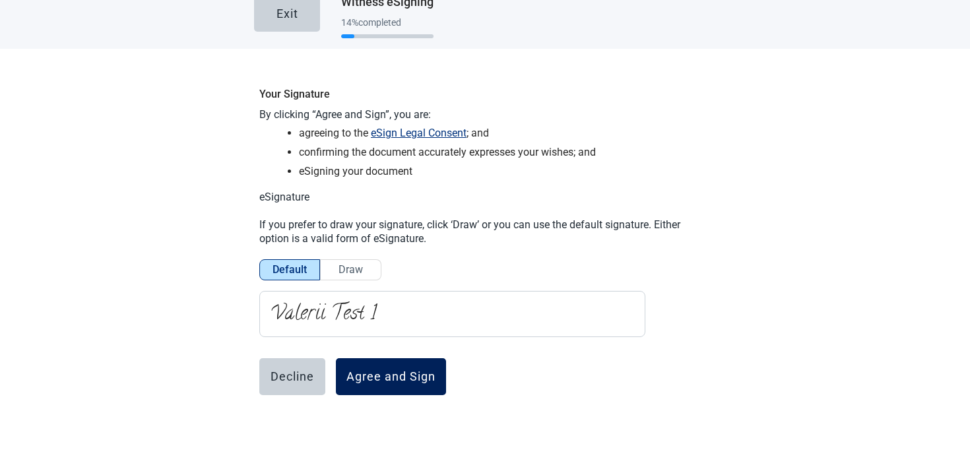
click at [394, 366] on button "Agree and Sign" at bounding box center [391, 376] width 110 height 37
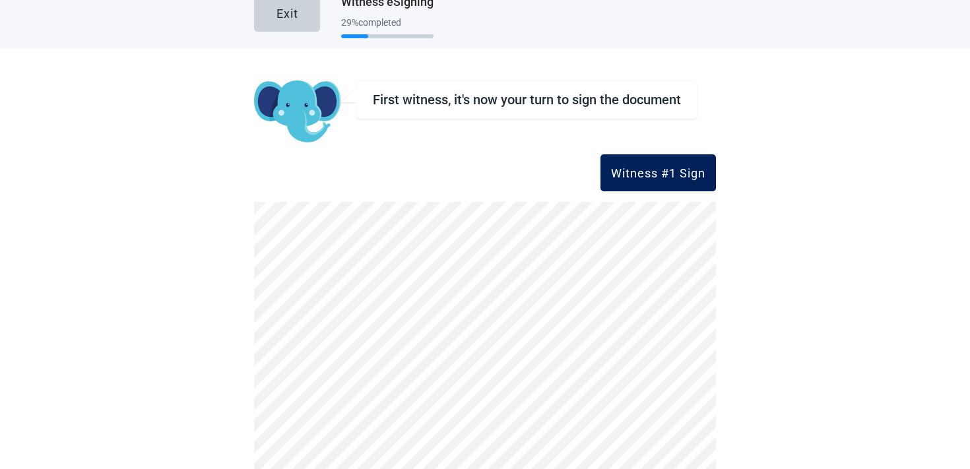
click at [608, 188] on button "Witness #1 Sign" at bounding box center [657, 172] width 115 height 37
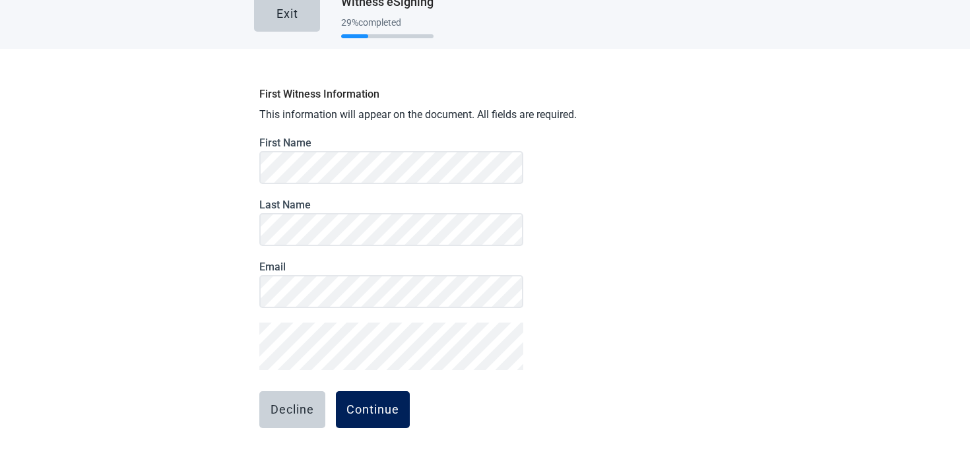
click at [375, 410] on div "Continue" at bounding box center [372, 409] width 53 height 13
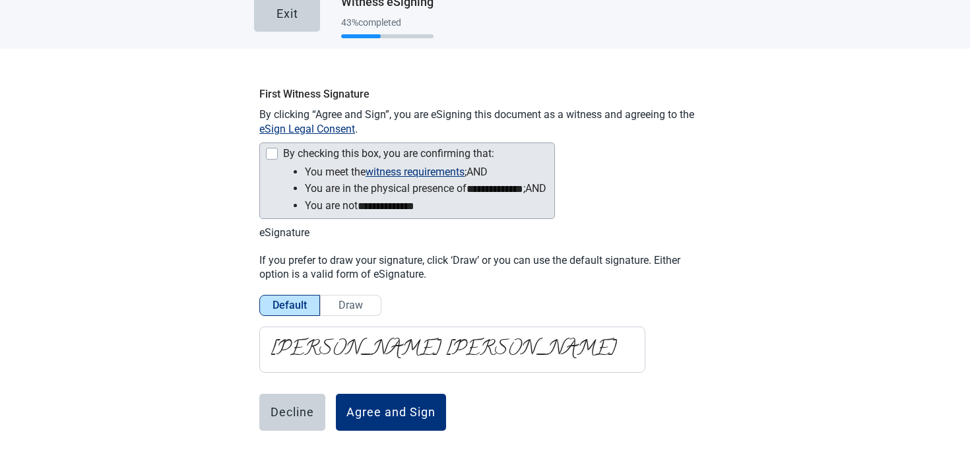
click at [273, 152] on div "Main content" at bounding box center [272, 154] width 12 height 12
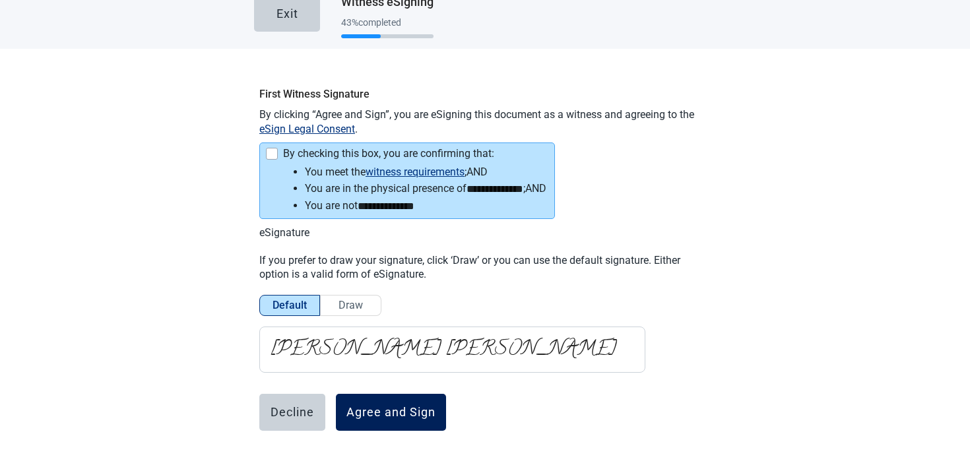
click at [399, 420] on button "Agree and Sign" at bounding box center [391, 412] width 110 height 37
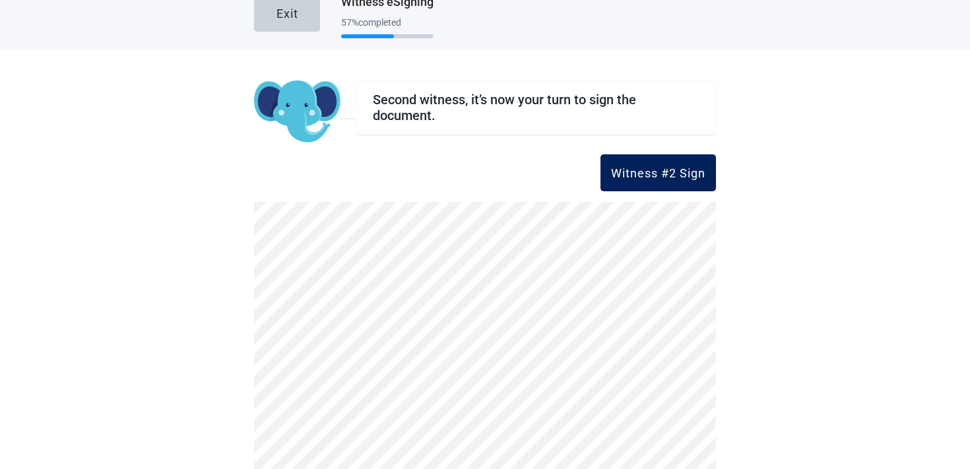
click at [622, 190] on button "Witness #2 Sign" at bounding box center [657, 172] width 115 height 37
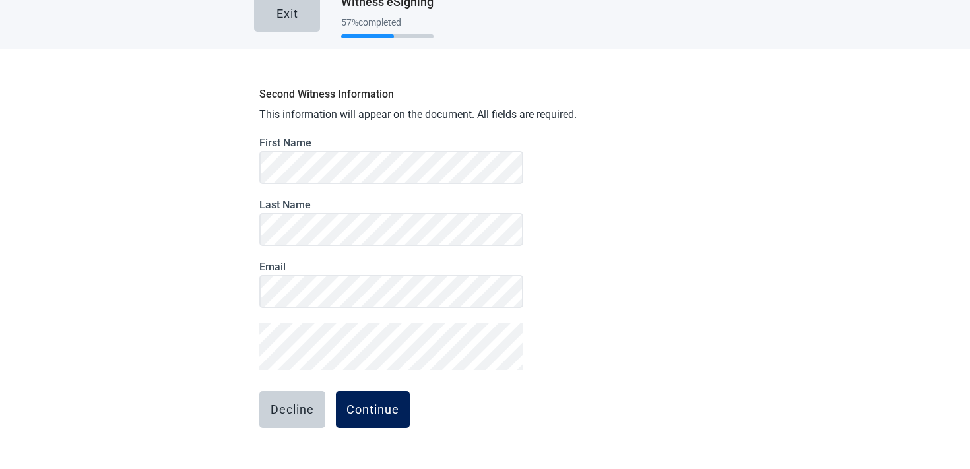
click at [381, 406] on div "Continue" at bounding box center [372, 409] width 53 height 13
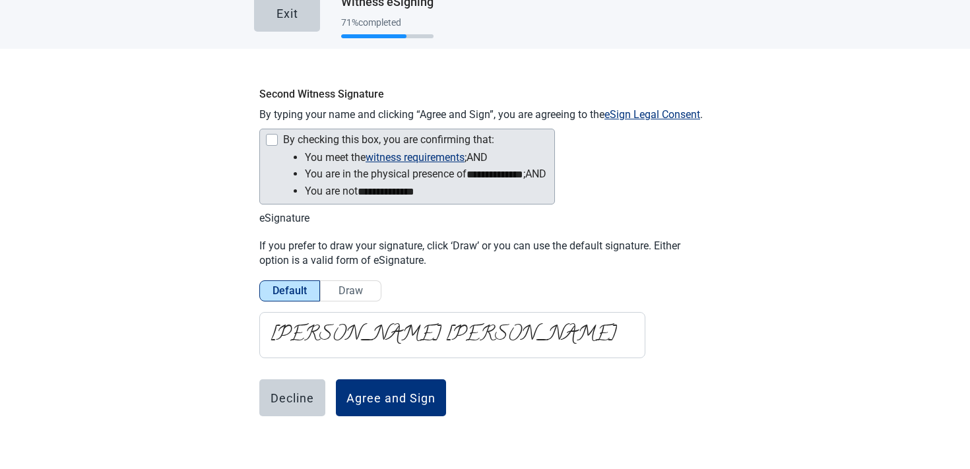
click at [268, 138] on div "Main content" at bounding box center [272, 140] width 12 height 12
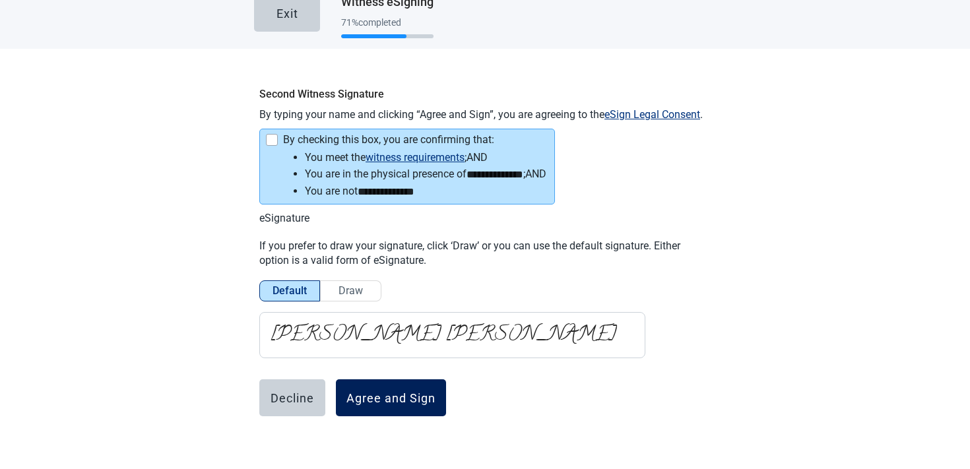
click at [404, 394] on div "Agree and Sign" at bounding box center [390, 397] width 89 height 13
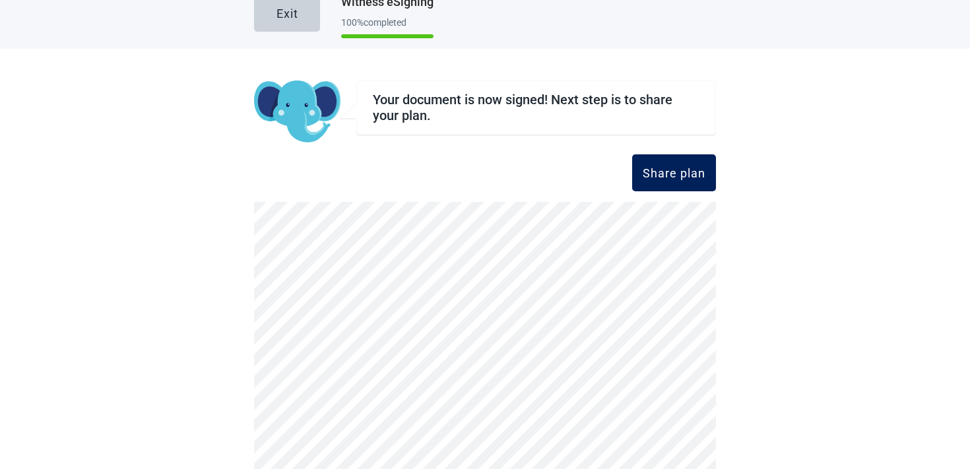
click at [699, 184] on button "Share plan" at bounding box center [674, 172] width 84 height 37
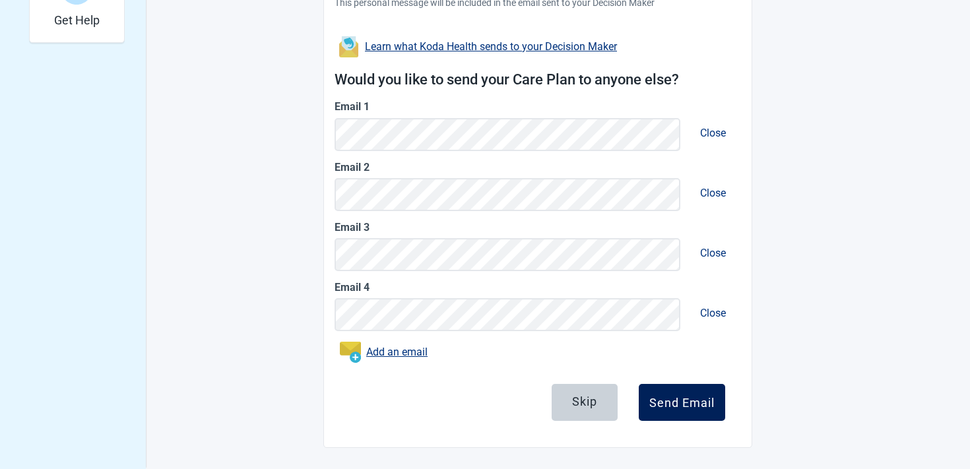
click at [701, 393] on button "Send Email" at bounding box center [682, 402] width 86 height 37
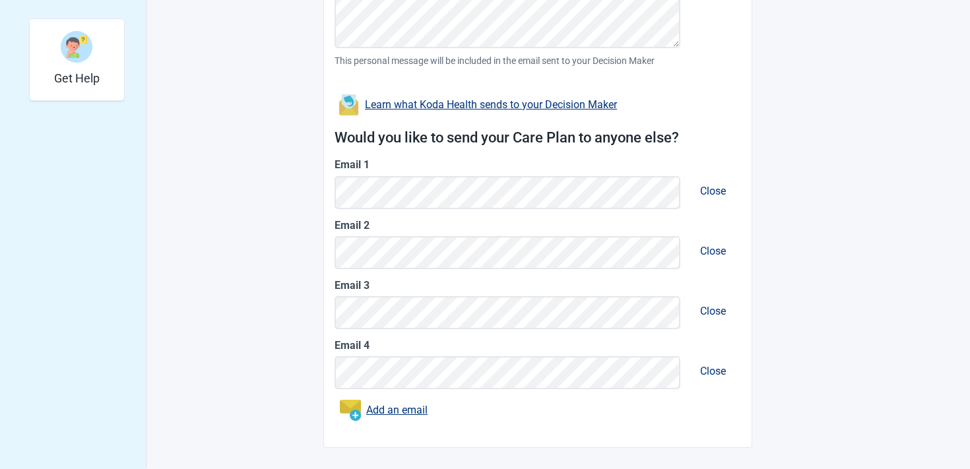
scroll to position [455, 0]
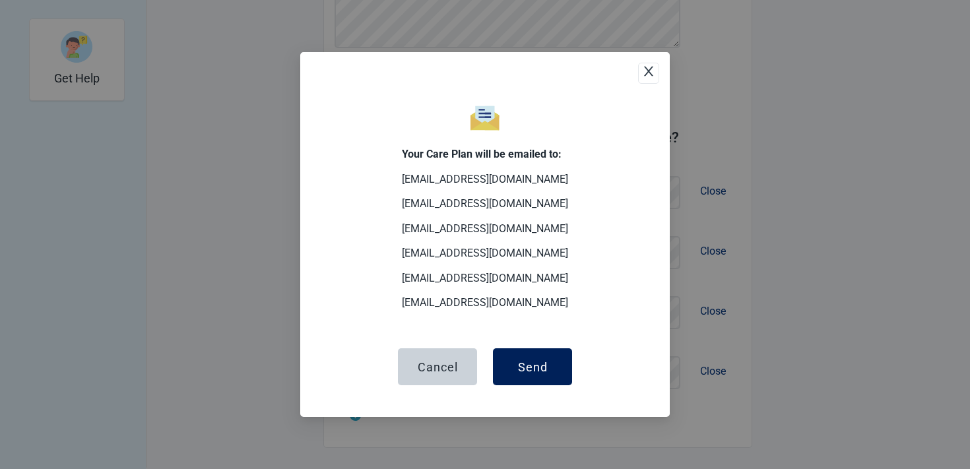
click at [532, 363] on div "Send" at bounding box center [533, 366] width 30 height 13
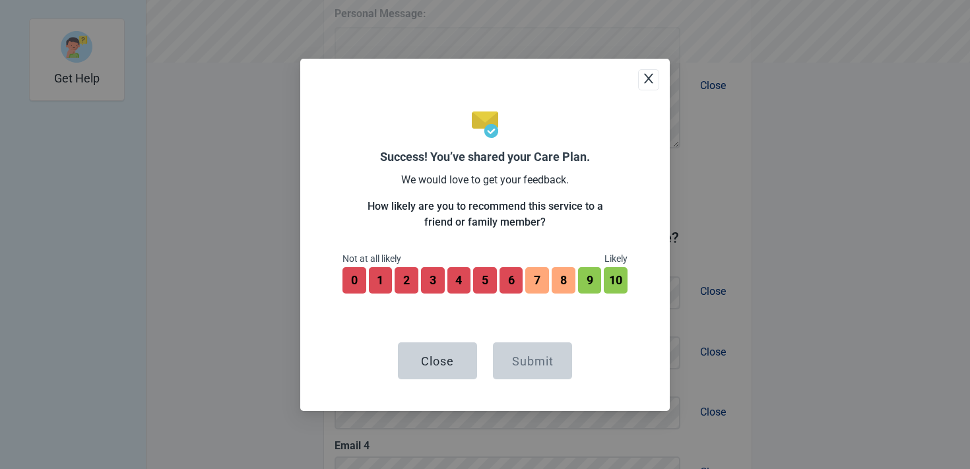
scroll to position [555, 0]
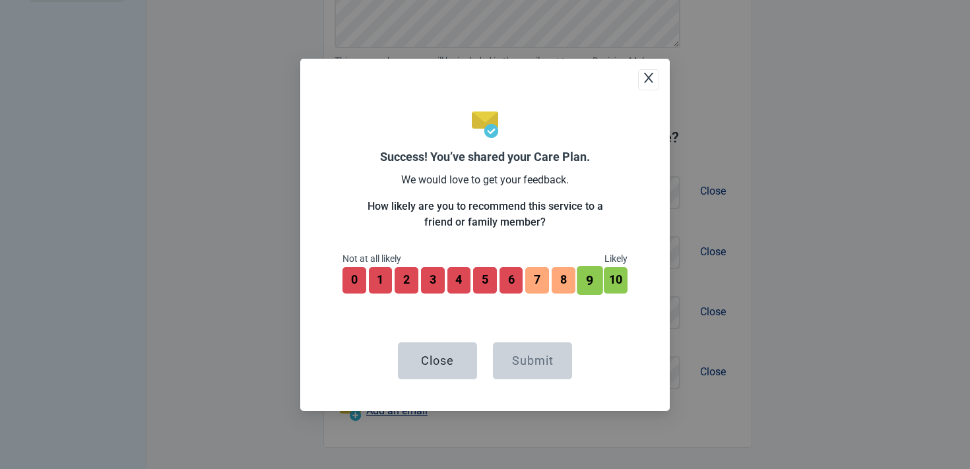
click at [592, 282] on button "9" at bounding box center [590, 280] width 26 height 29
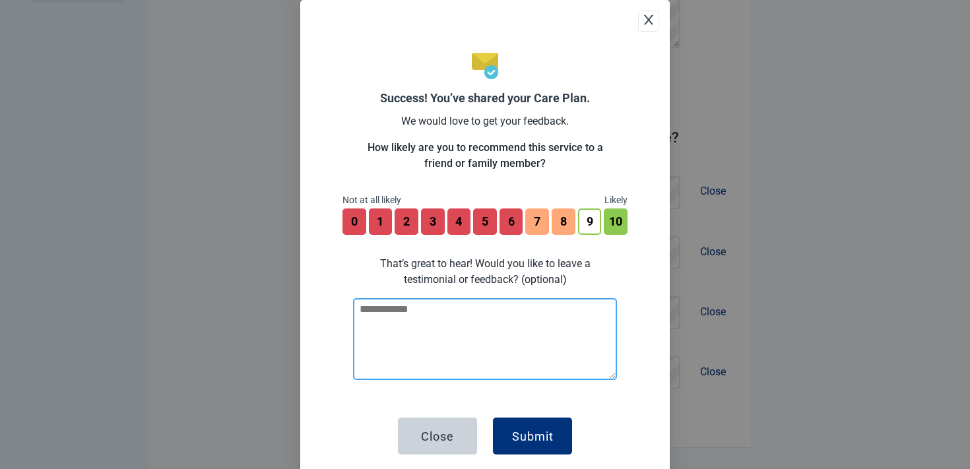
click at [516, 325] on textarea at bounding box center [485, 339] width 264 height 82
type textarea "****"
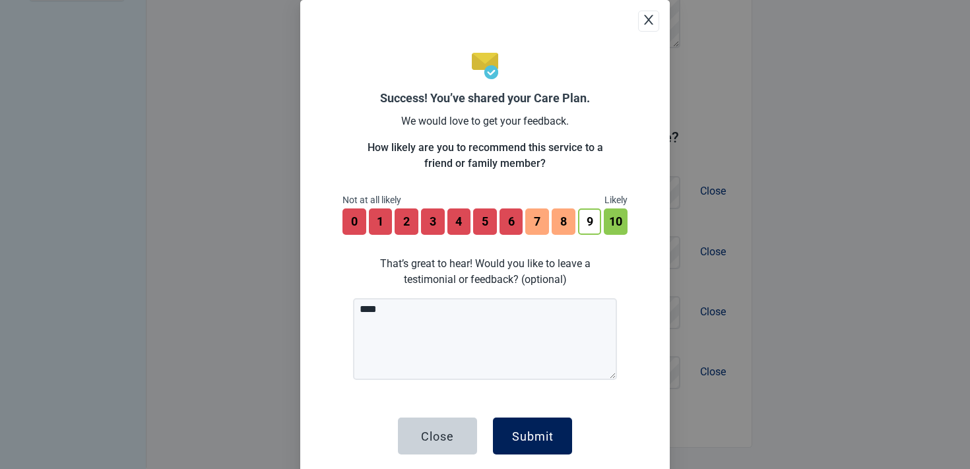
click at [544, 447] on button "Submit" at bounding box center [532, 436] width 79 height 37
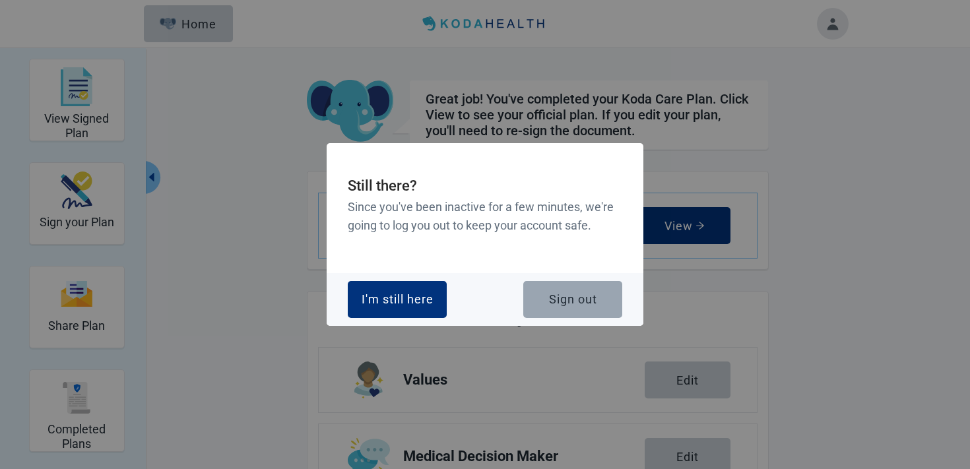
click at [547, 298] on button "Sign out" at bounding box center [572, 299] width 99 height 37
